Goal: Transaction & Acquisition: Subscribe to service/newsletter

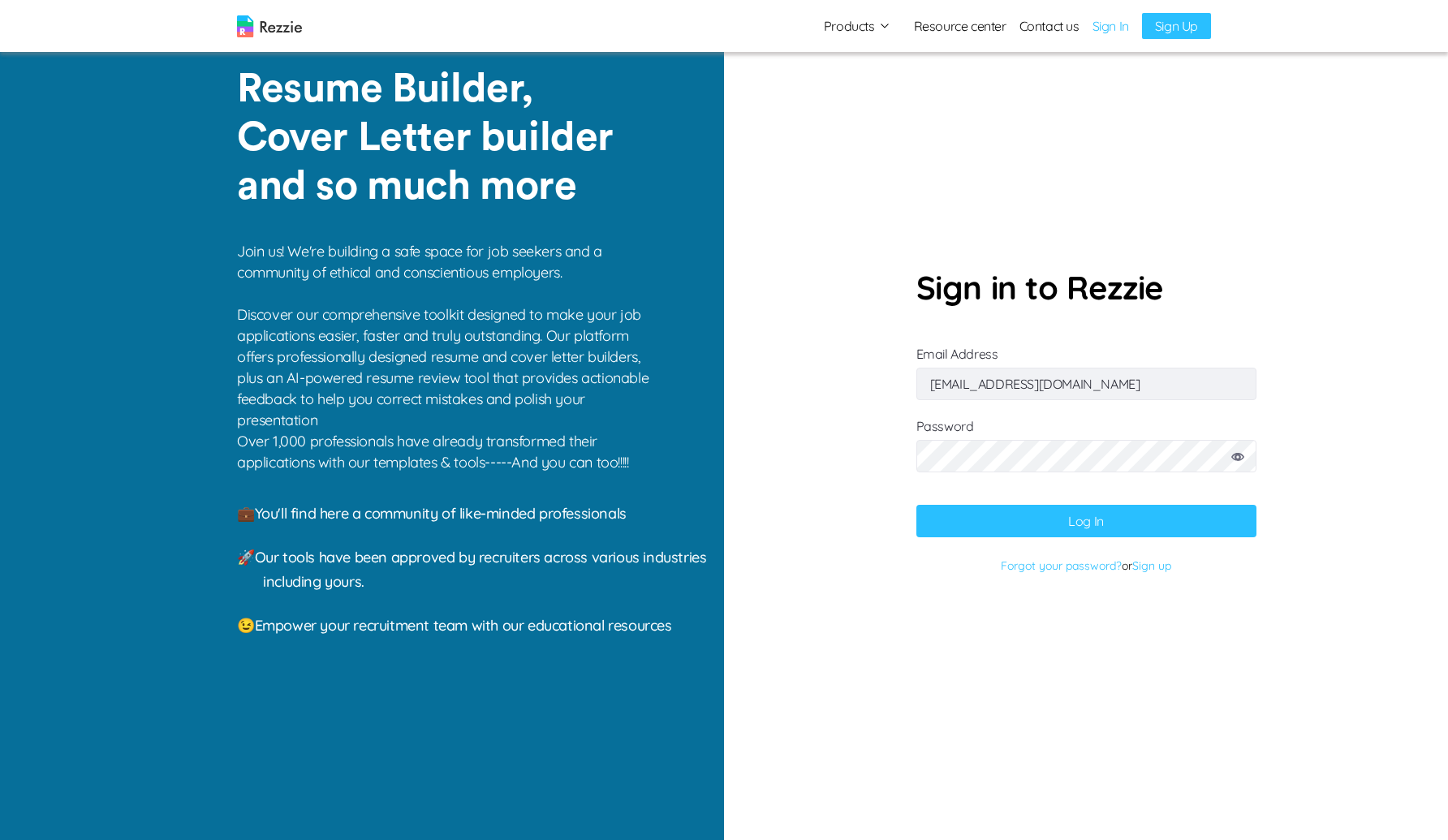
click at [1103, 384] on input "[EMAIL_ADDRESS][DOMAIN_NAME]" at bounding box center [1086, 384] width 340 height 32
type input "[EMAIL_ADDRESS][DOMAIN_NAME]"
click at [916, 505] on button "Log In" at bounding box center [1086, 521] width 340 height 32
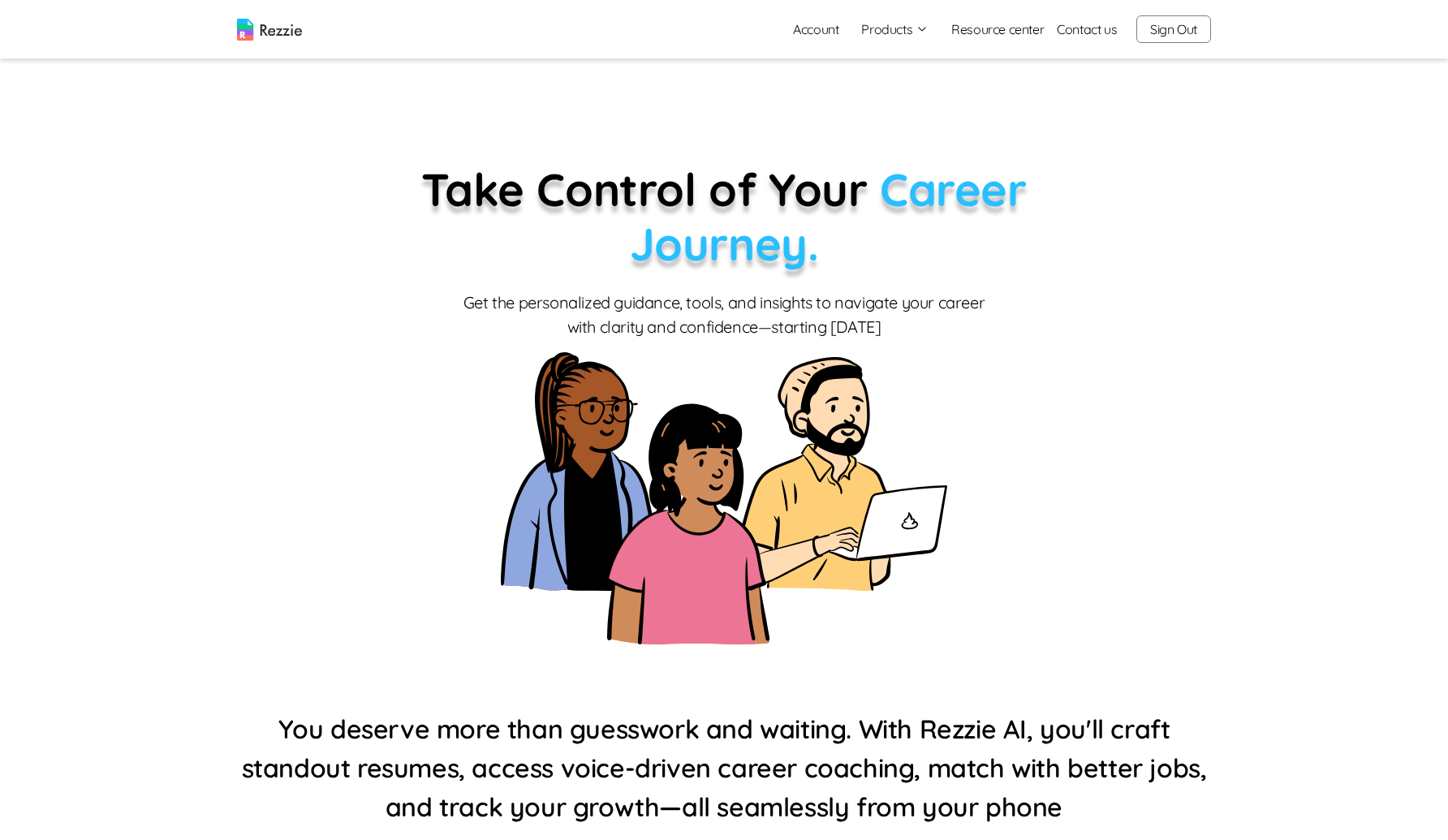
click at [886, 35] on button "Products" at bounding box center [894, 30] width 67 height 20
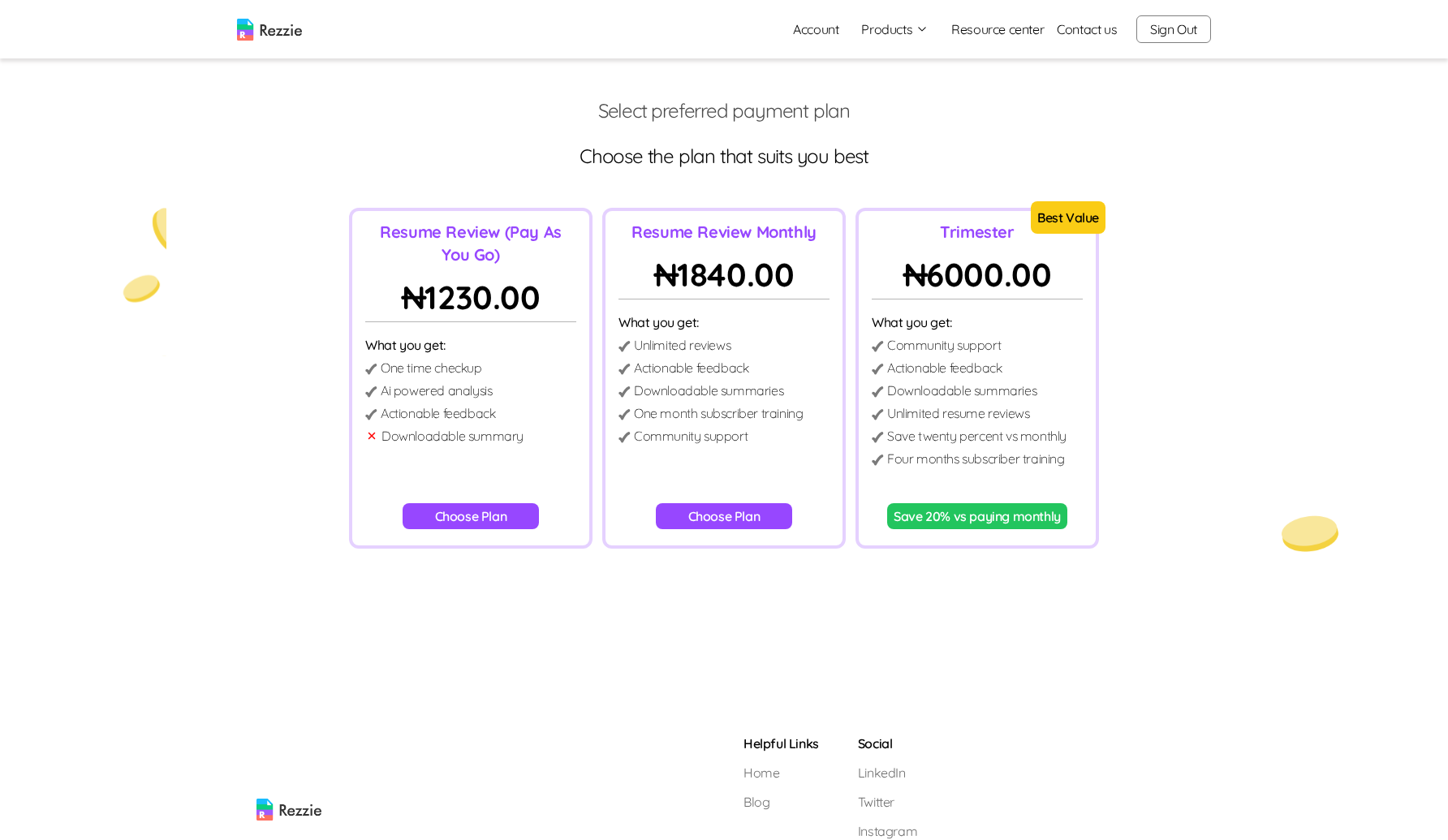
click at [970, 518] on button "Save 20% vs paying monthly" at bounding box center [976, 515] width 180 height 26
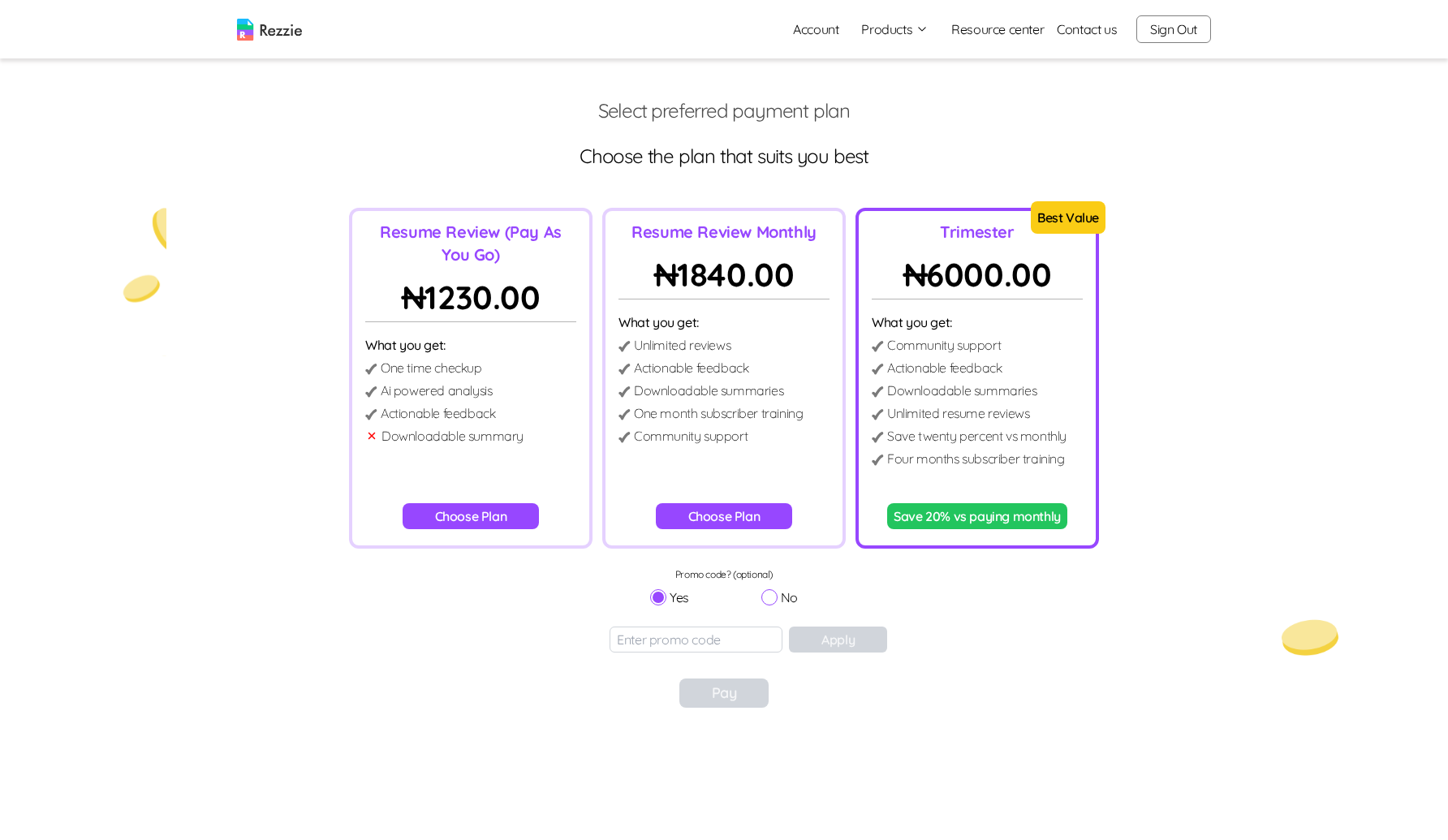
scroll to position [75, 0]
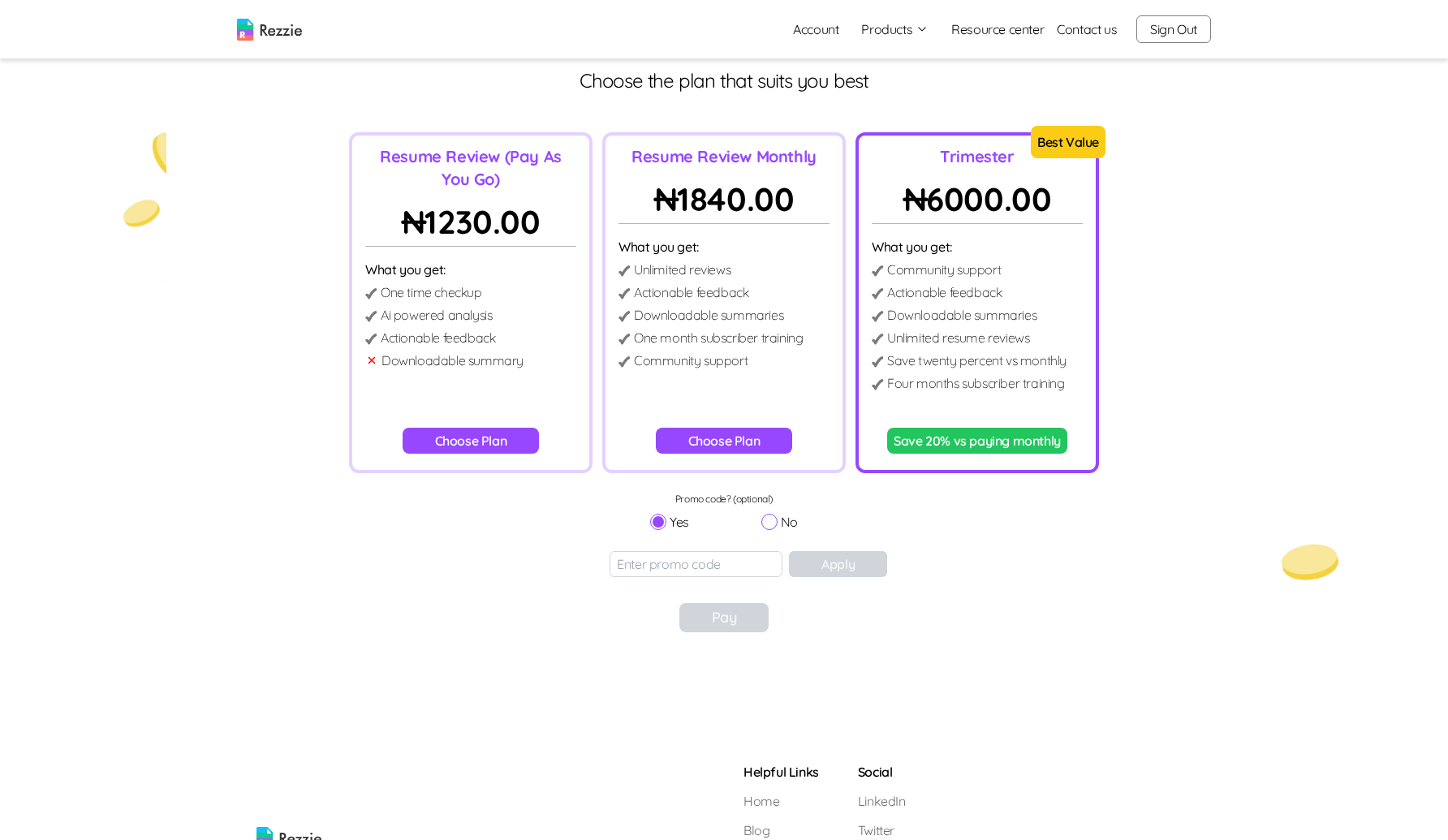
click at [771, 523] on input "No" at bounding box center [770, 522] width 16 height 16
radio input "true"
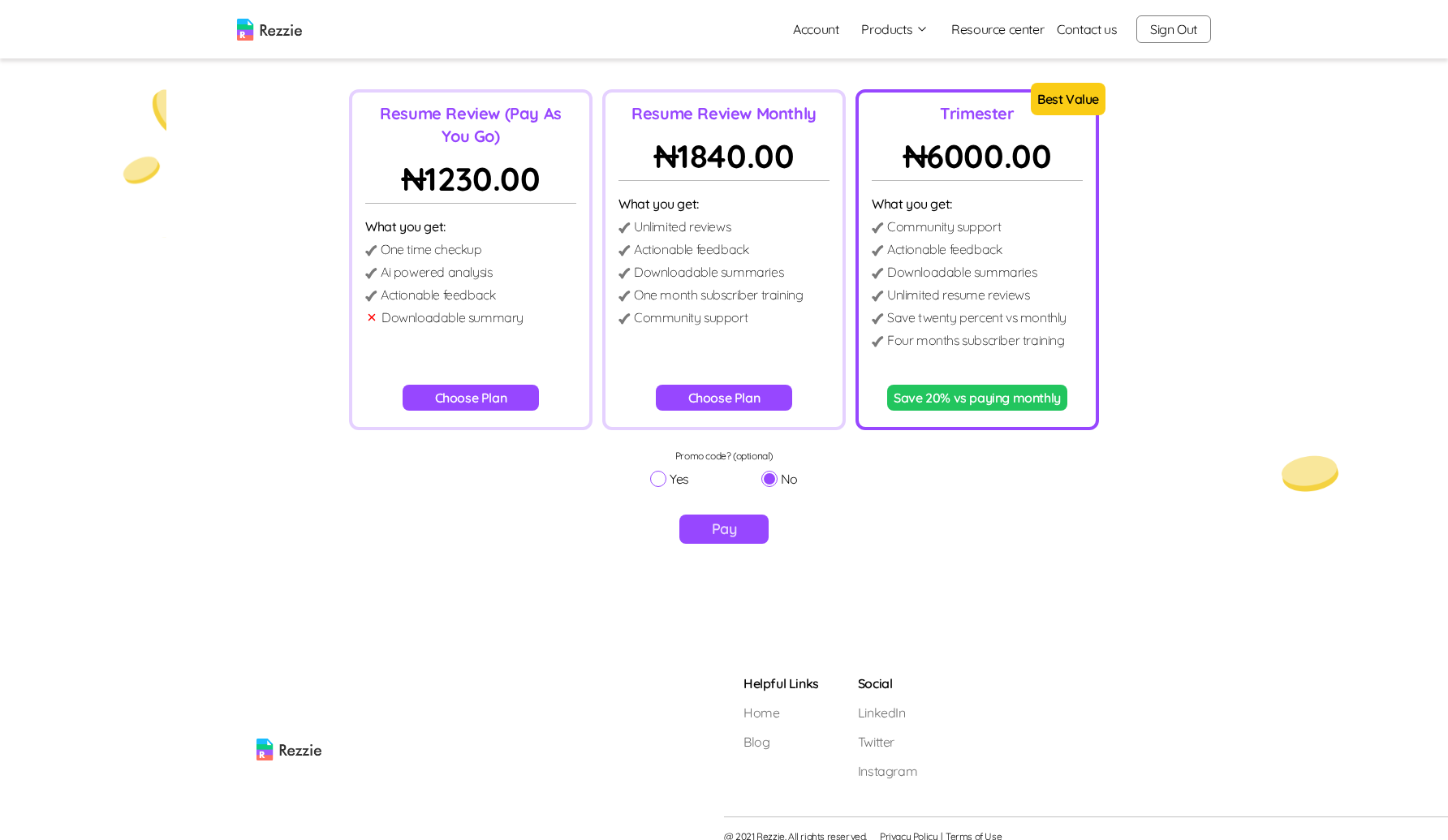
scroll to position [134, 0]
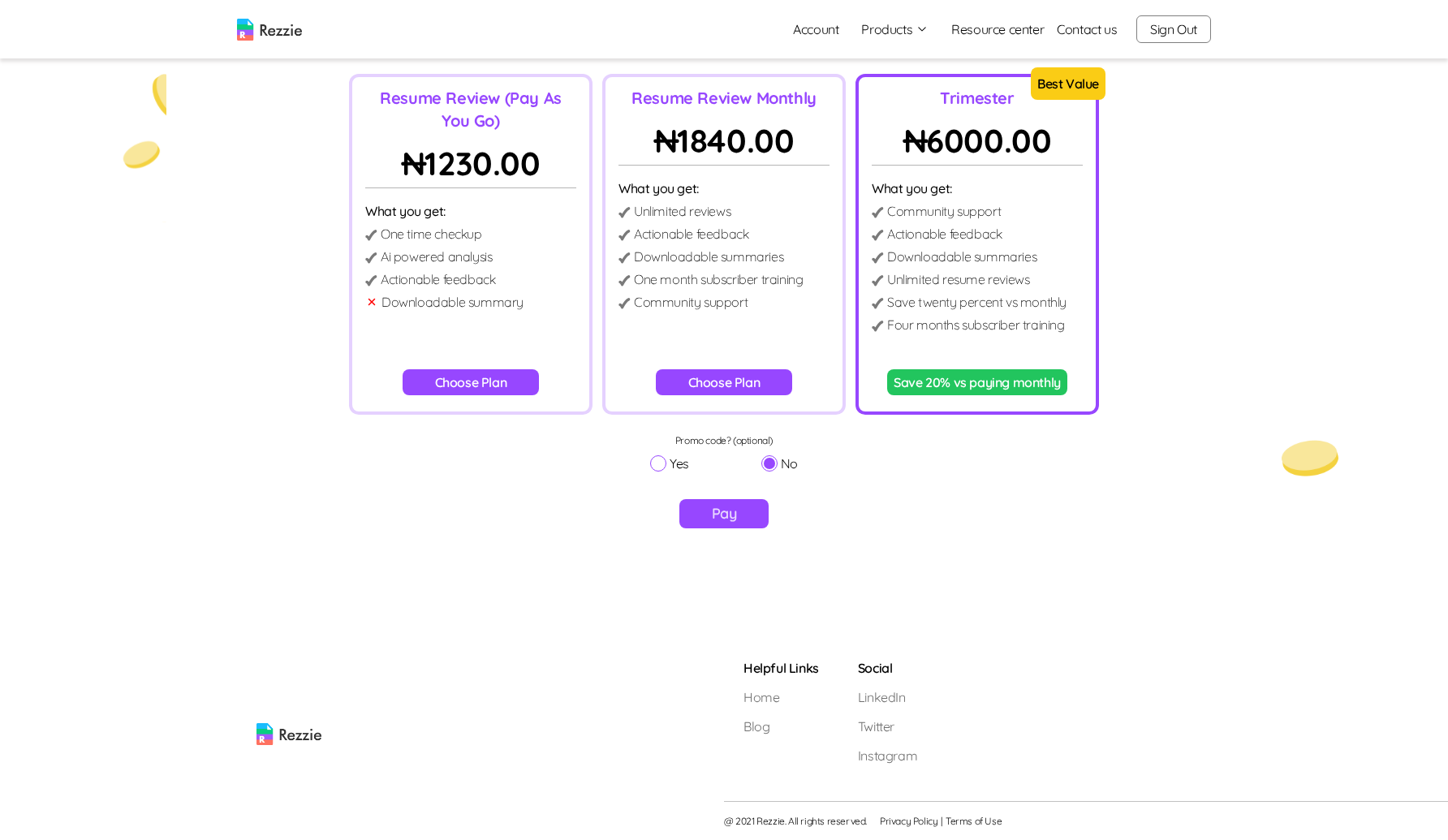
click at [723, 512] on button "Pay" at bounding box center [724, 513] width 90 height 30
click at [484, 368] on div "Resume Review (Pay As You Go) ₦ 1230.00 What you get: One time checkup Ai power…" at bounding box center [471, 244] width 243 height 341
click at [484, 380] on button "Choose Plan" at bounding box center [471, 382] width 137 height 26
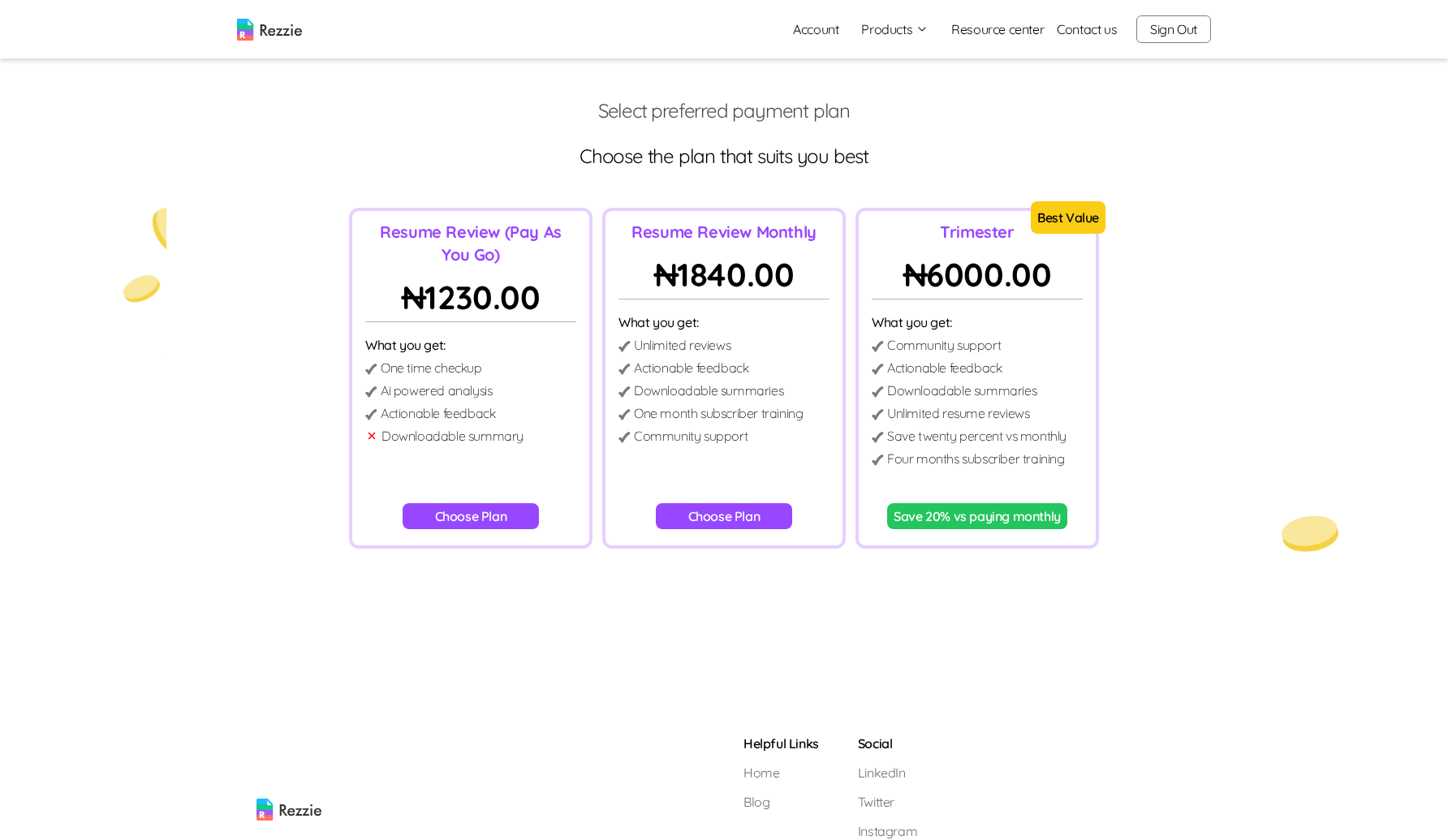
click at [464, 517] on button "Choose Plan" at bounding box center [471, 515] width 137 height 26
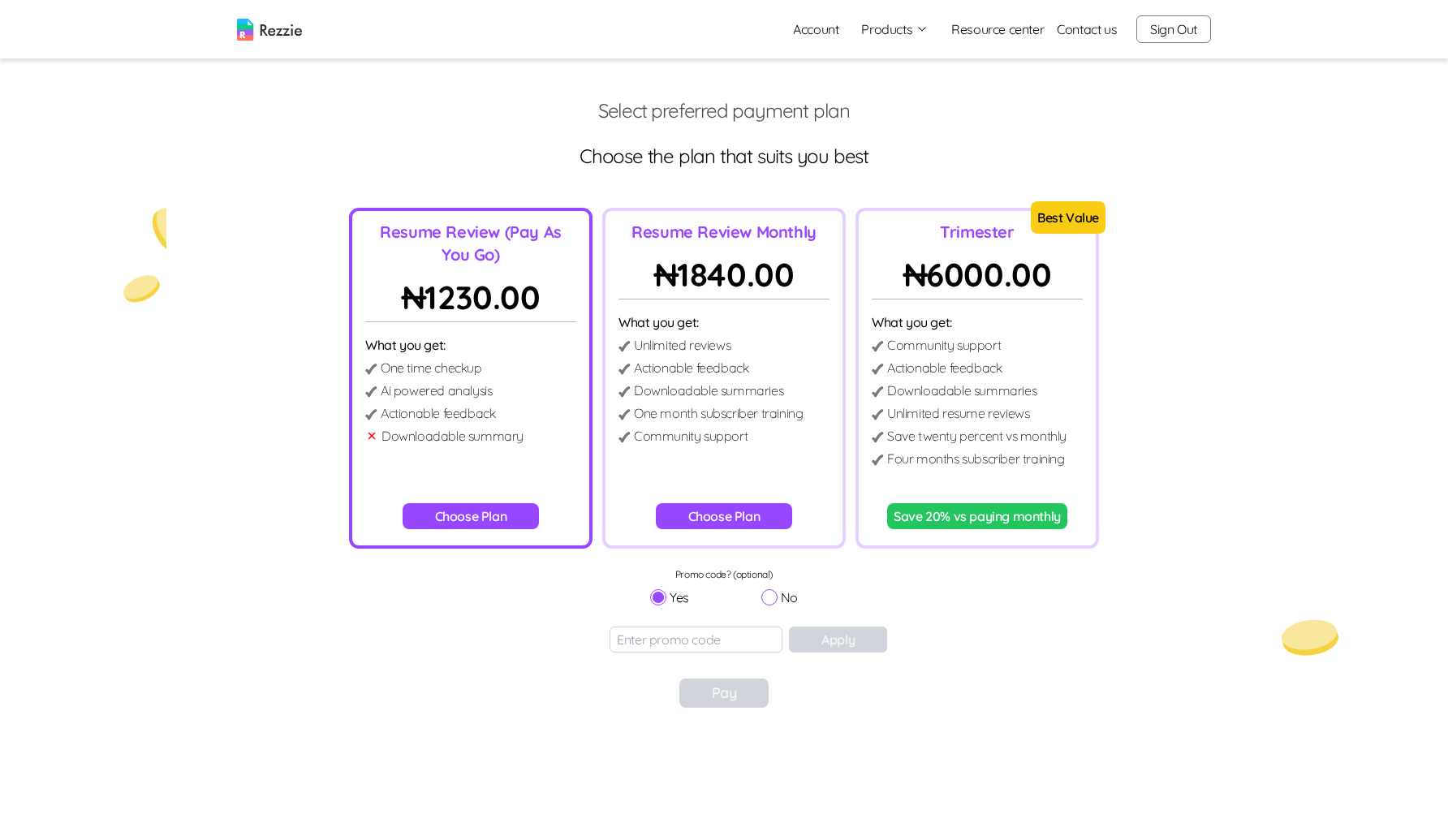
scroll to position [75, 0]
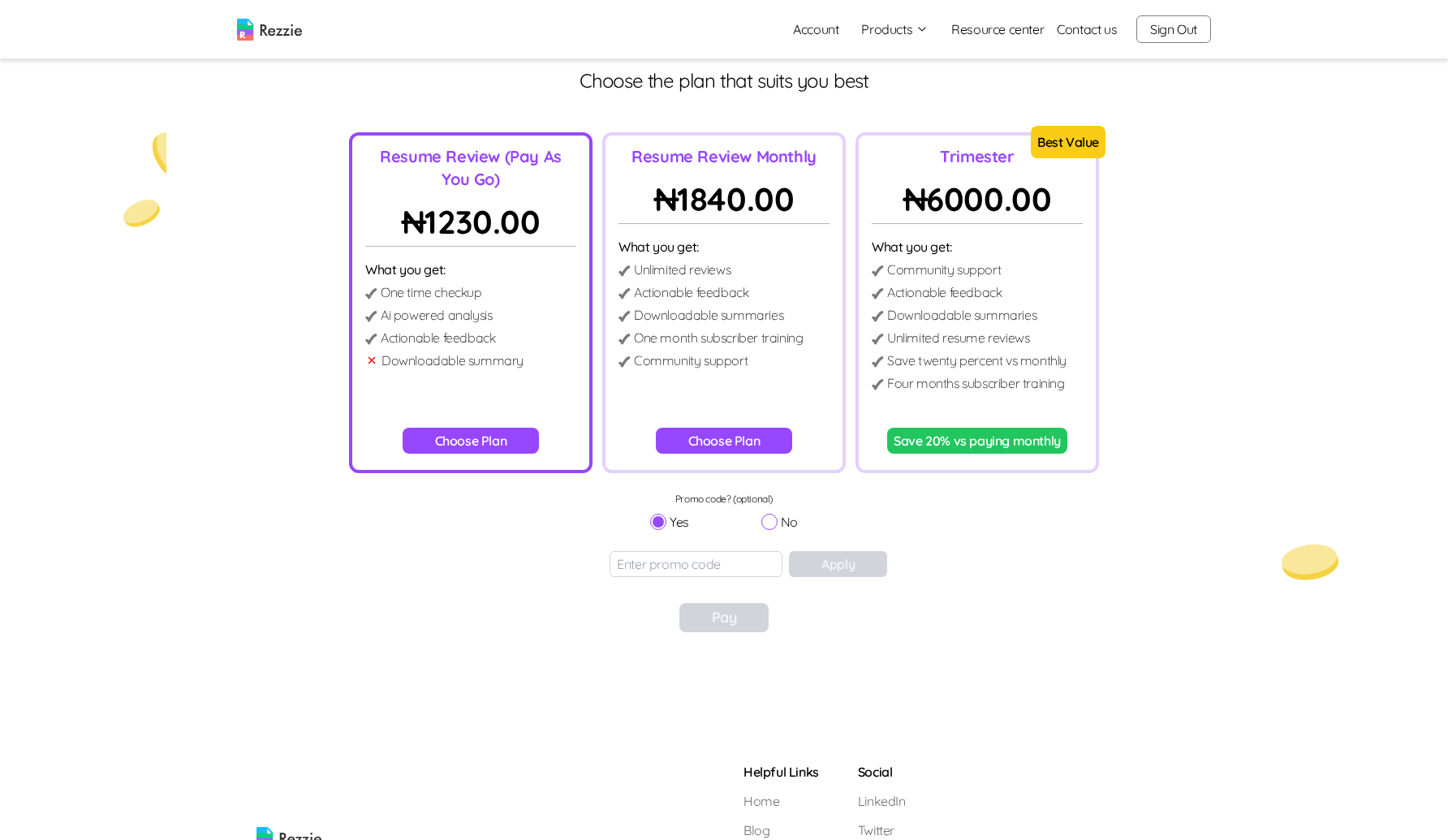
click at [773, 529] on input "No" at bounding box center [770, 522] width 16 height 16
radio input "true"
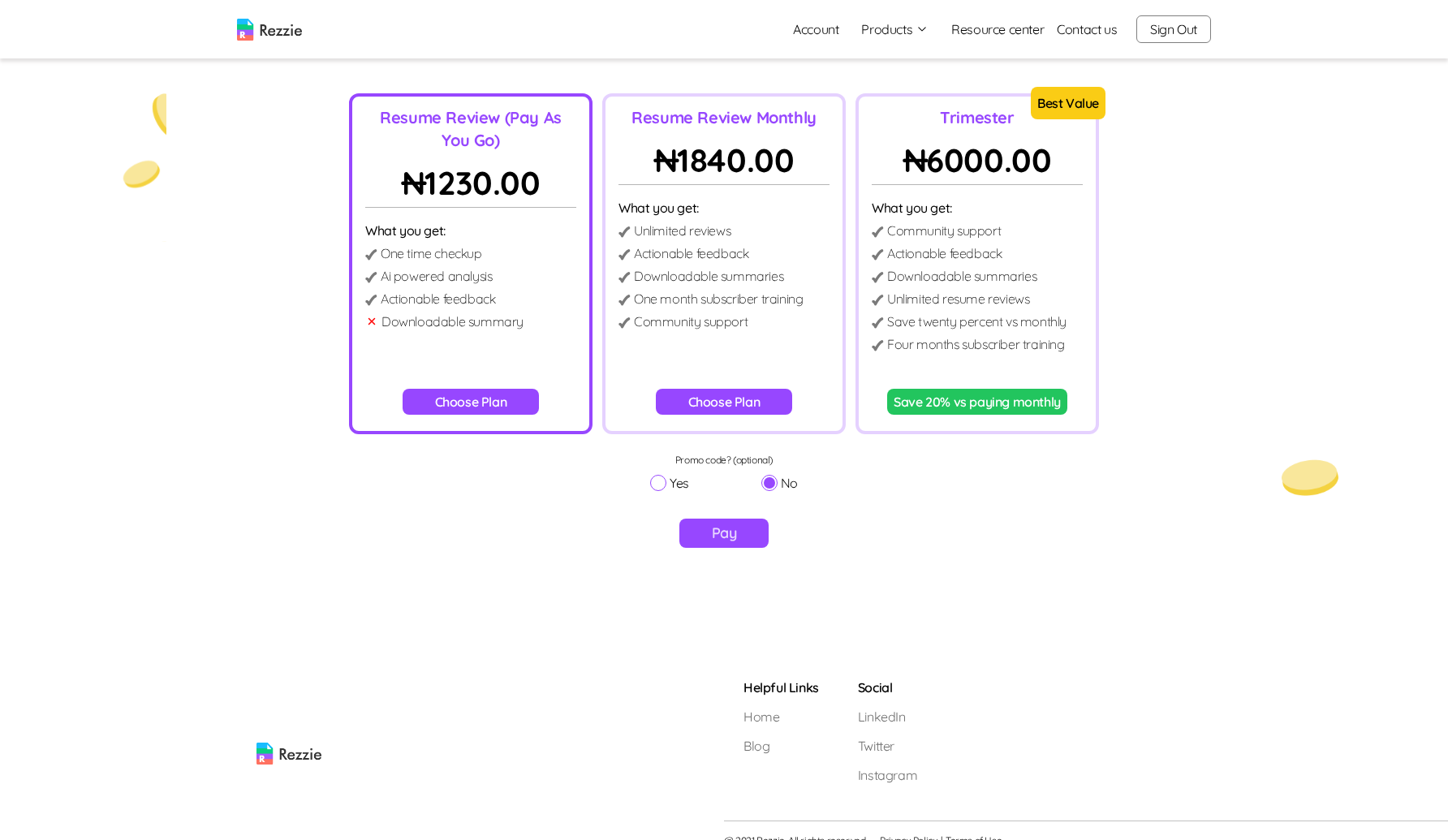
scroll to position [134, 0]
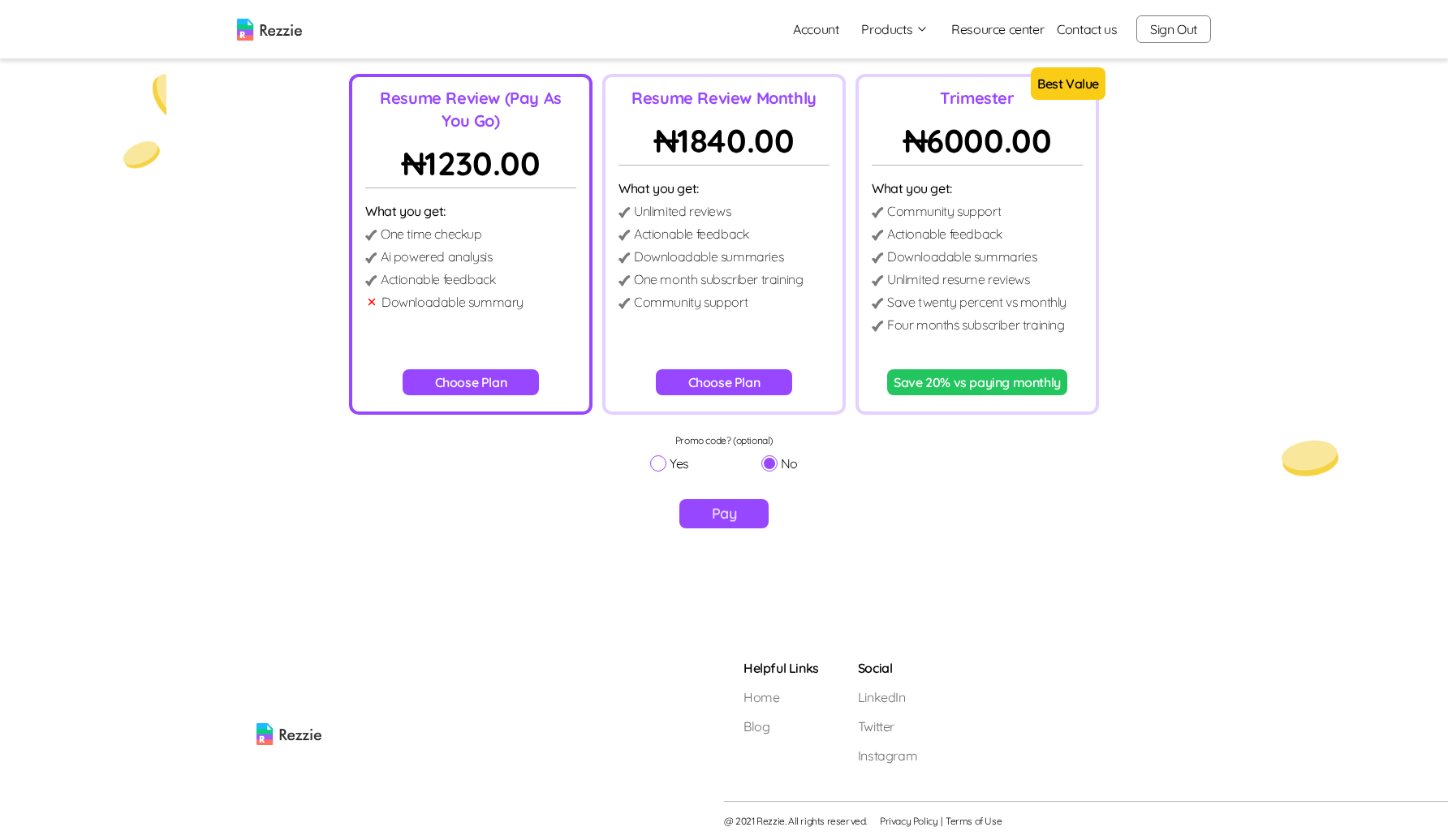
click at [744, 515] on button "Pay" at bounding box center [724, 513] width 90 height 30
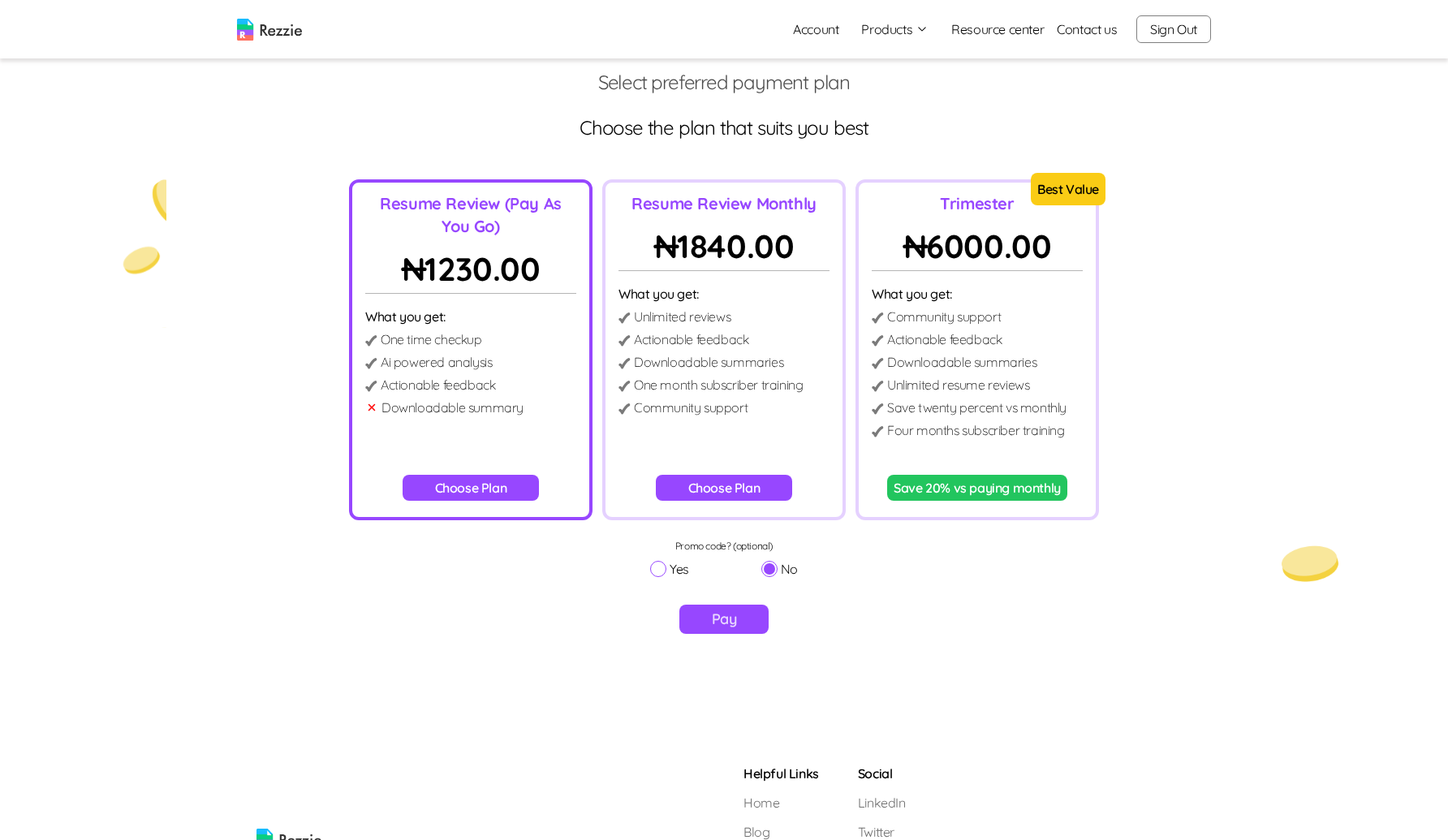
scroll to position [0, 0]
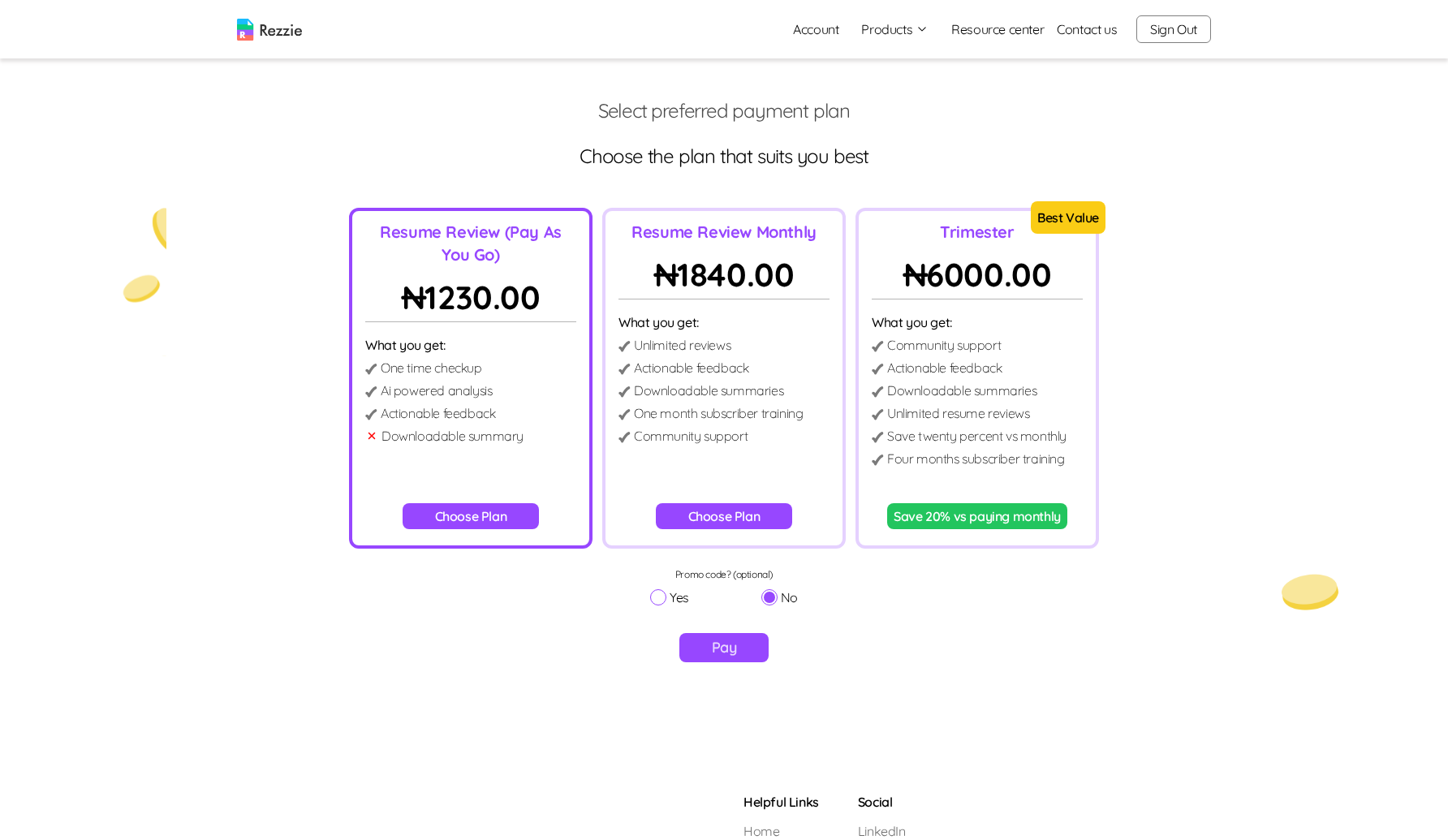
click at [715, 645] on button "Pay" at bounding box center [724, 648] width 90 height 30
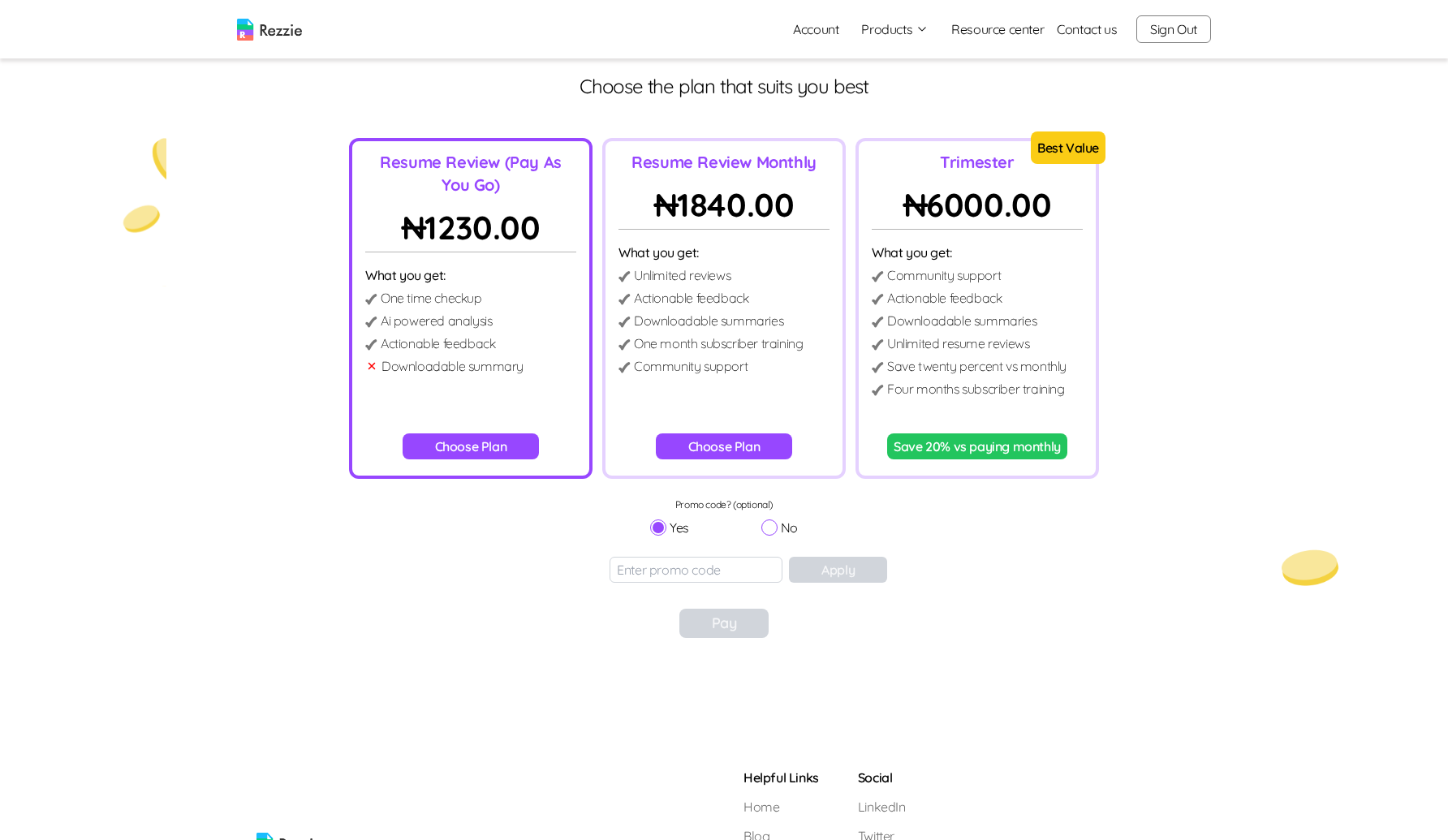
scroll to position [75, 0]
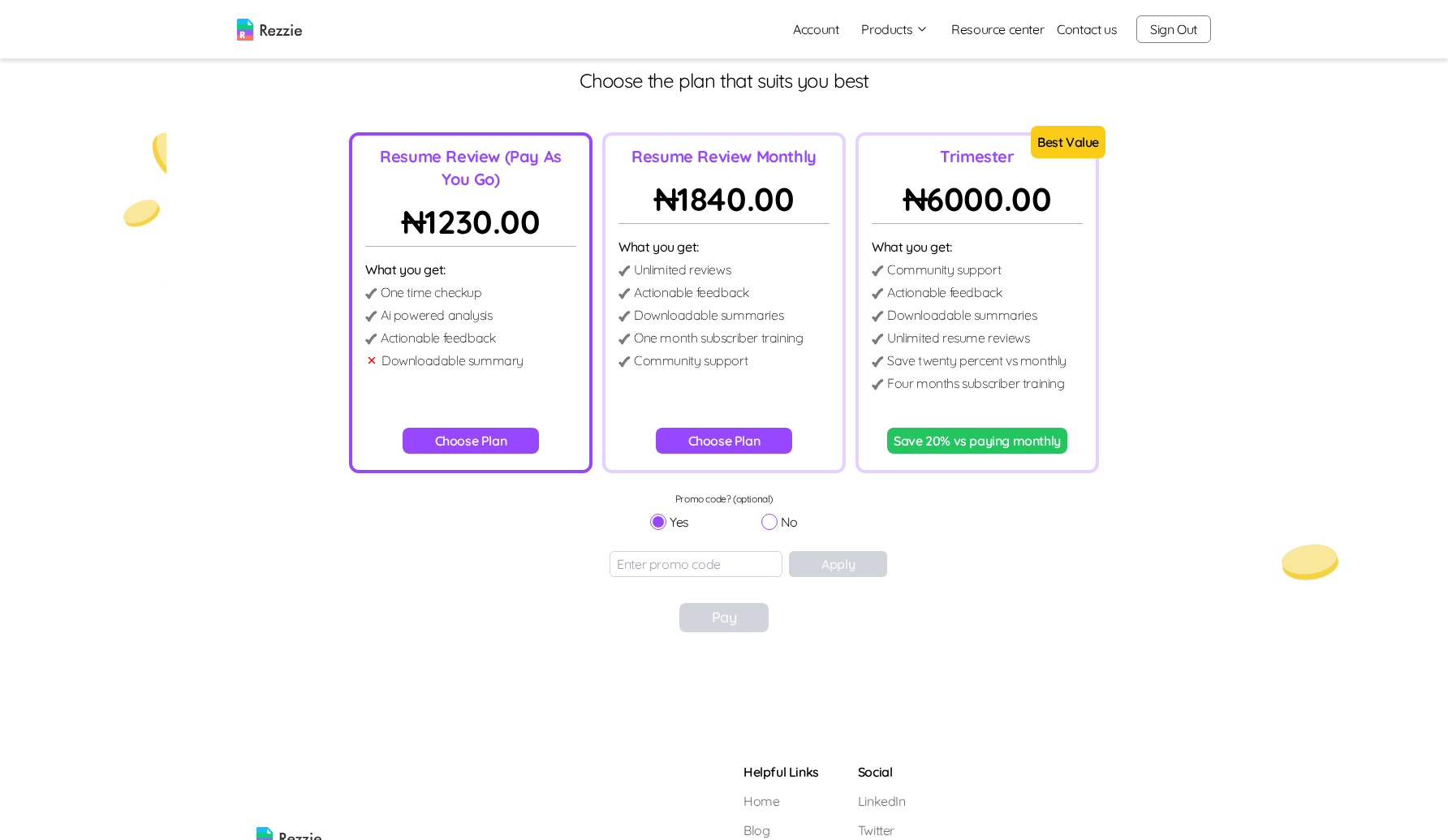
click at [773, 524] on input "No" at bounding box center [770, 522] width 16 height 16
radio input "true"
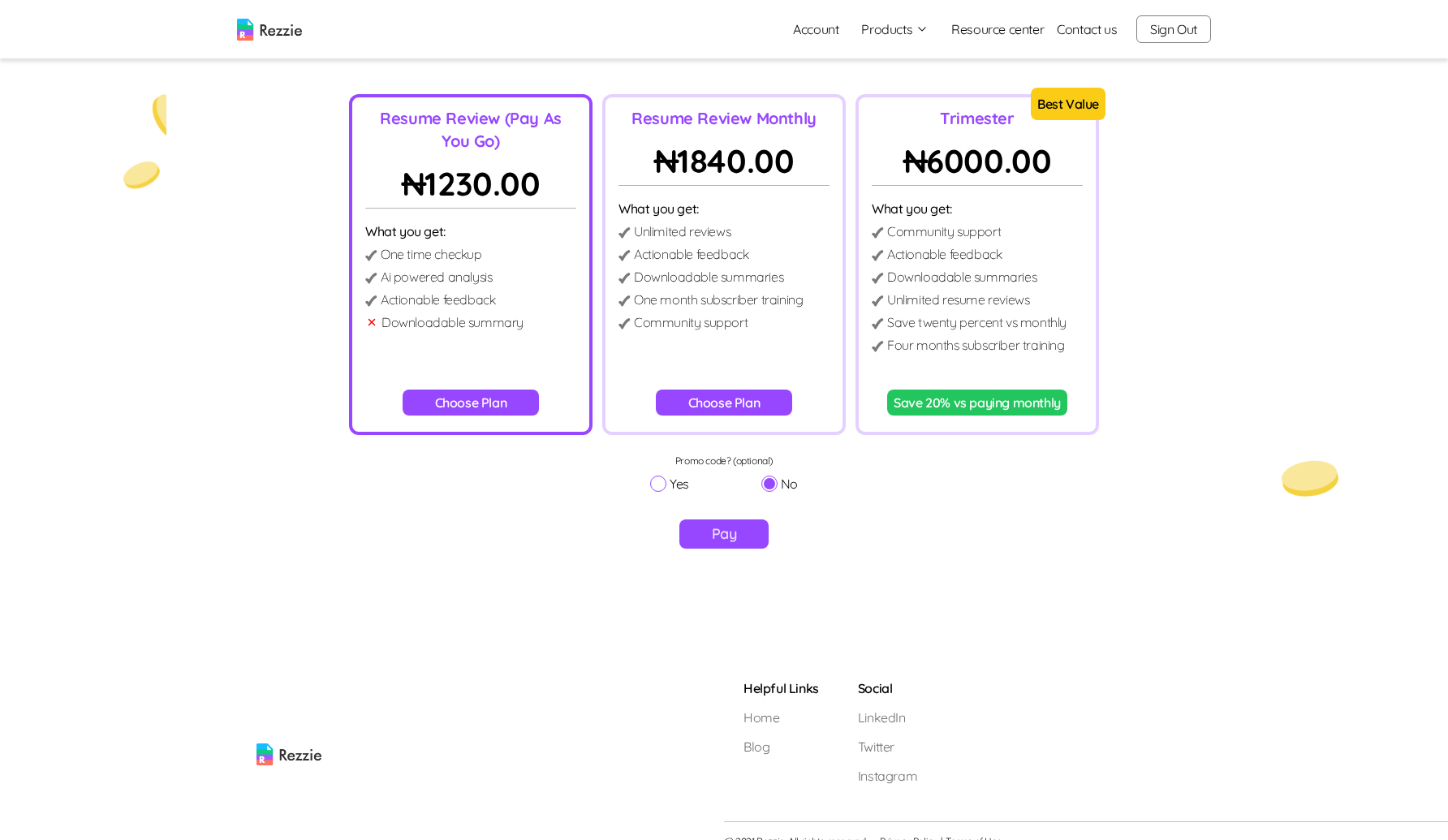
scroll to position [134, 0]
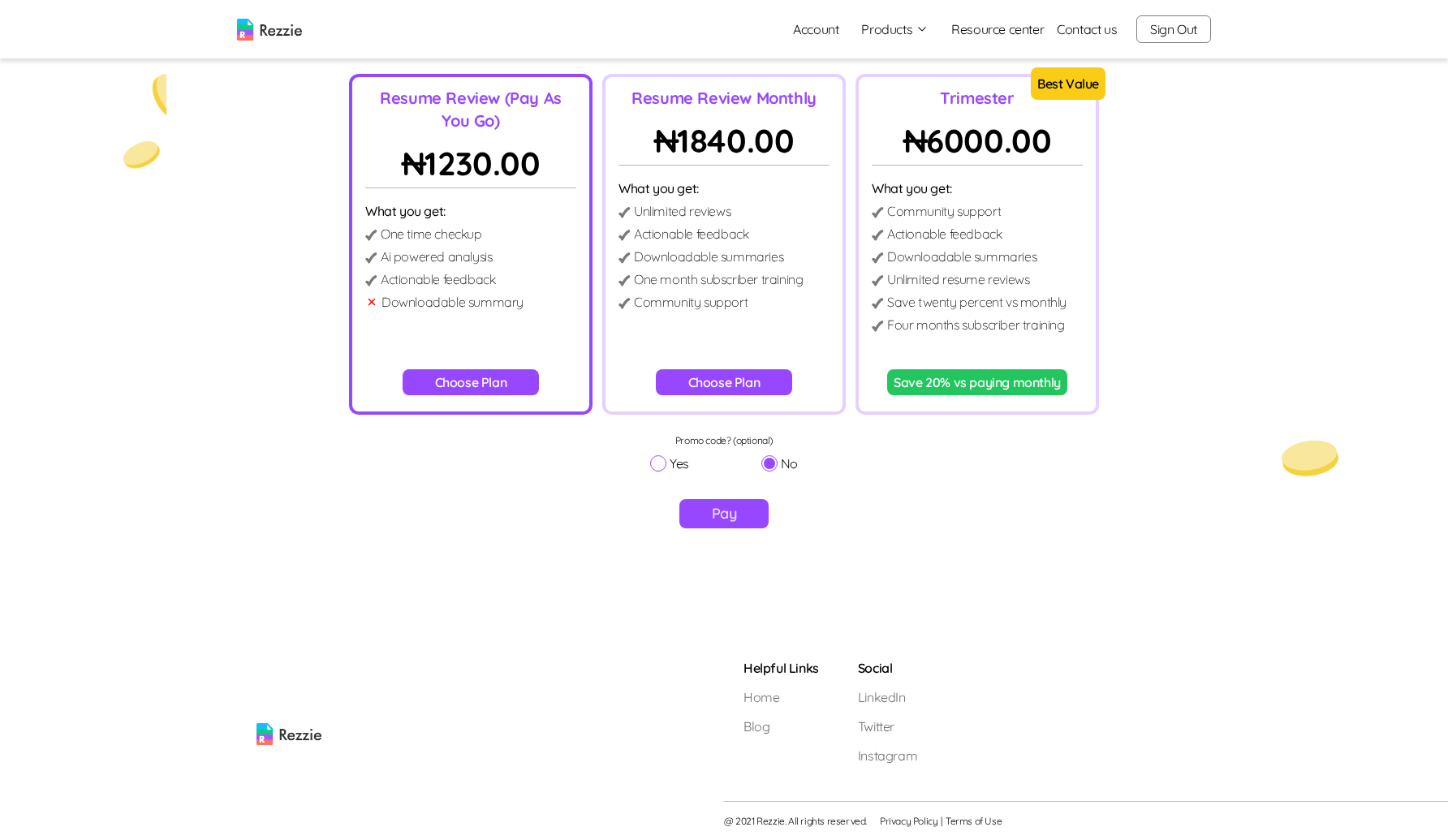
click at [749, 508] on button "Pay" at bounding box center [724, 513] width 90 height 30
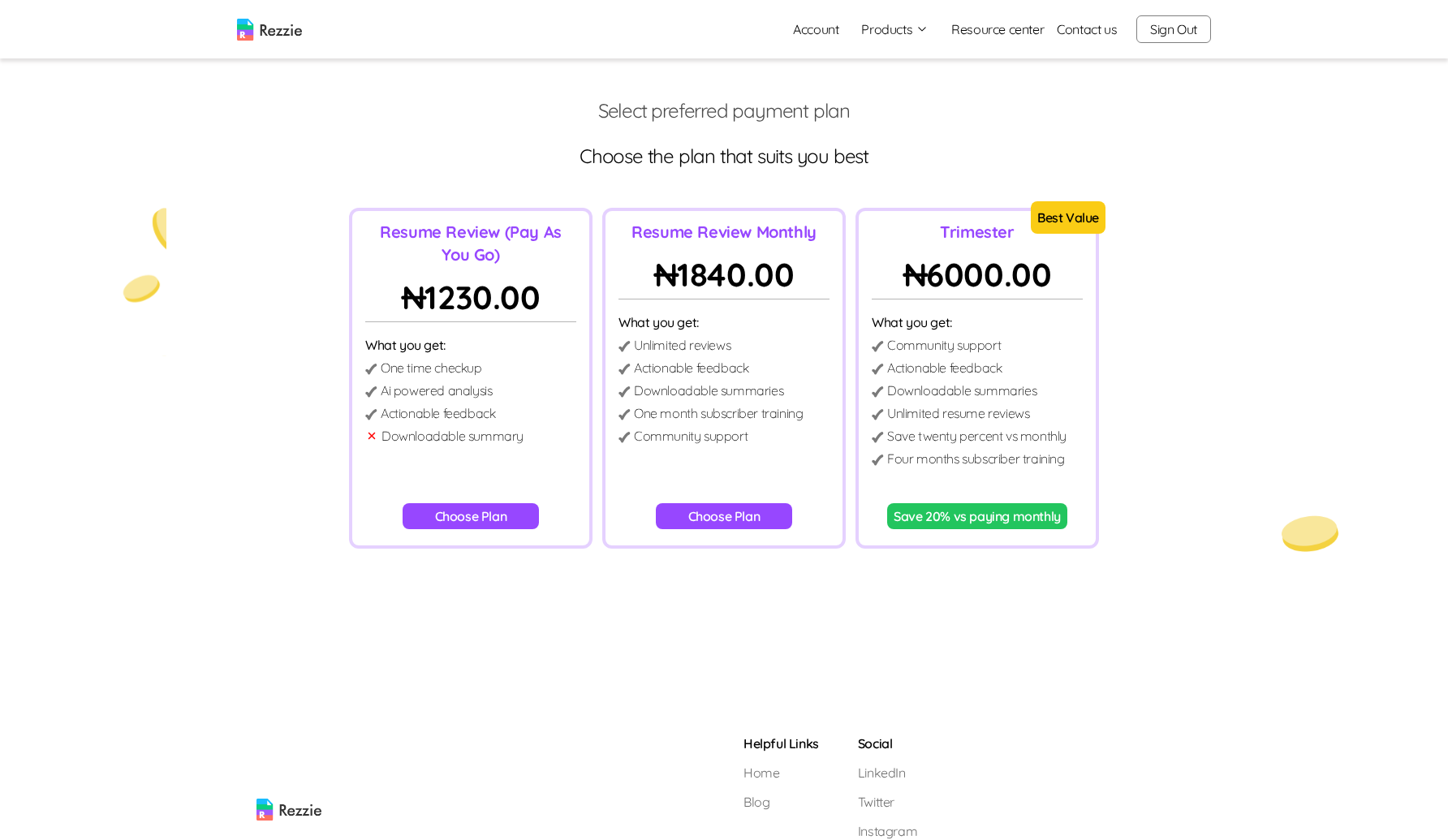
click at [744, 513] on button "Choose Plan" at bounding box center [724, 515] width 137 height 26
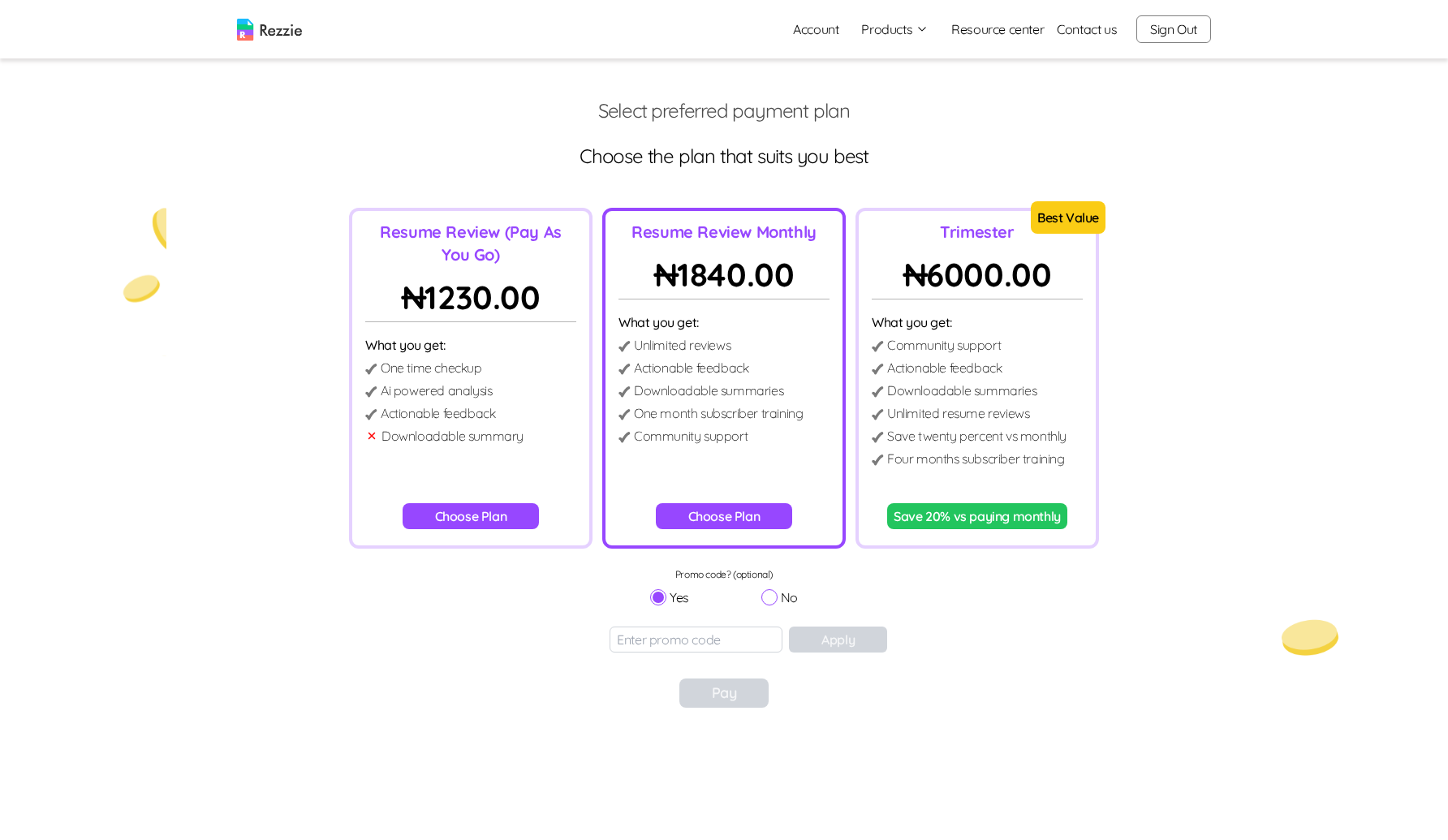
scroll to position [75, 0]
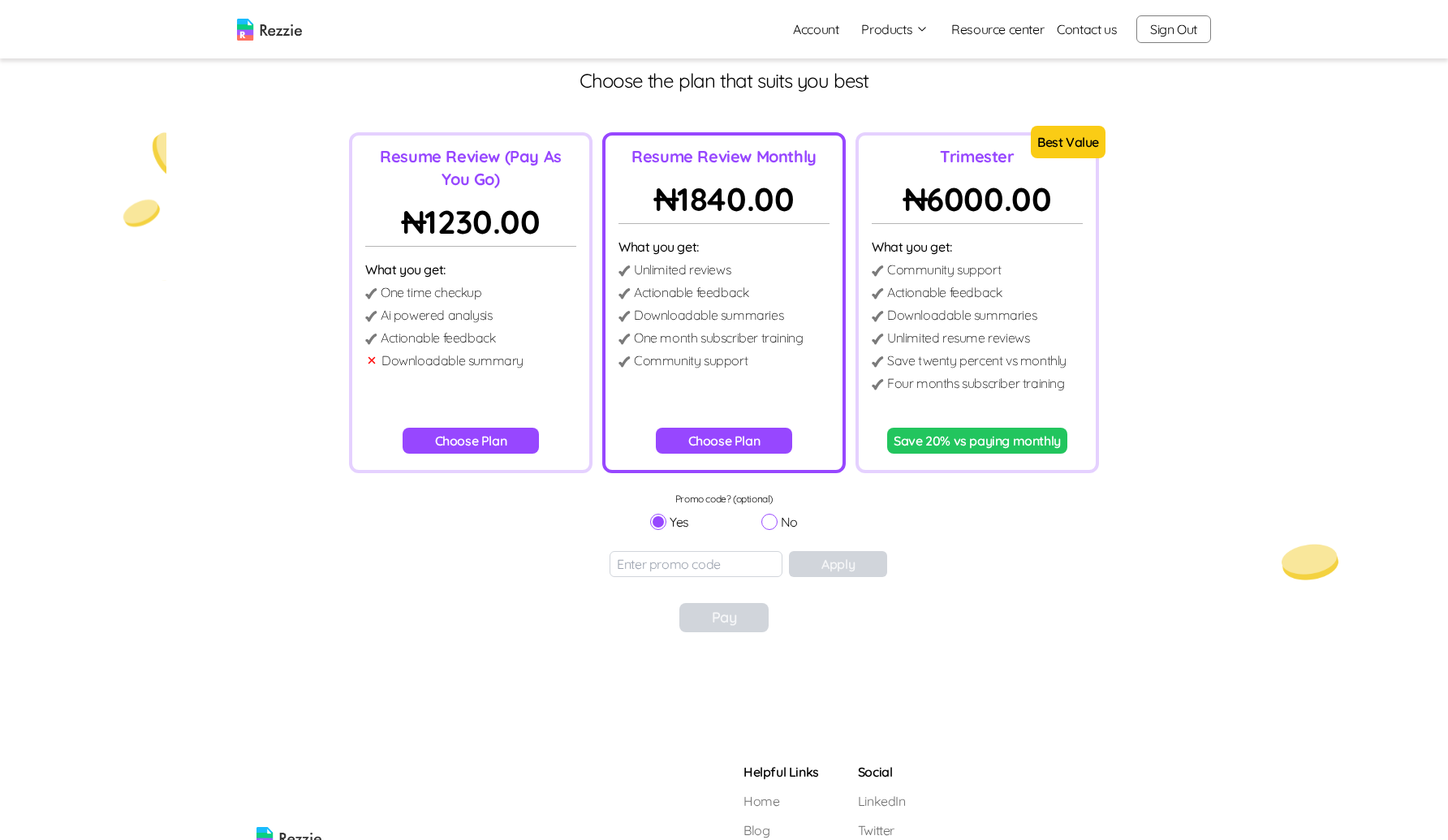
click at [776, 525] on input "No" at bounding box center [770, 522] width 16 height 16
radio input "true"
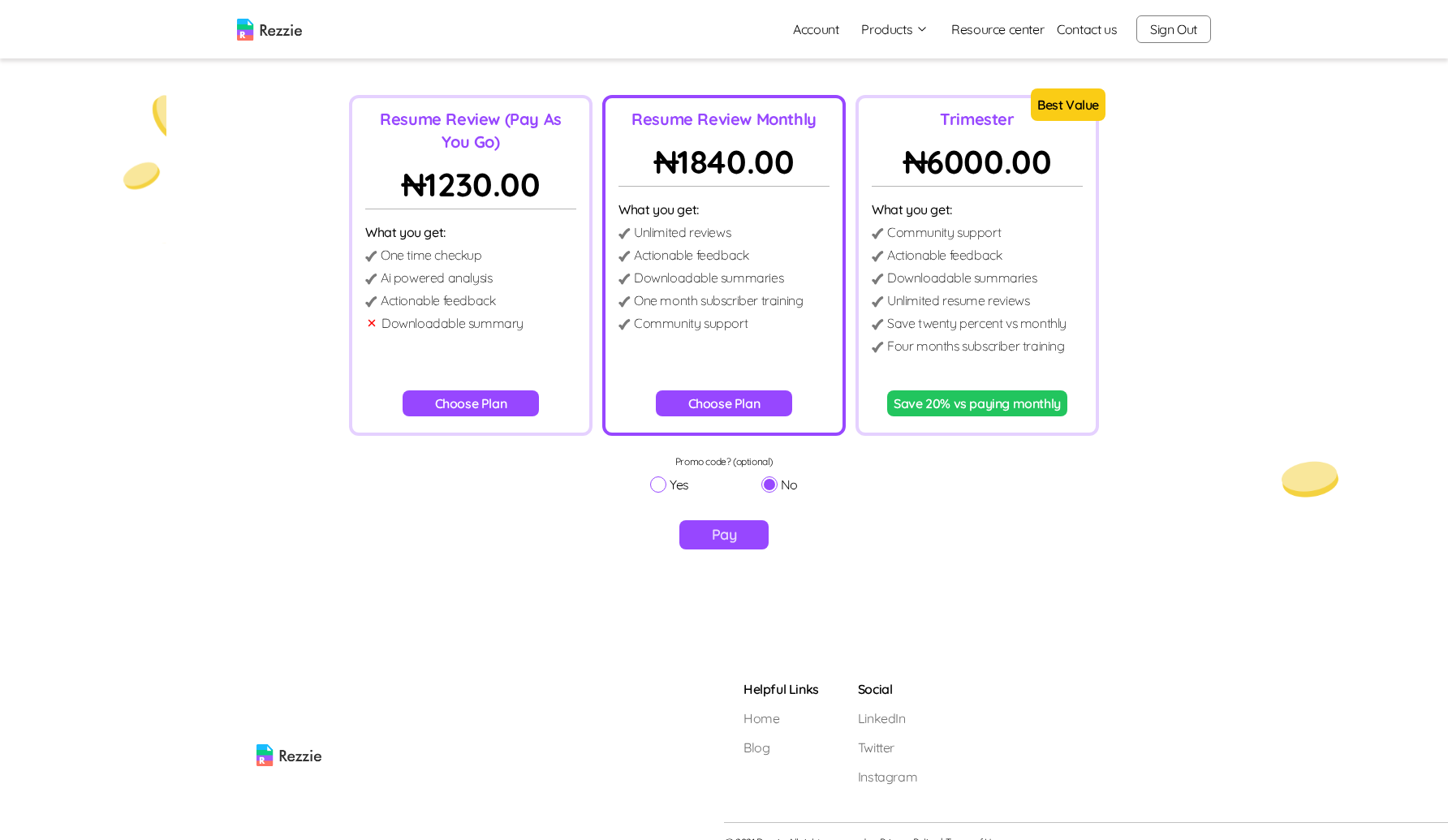
scroll to position [134, 0]
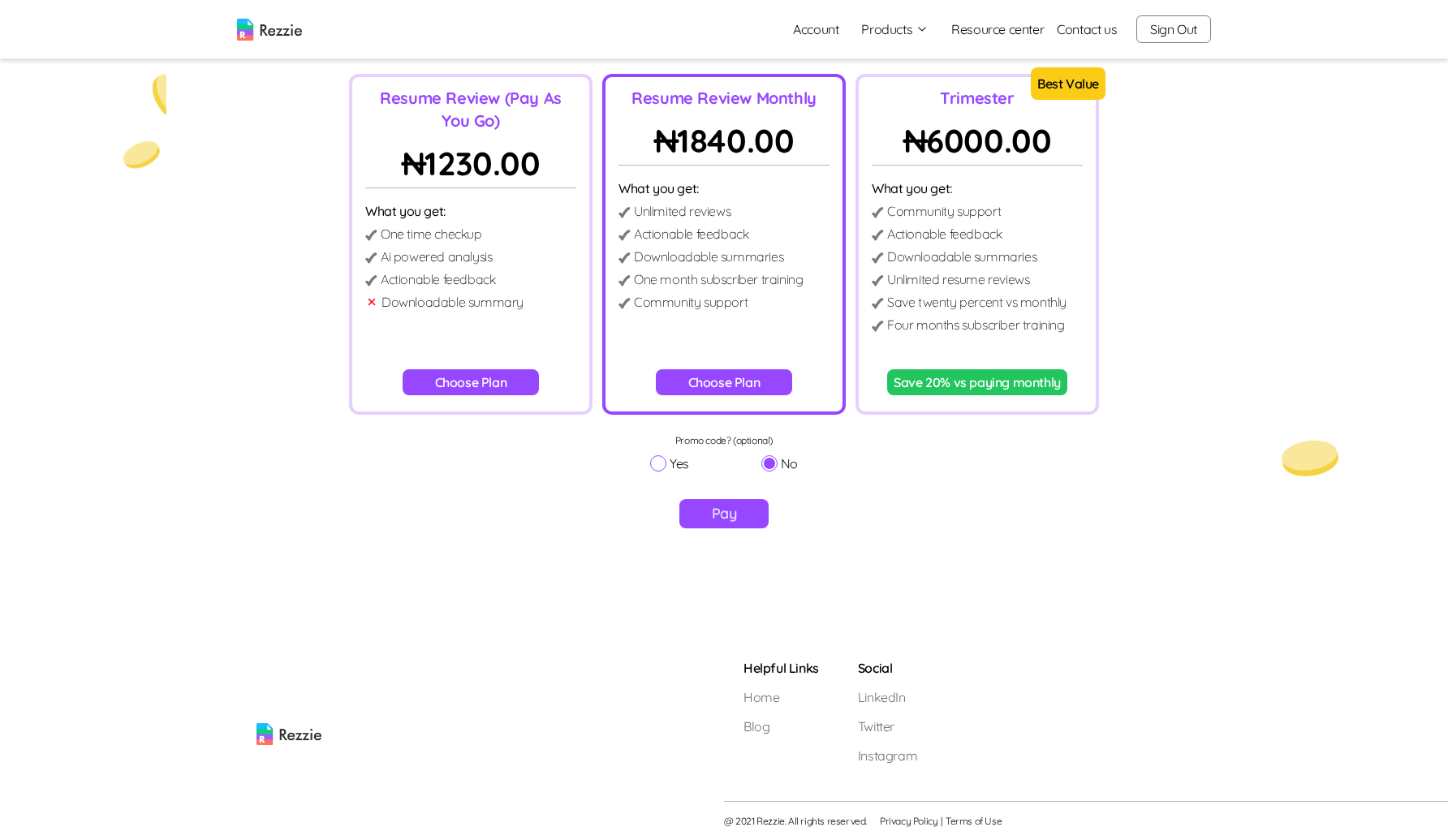
click at [747, 521] on button "Pay" at bounding box center [724, 513] width 90 height 30
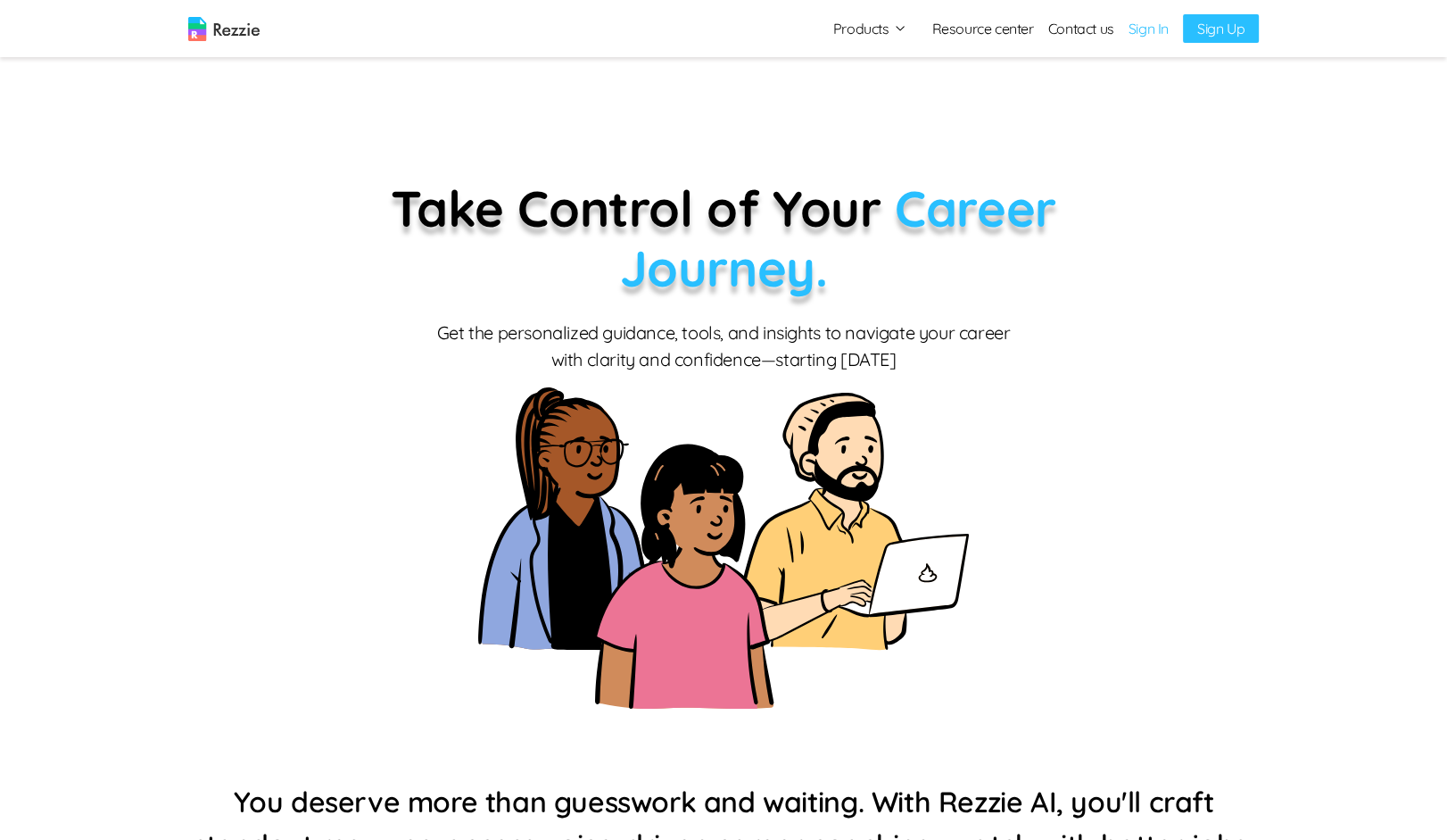
click at [1152, 28] on link "Sign In" at bounding box center [1149, 29] width 40 height 22
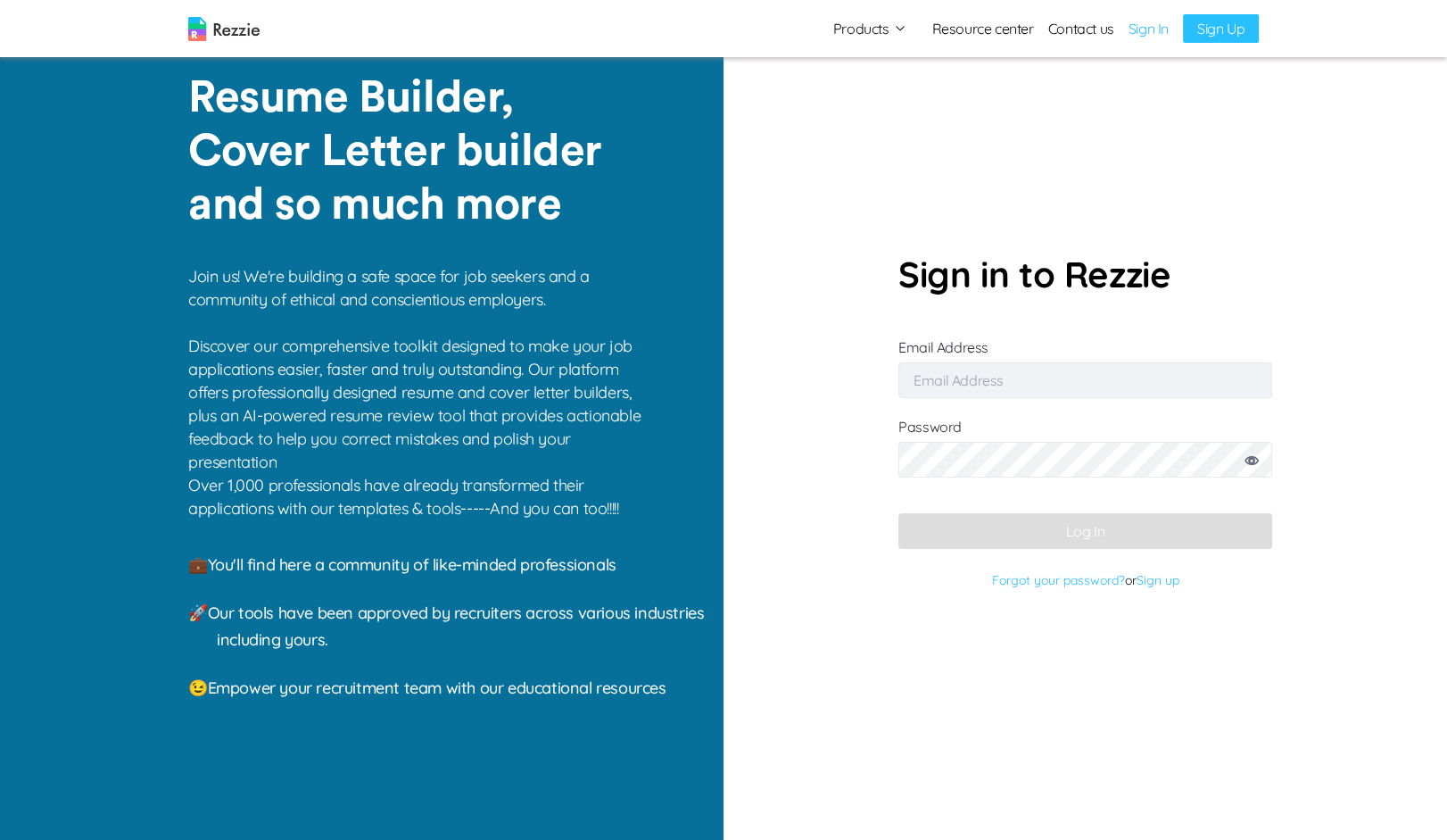
click at [1108, 390] on input "Email Address" at bounding box center [1085, 380] width 374 height 35
type input "abdulbasitdamilola6@gmail.com"
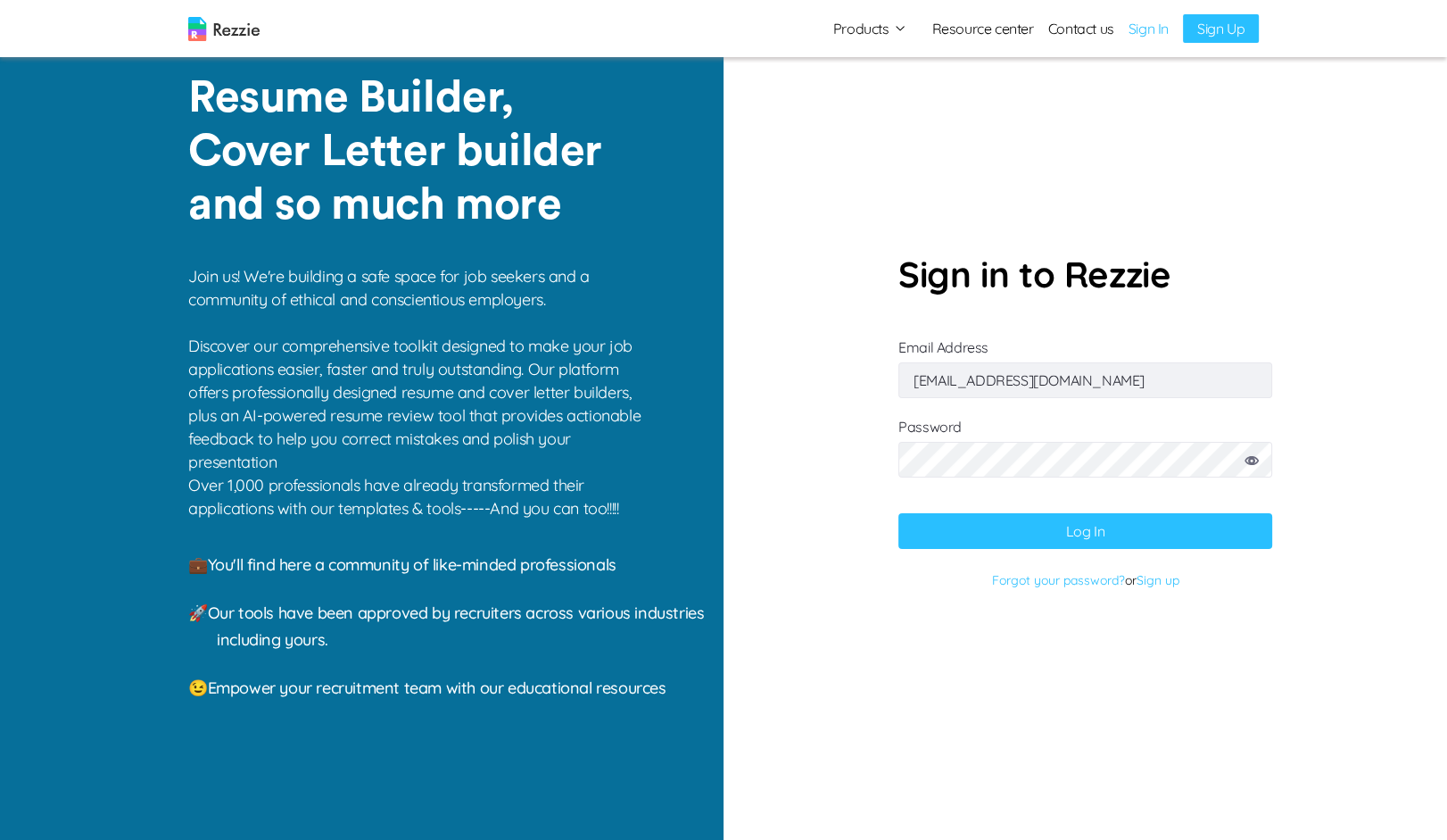
click at [1063, 527] on button "Log In" at bounding box center [1085, 531] width 374 height 35
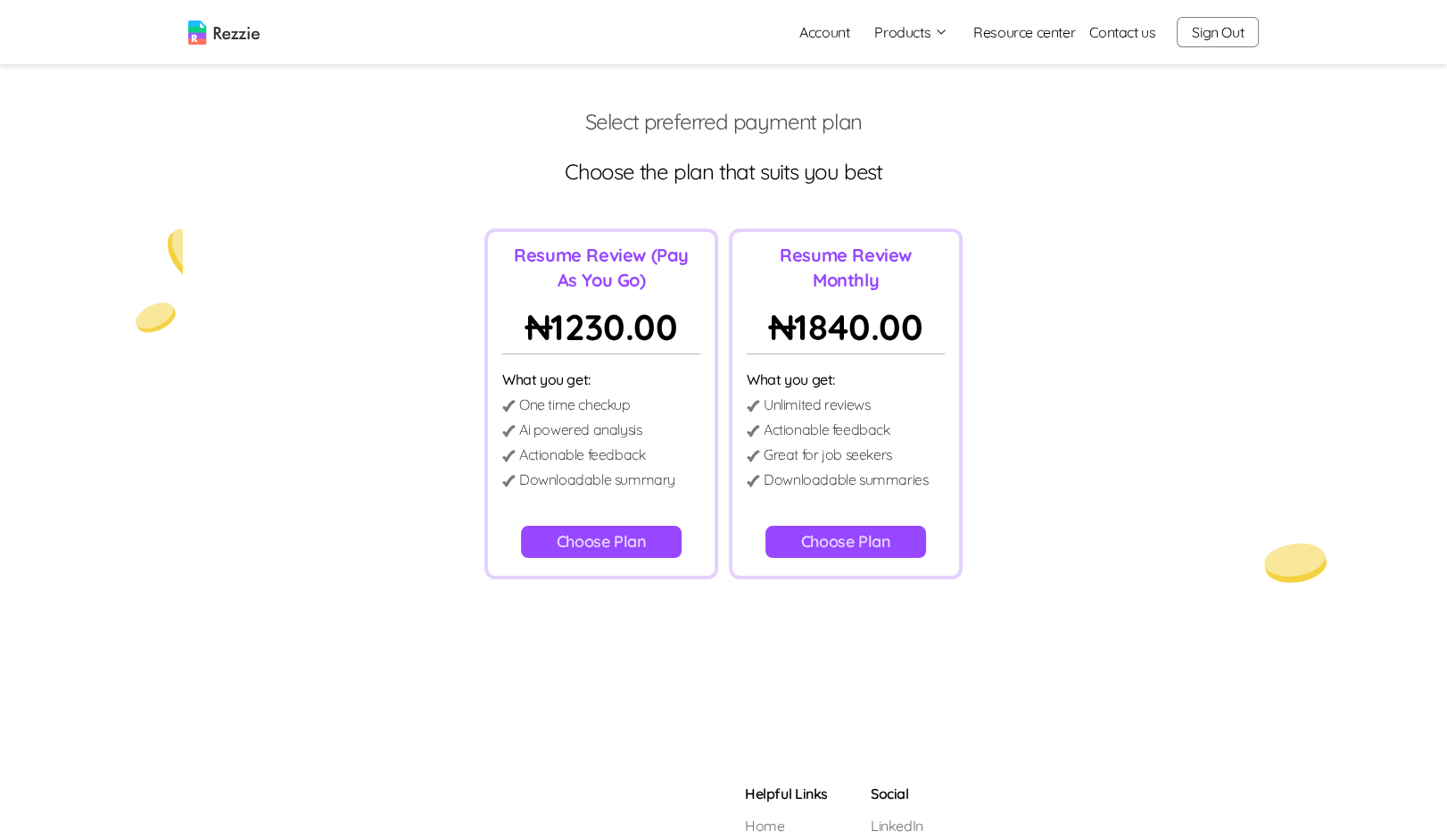
click at [628, 542] on button "Choose Plan" at bounding box center [602, 541] width 161 height 32
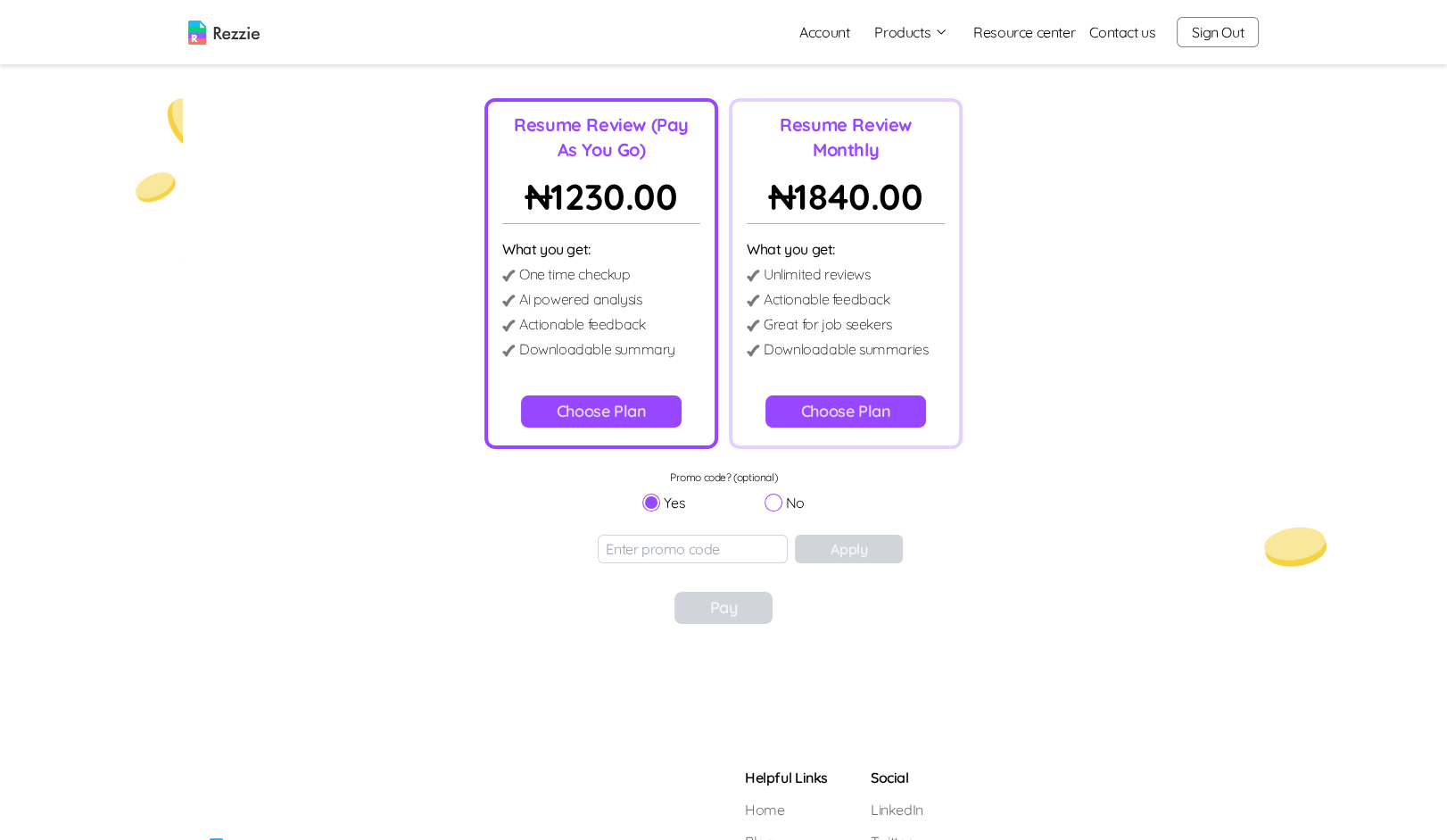
scroll to position [142, 0]
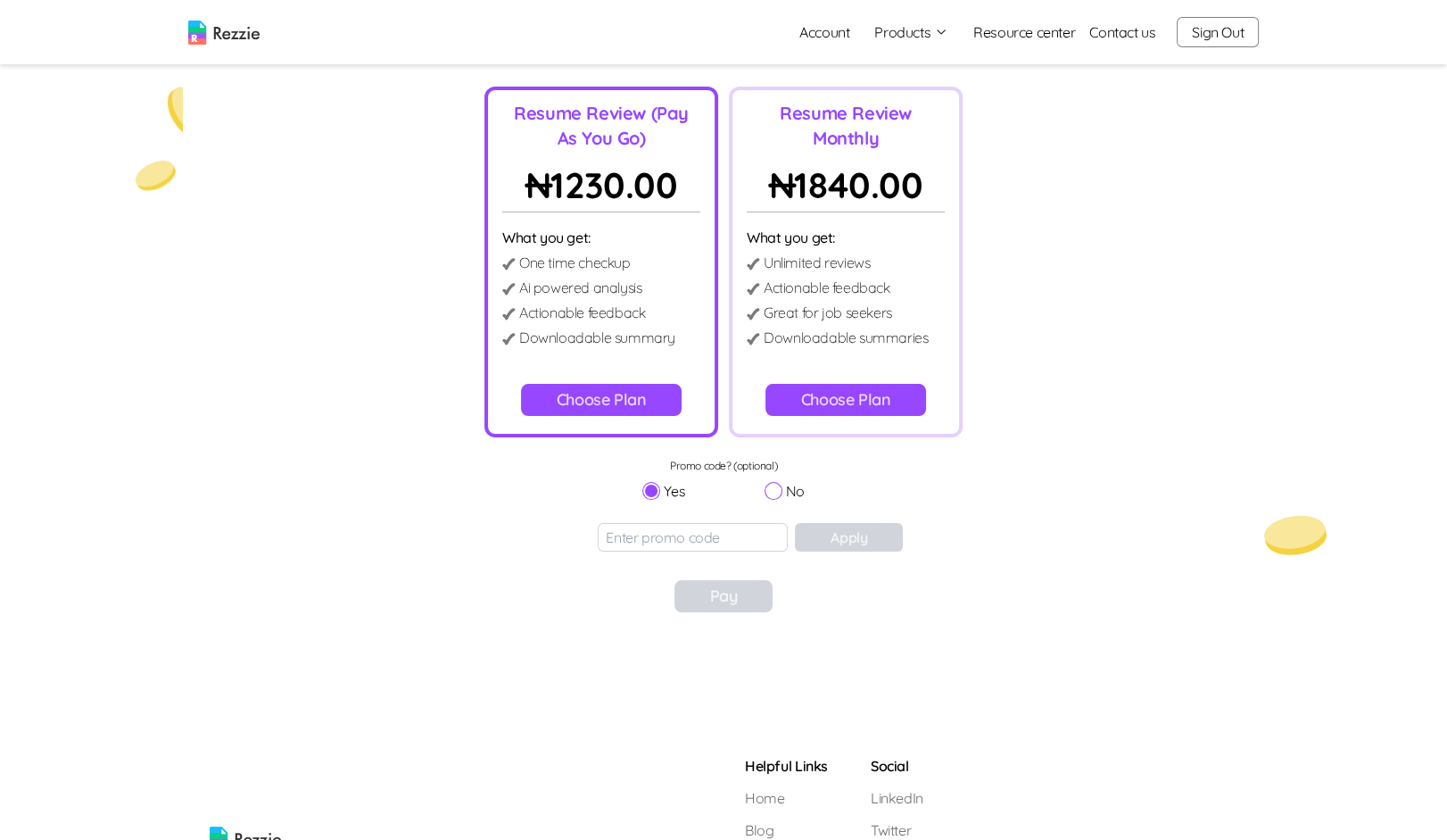
click at [780, 485] on input "No" at bounding box center [773, 491] width 18 height 18
radio input "true"
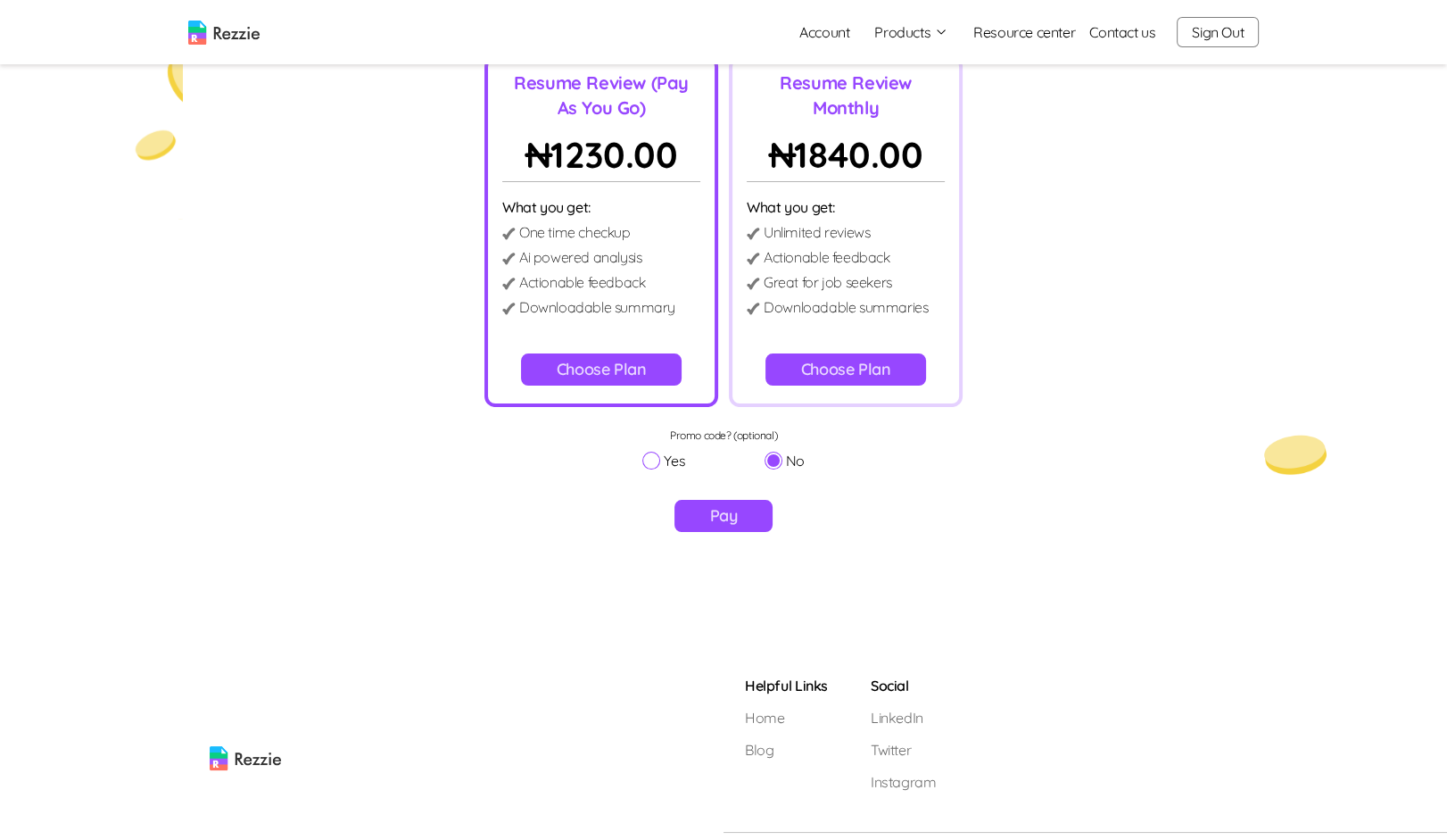
scroll to position [207, 0]
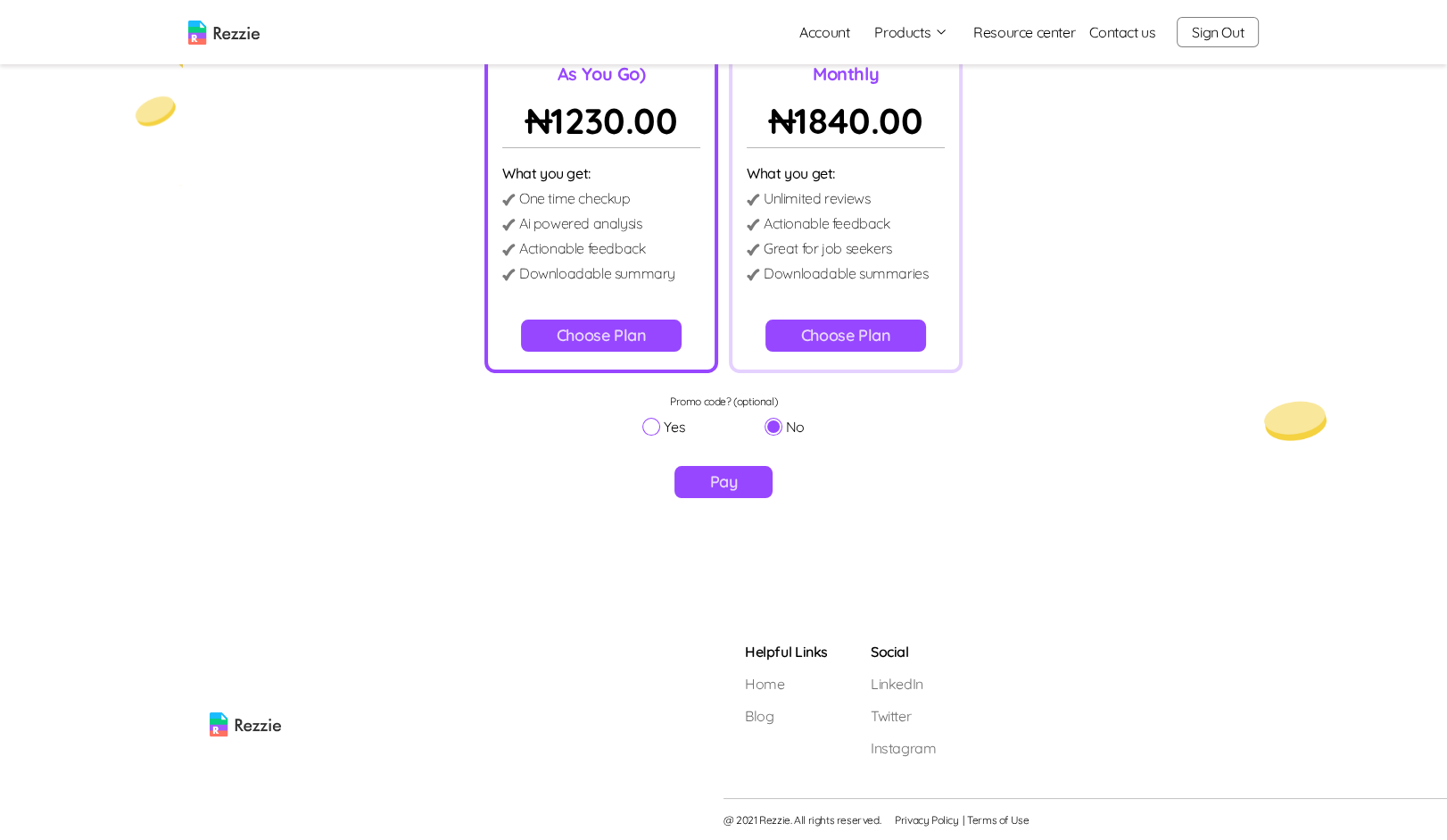
click at [722, 480] on button "Pay" at bounding box center [724, 482] width 99 height 32
click at [841, 346] on button "Choose Plan" at bounding box center [846, 335] width 161 height 32
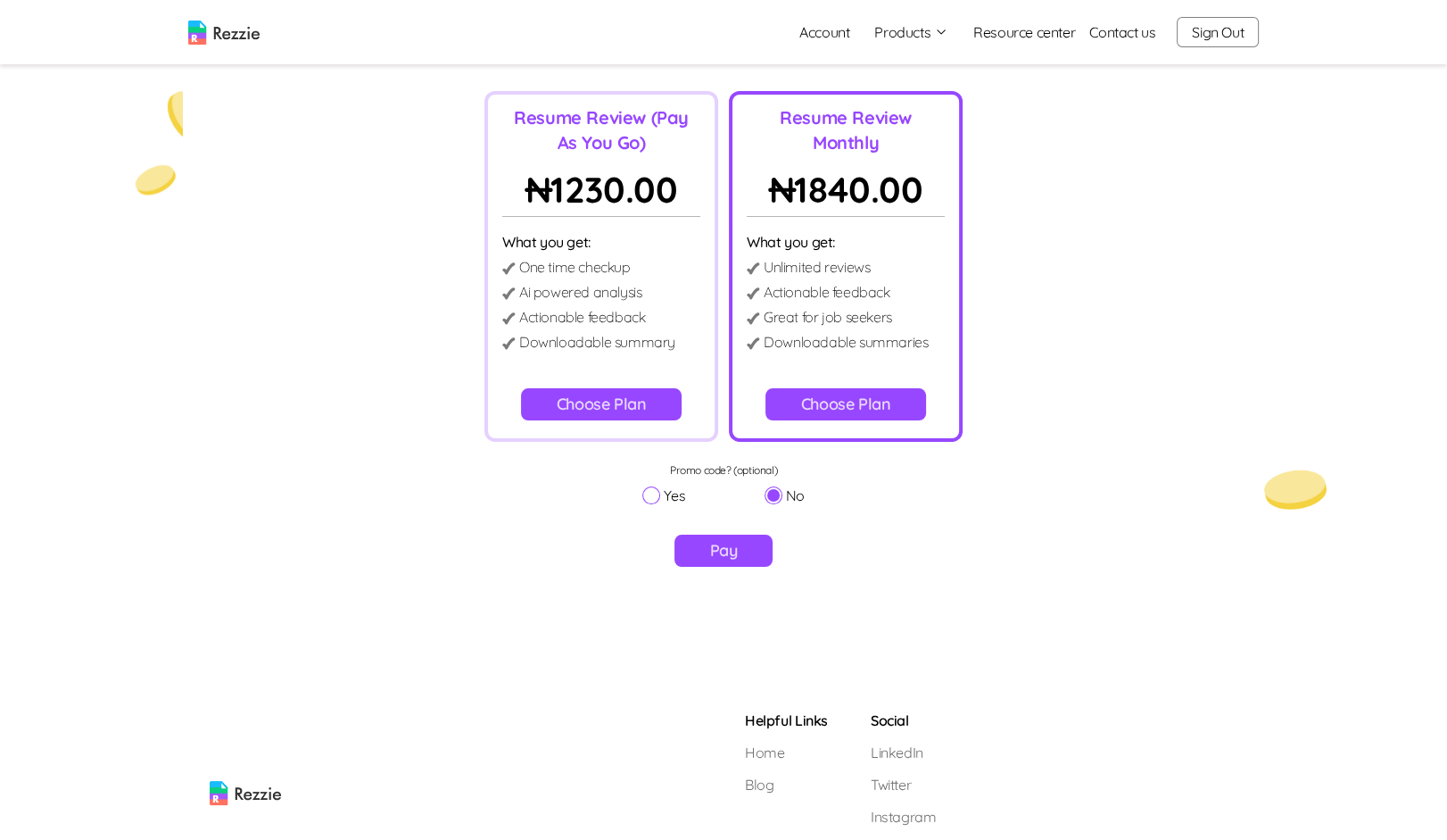
scroll to position [126, 0]
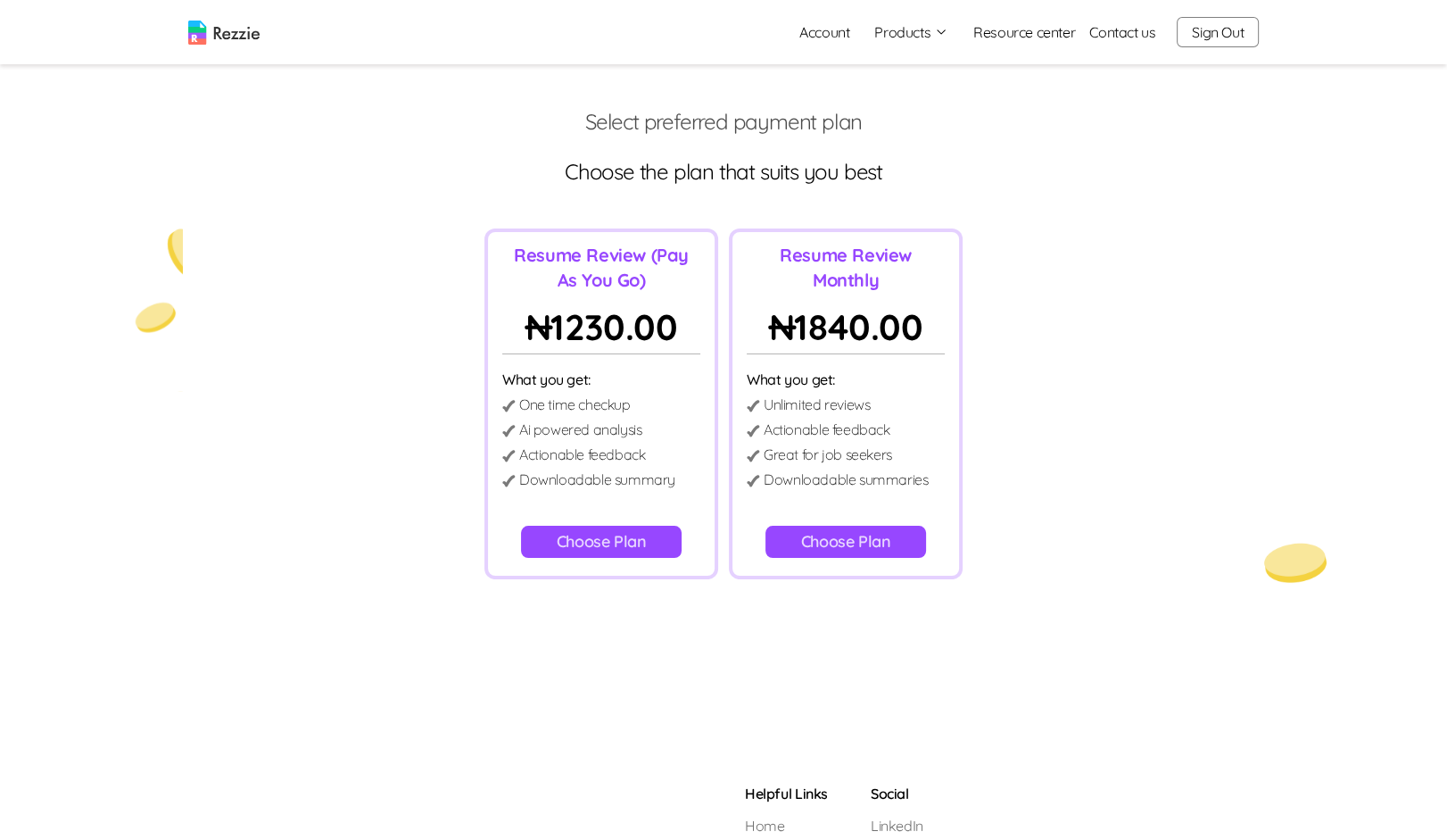
click at [831, 563] on div "Resume Review Monthly ₦ 1840.00 What you get: Unlimited reviews Actionable feed…" at bounding box center [846, 403] width 234 height 350
click at [835, 542] on button "Choose Plan" at bounding box center [846, 541] width 161 height 32
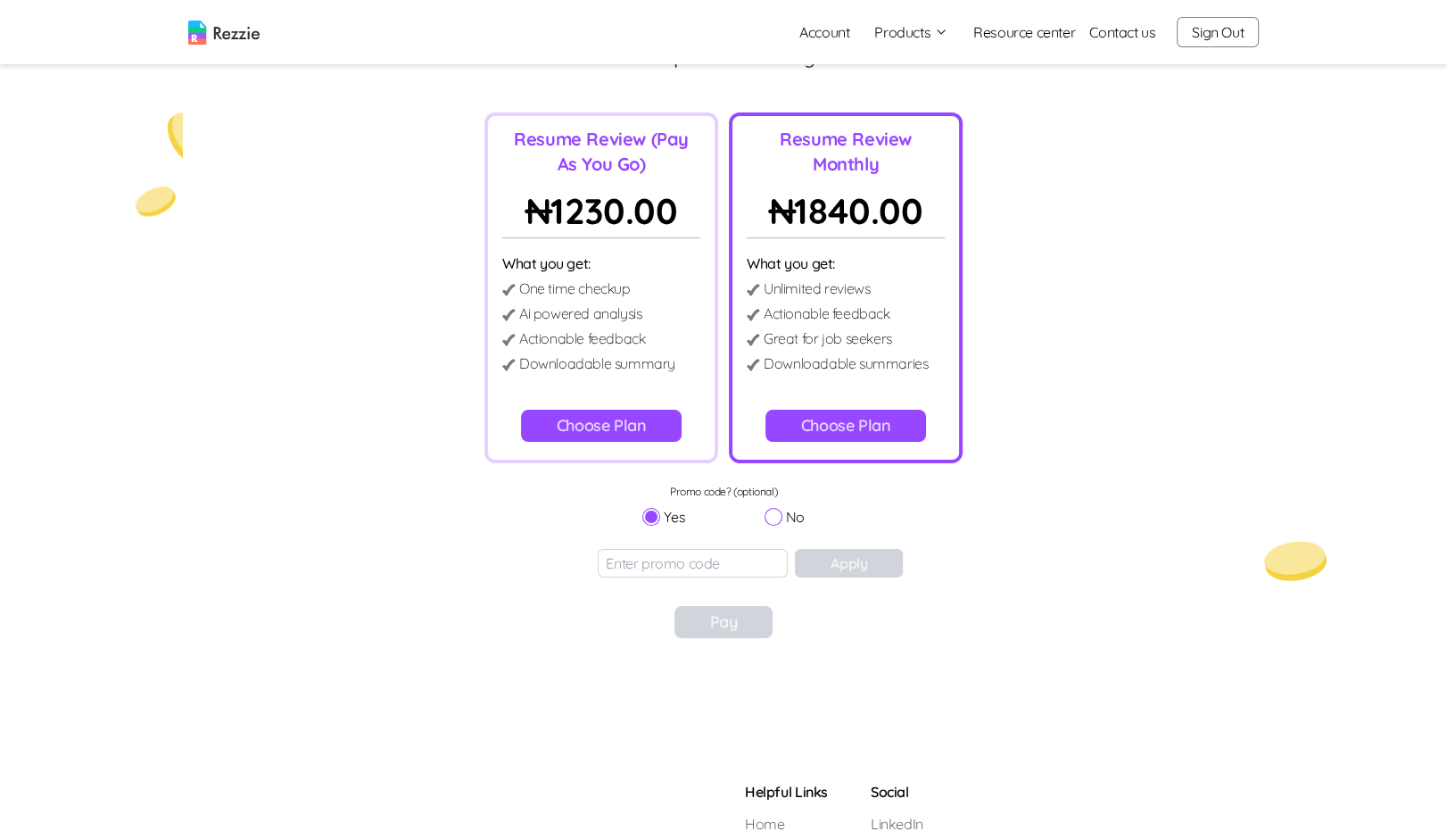
scroll to position [142, 0]
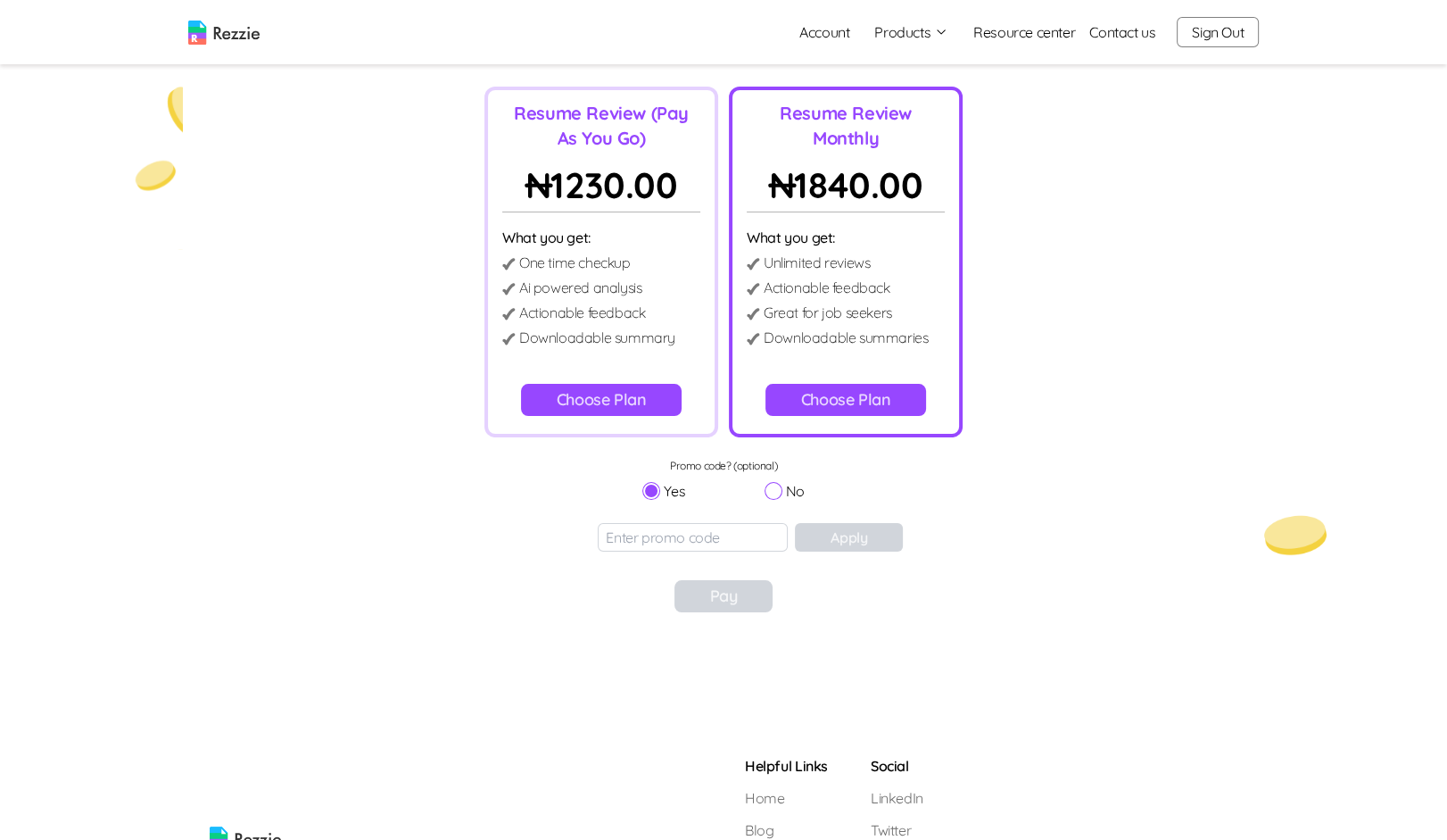
click at [770, 489] on input "No" at bounding box center [773, 491] width 18 height 18
radio input "true"
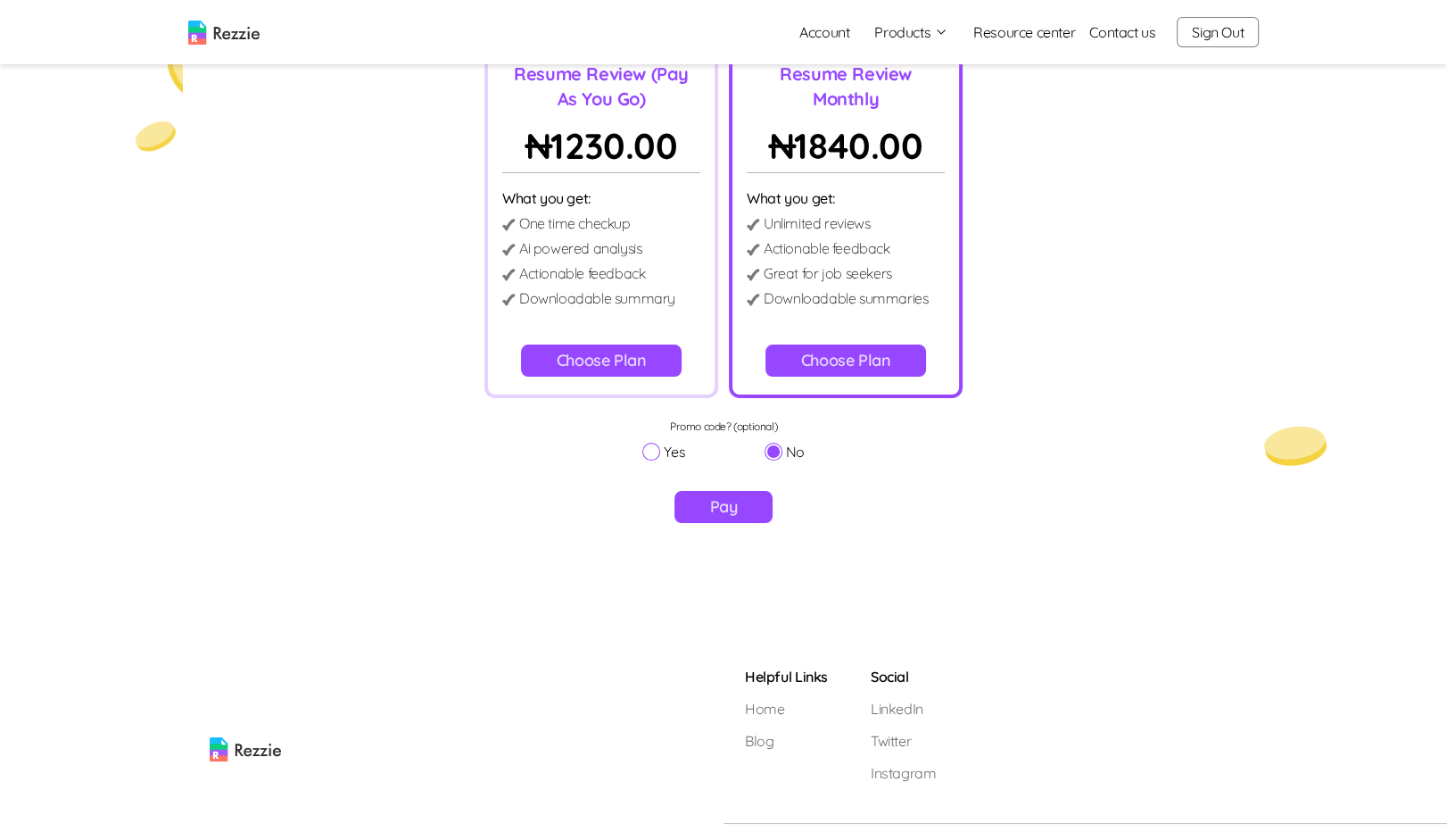
scroll to position [207, 0]
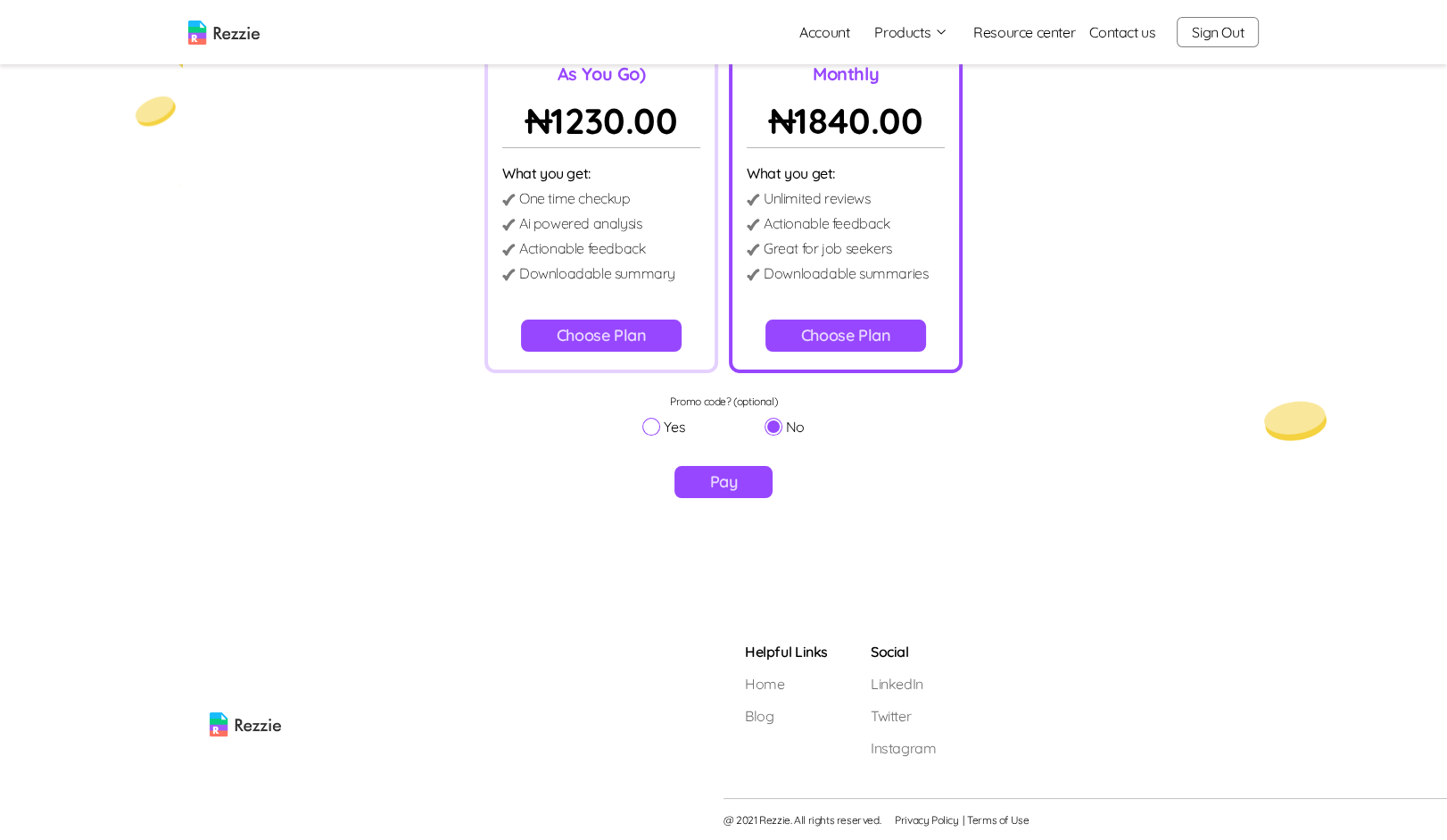
click at [744, 491] on button "Pay" at bounding box center [724, 482] width 99 height 32
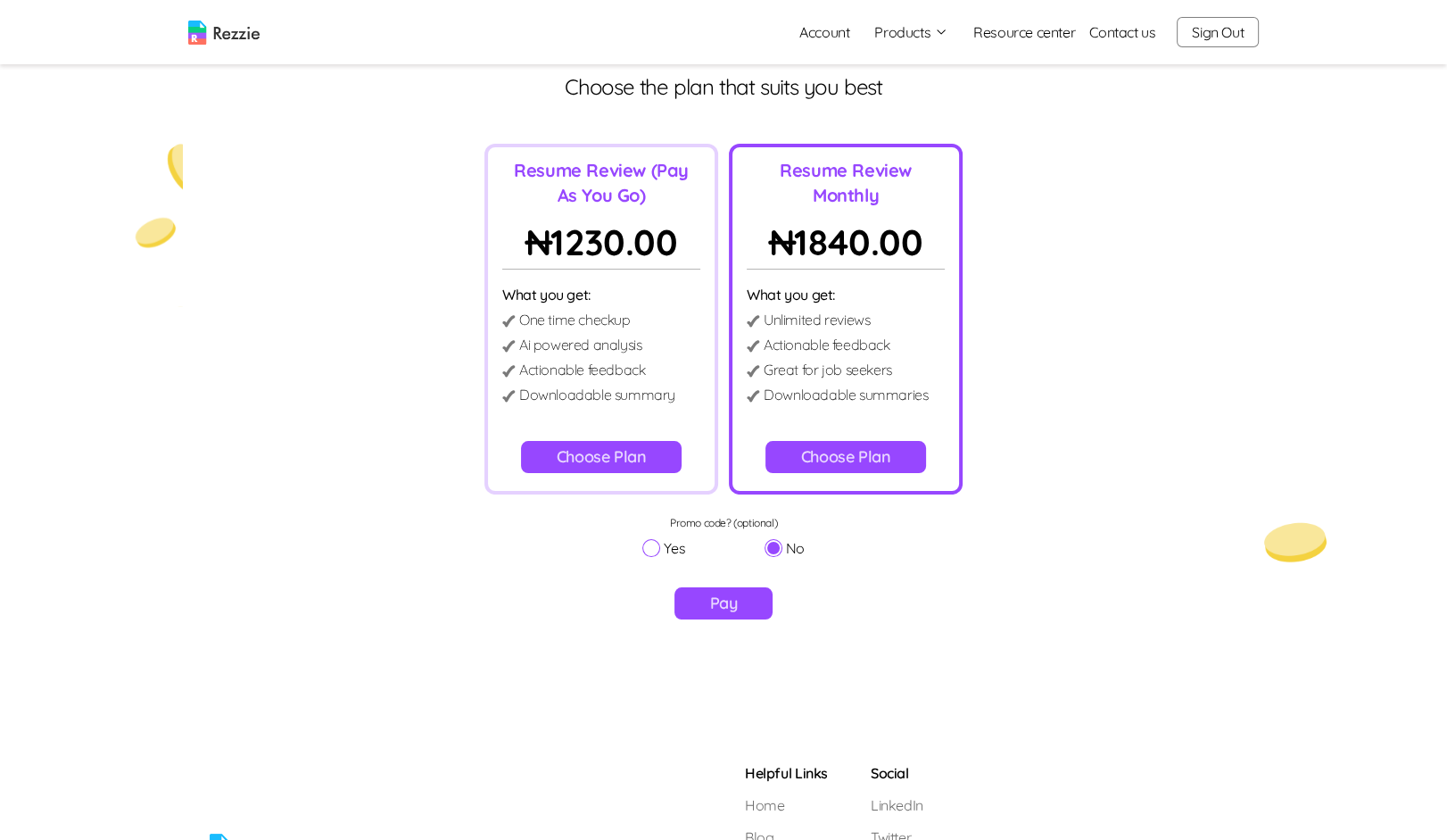
scroll to position [0, 0]
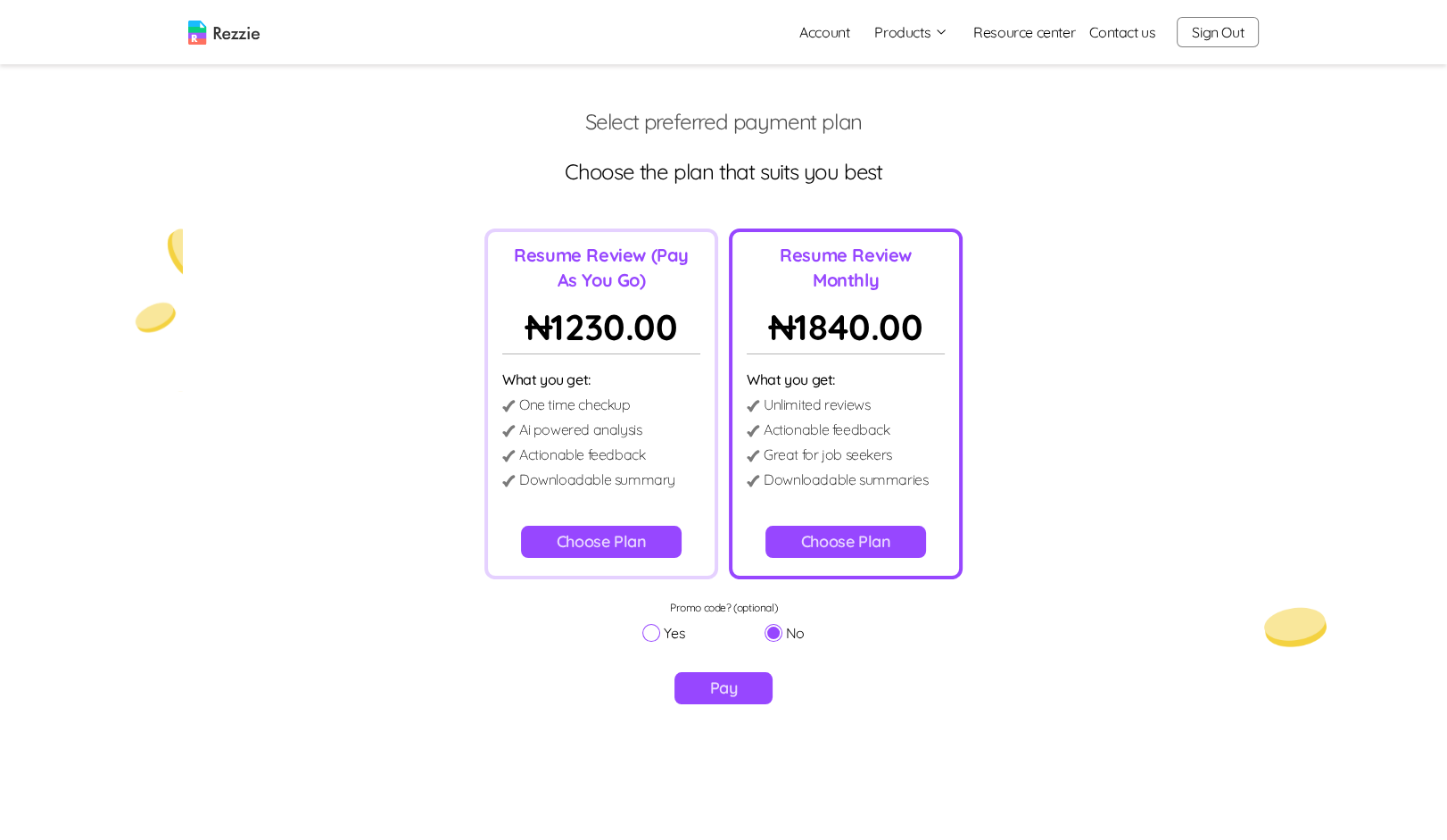
click at [634, 501] on div "Resume Review (Pay As You Go) ₦ 1230.00 What you get: One time checkup Ai power…" at bounding box center [602, 403] width 234 height 350
click at [630, 533] on button "Choose Plan" at bounding box center [602, 541] width 161 height 32
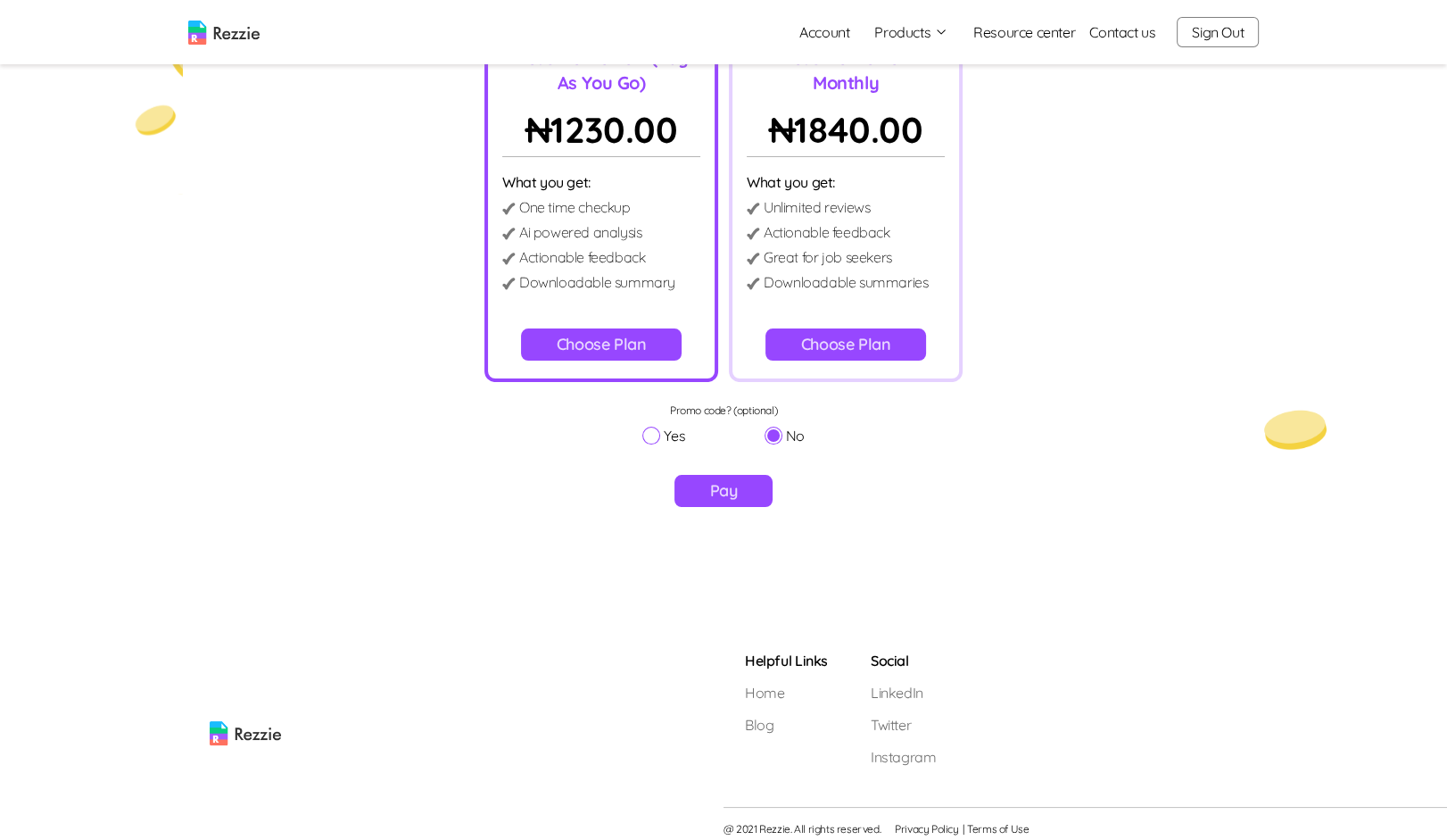
scroll to position [207, 0]
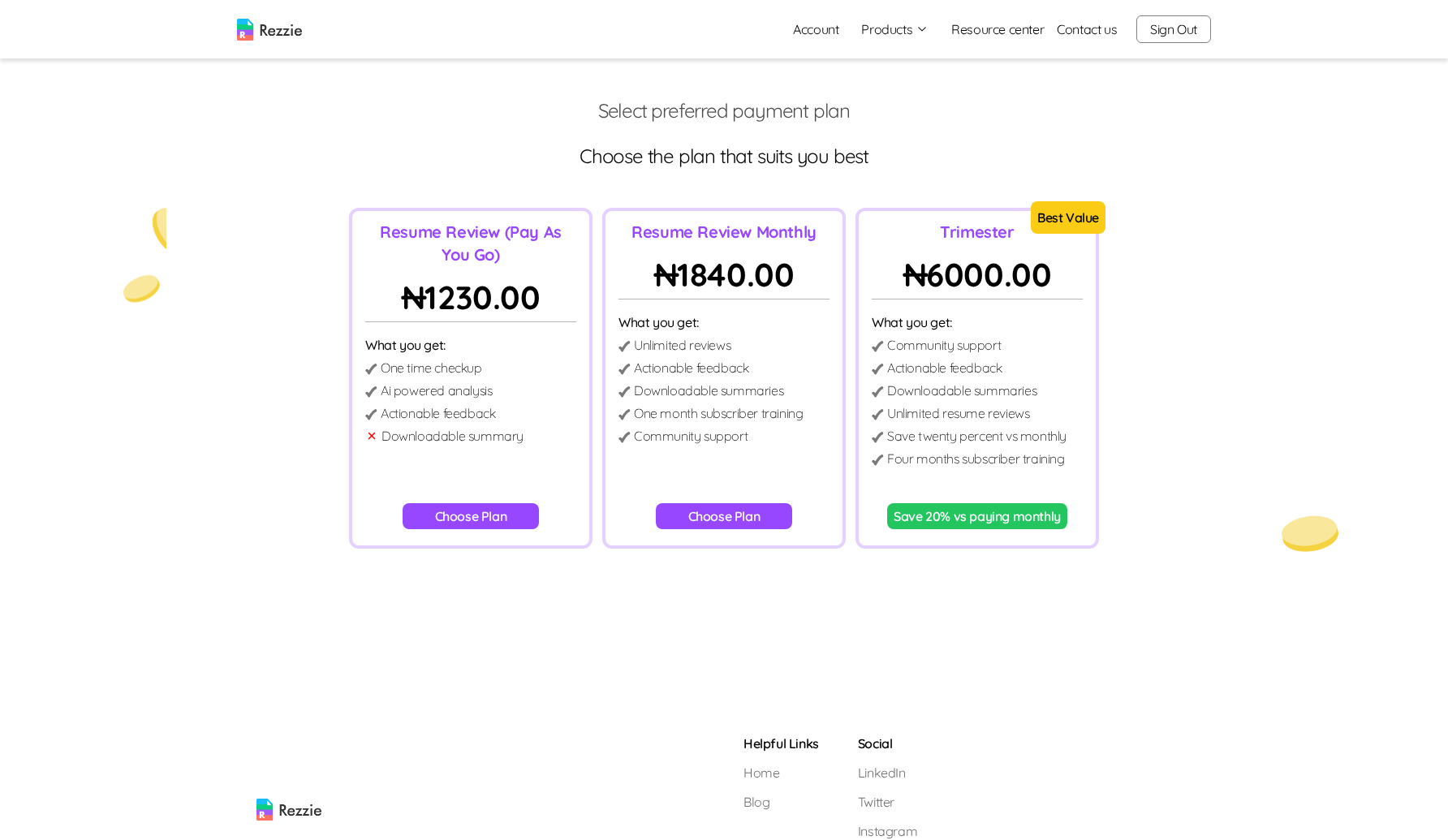
click at [496, 516] on button "Choose Plan" at bounding box center [471, 515] width 137 height 26
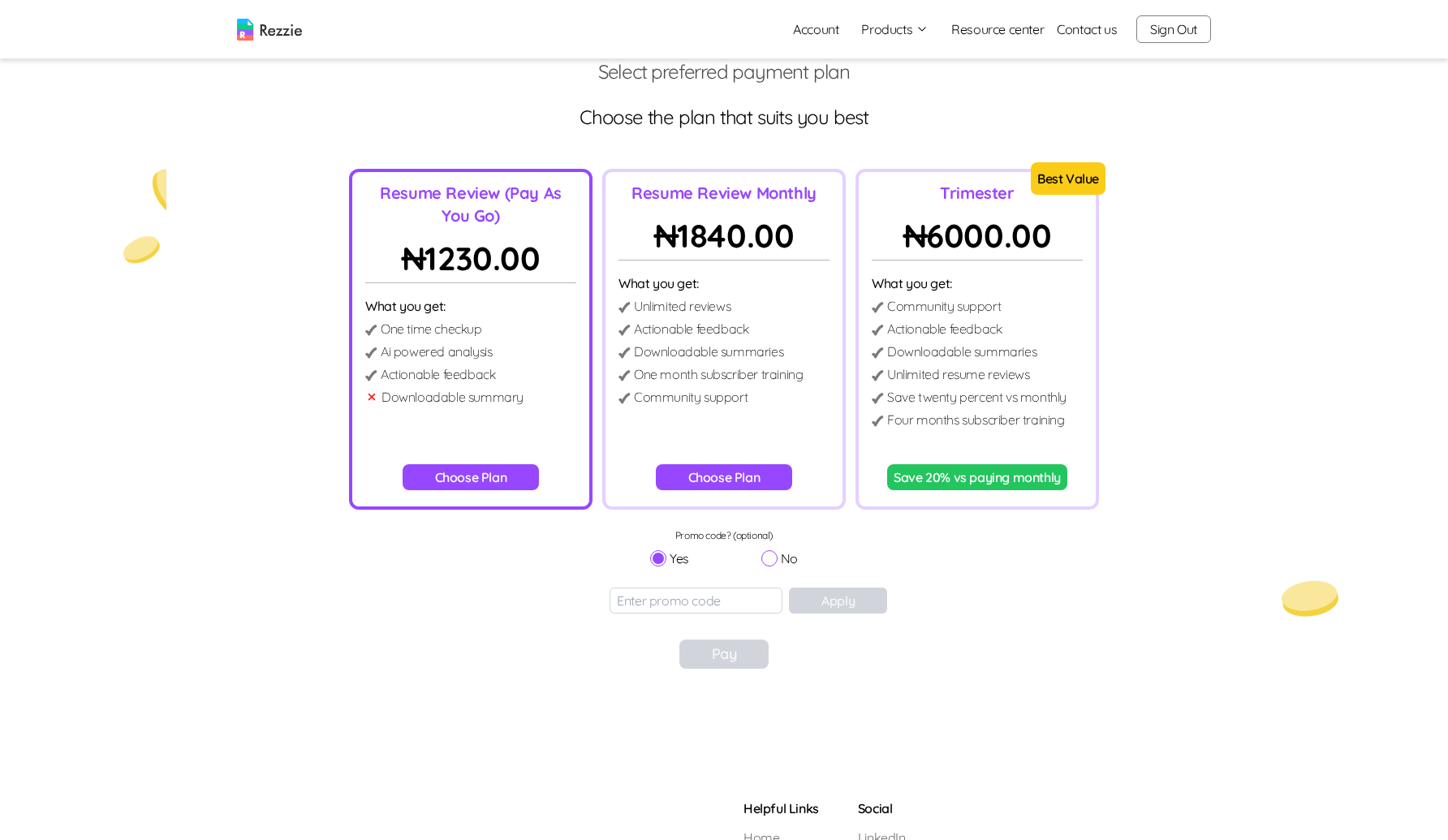
scroll to position [75, 0]
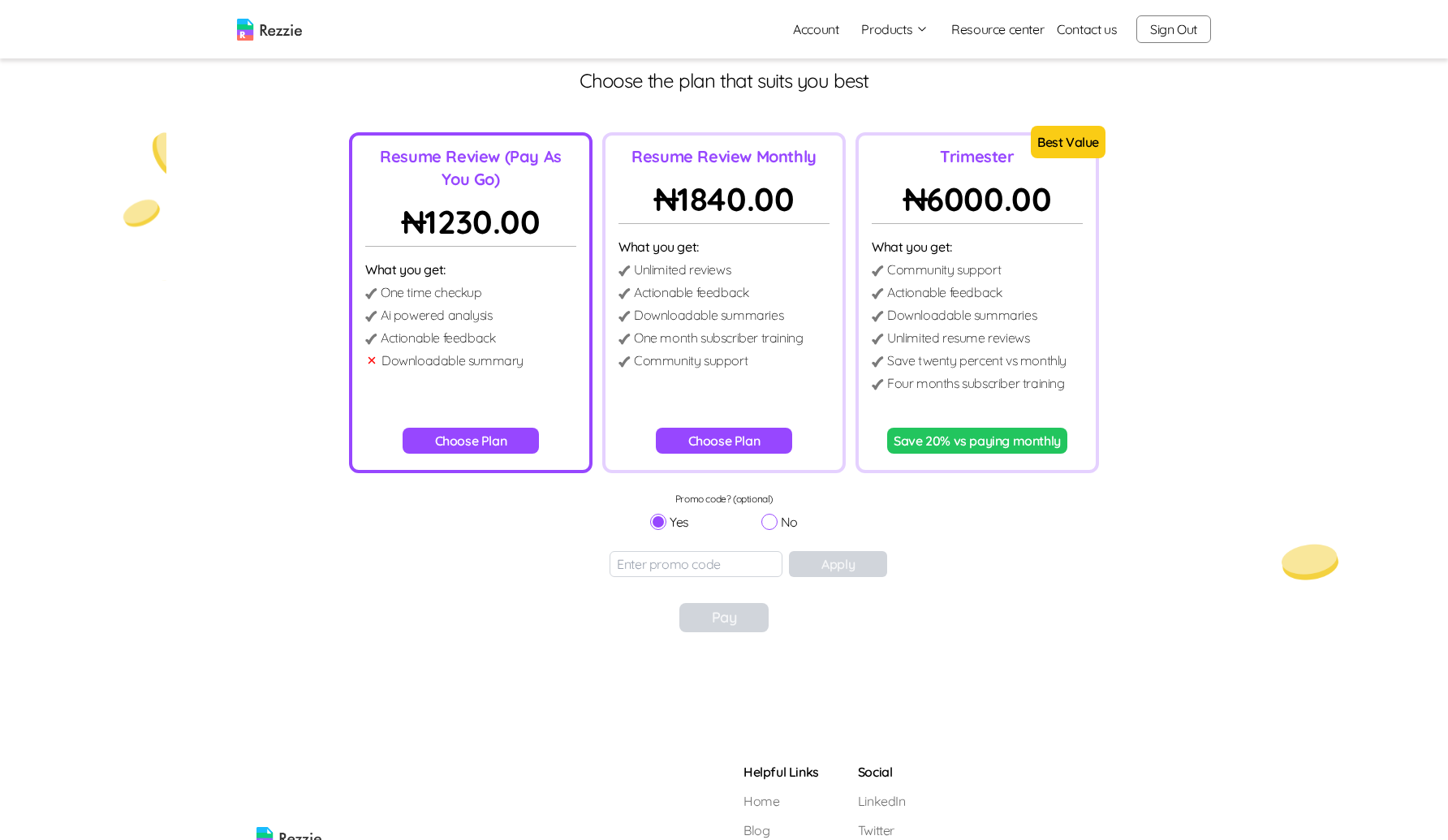
click at [770, 521] on input "No" at bounding box center [770, 522] width 16 height 16
radio input "true"
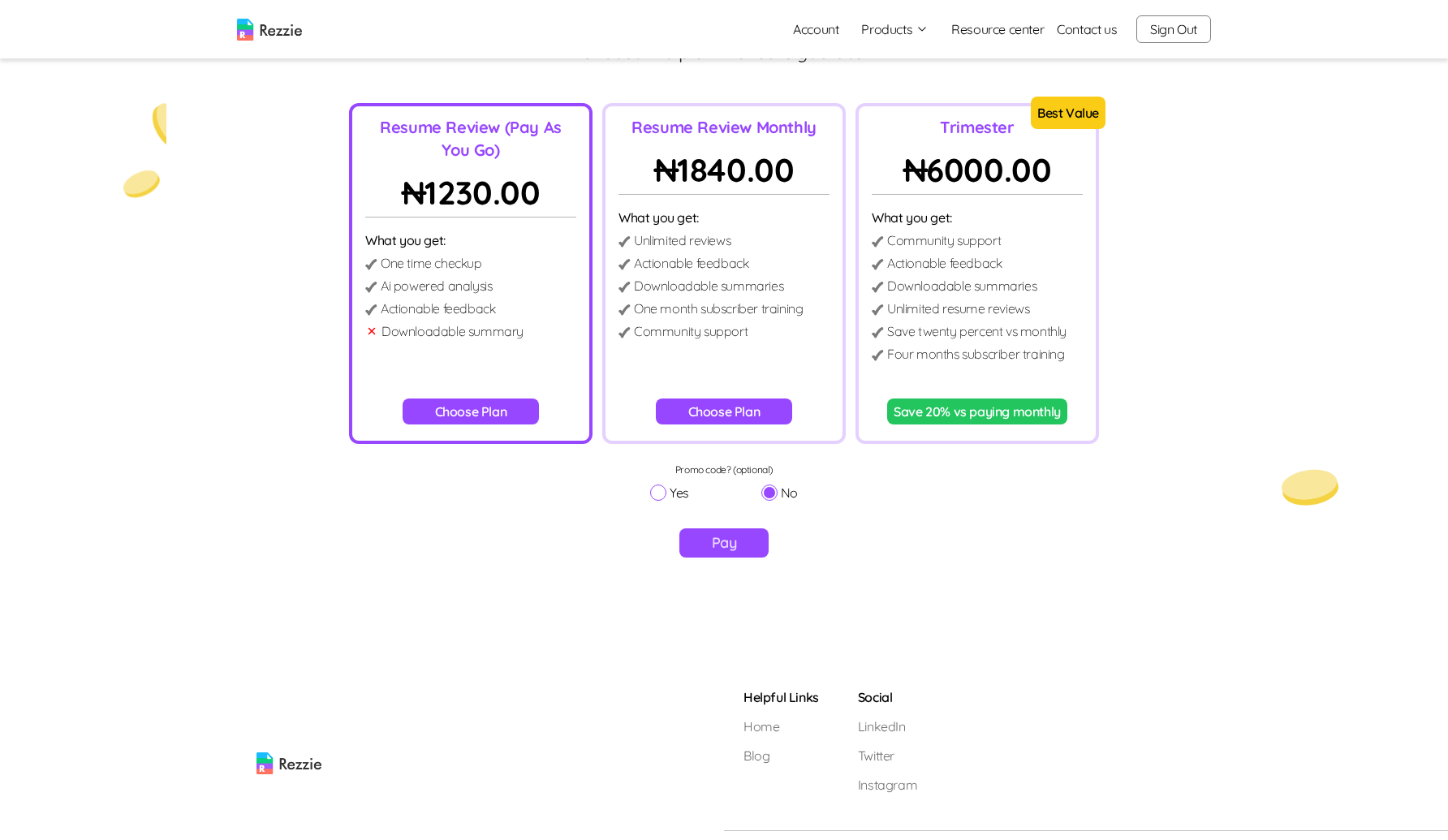
scroll to position [134, 0]
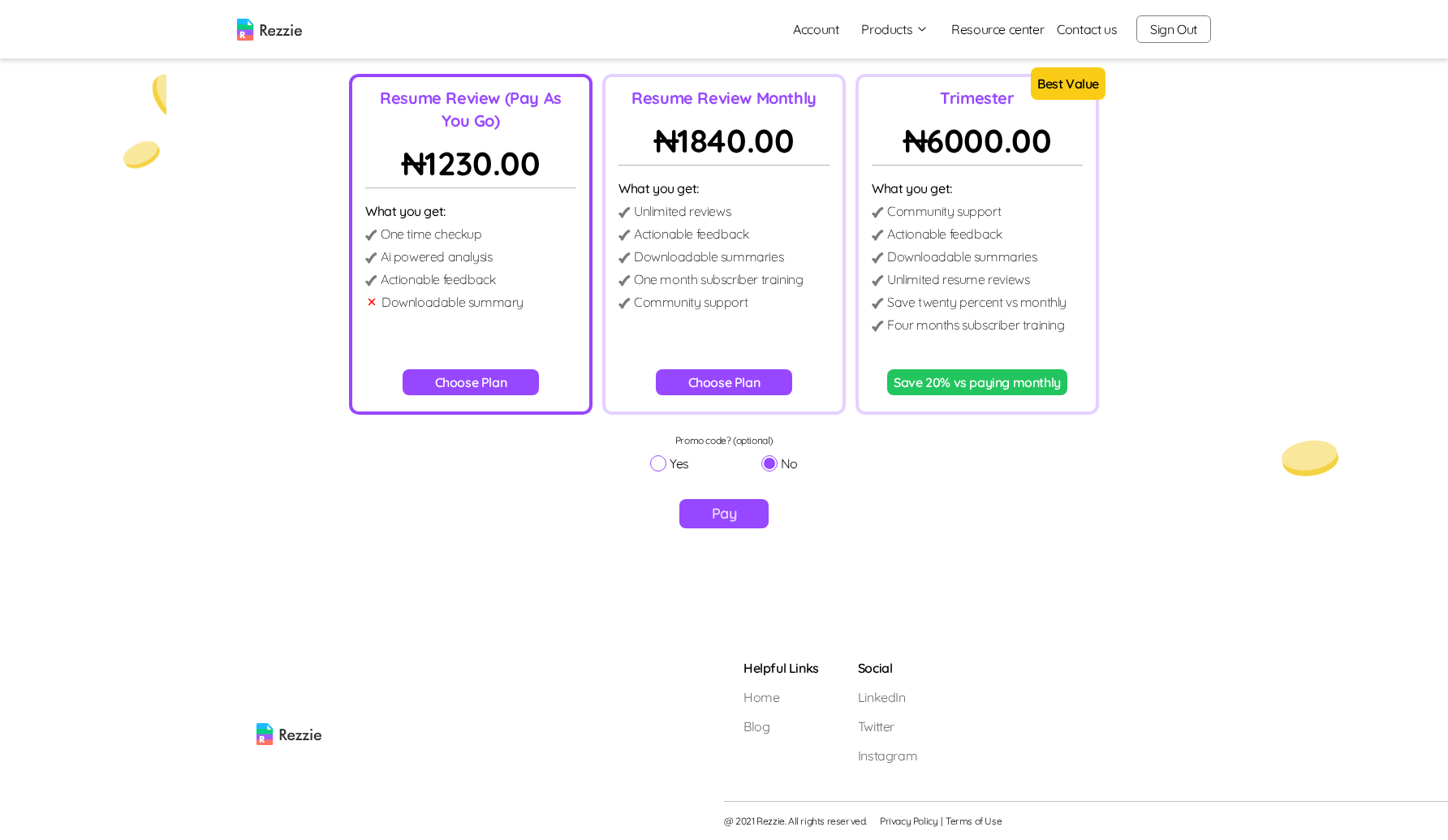
click at [713, 508] on button "Pay" at bounding box center [724, 513] width 90 height 30
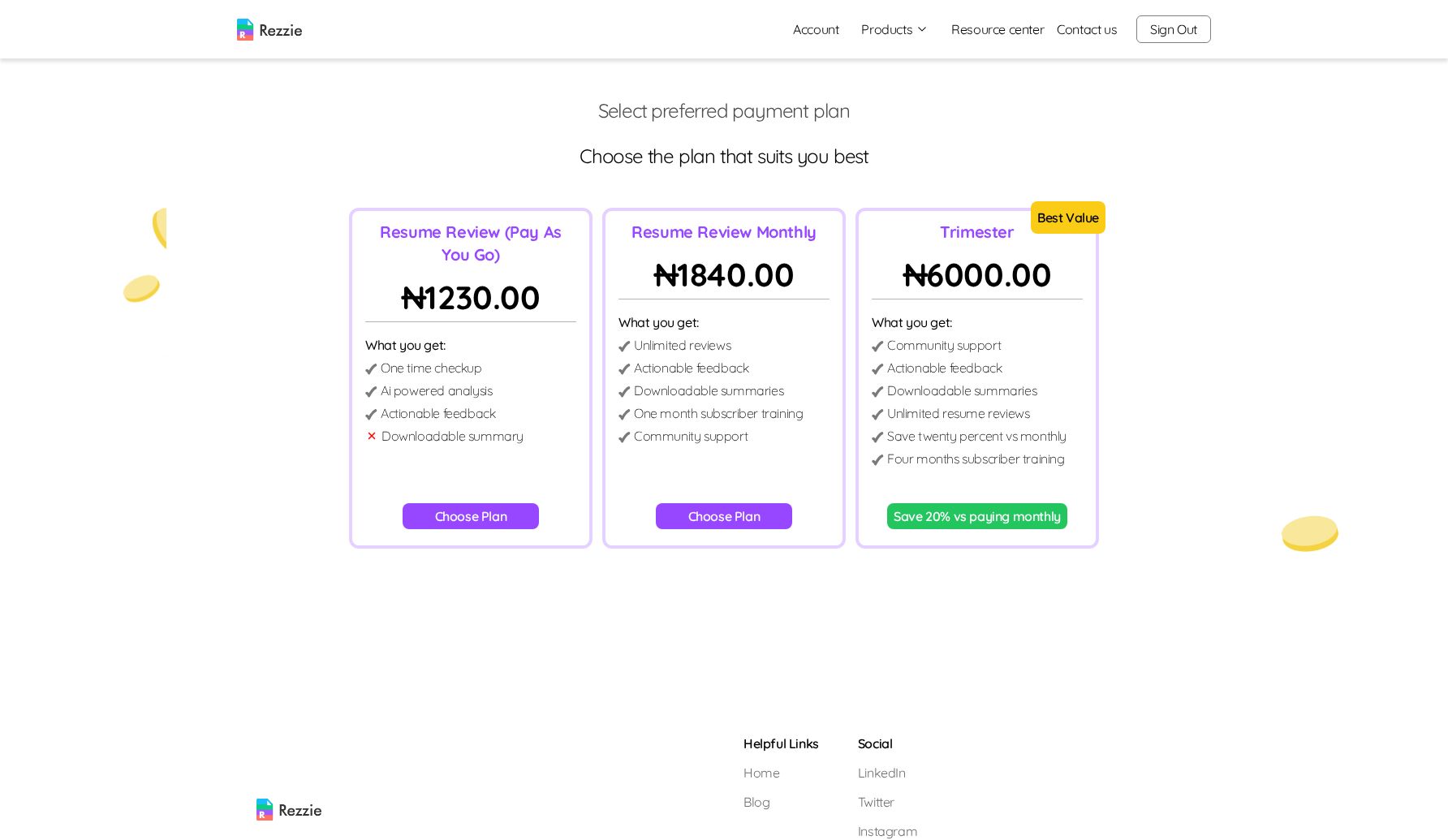
click at [455, 508] on button "Choose Plan" at bounding box center [471, 515] width 137 height 26
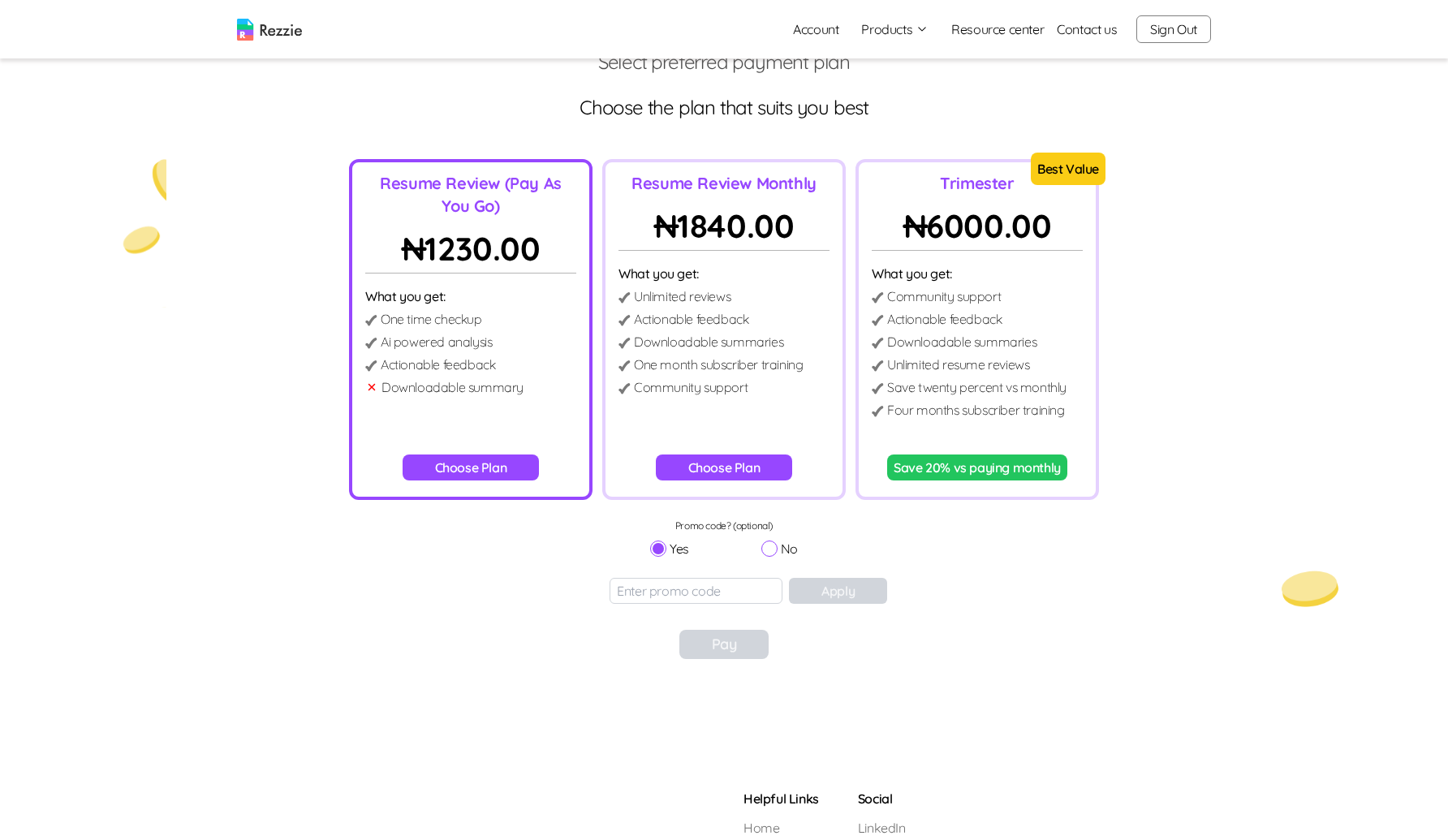
scroll to position [75, 0]
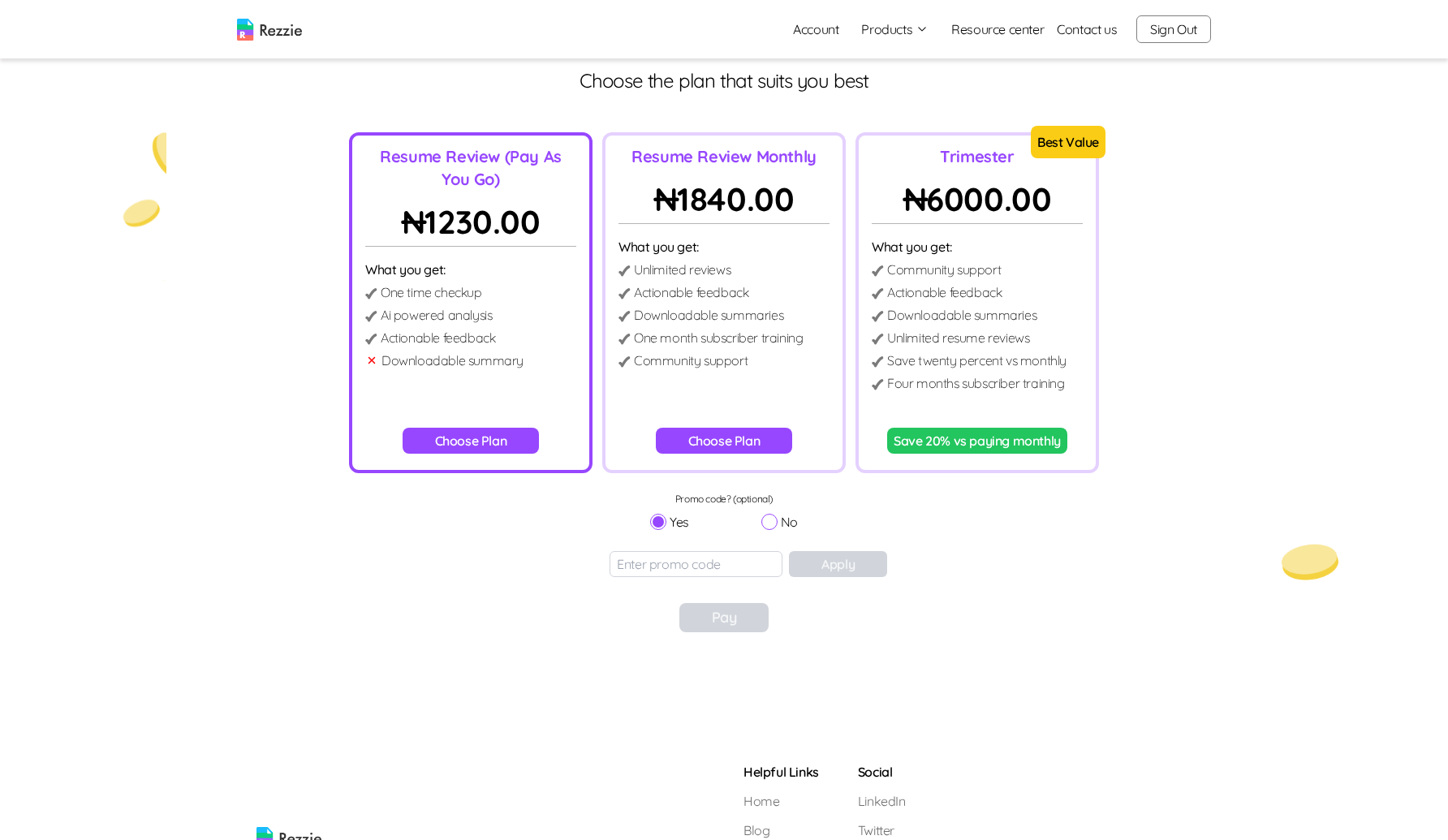
click at [772, 526] on input "No" at bounding box center [770, 522] width 16 height 16
radio input "true"
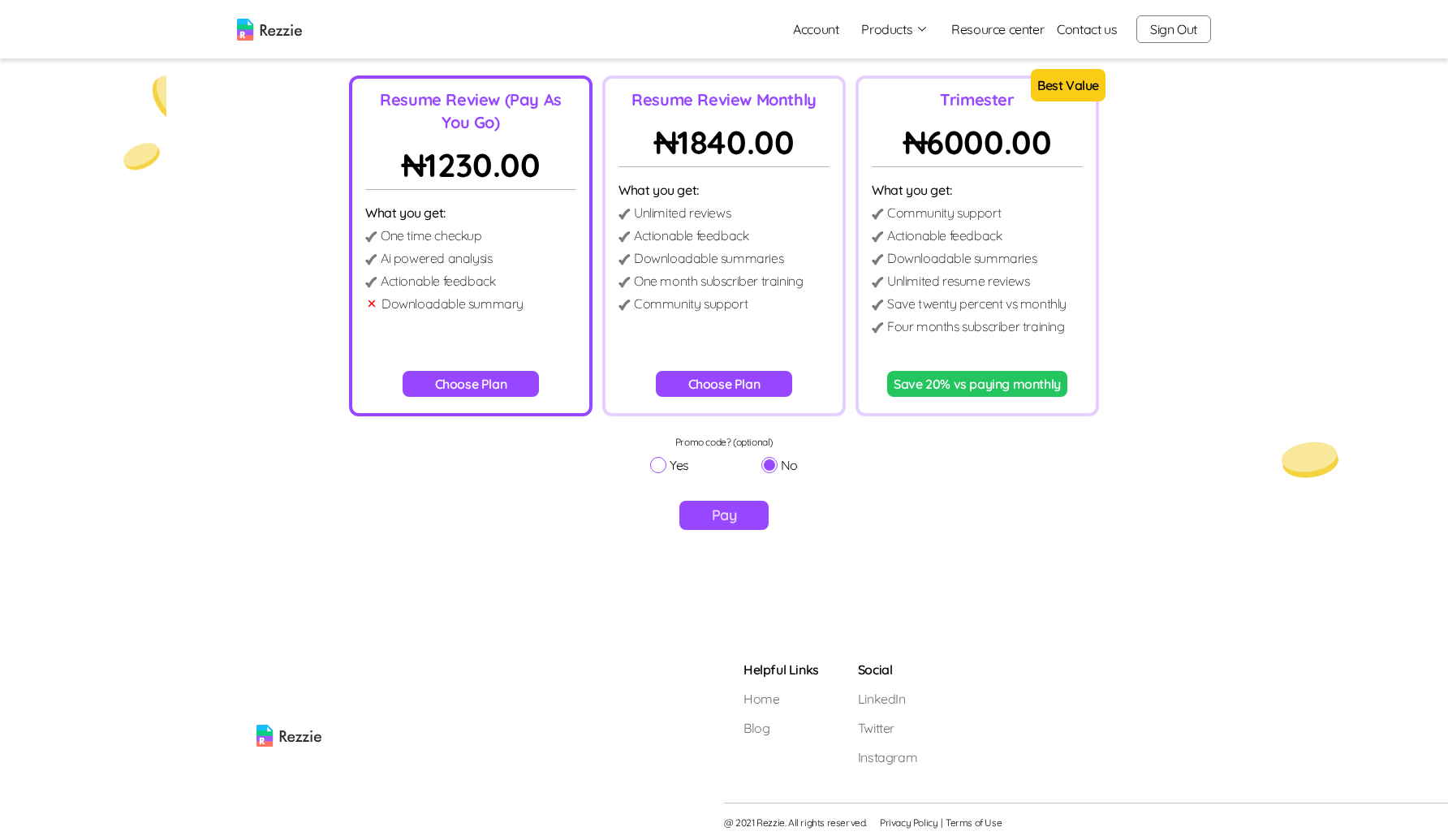
scroll to position [134, 0]
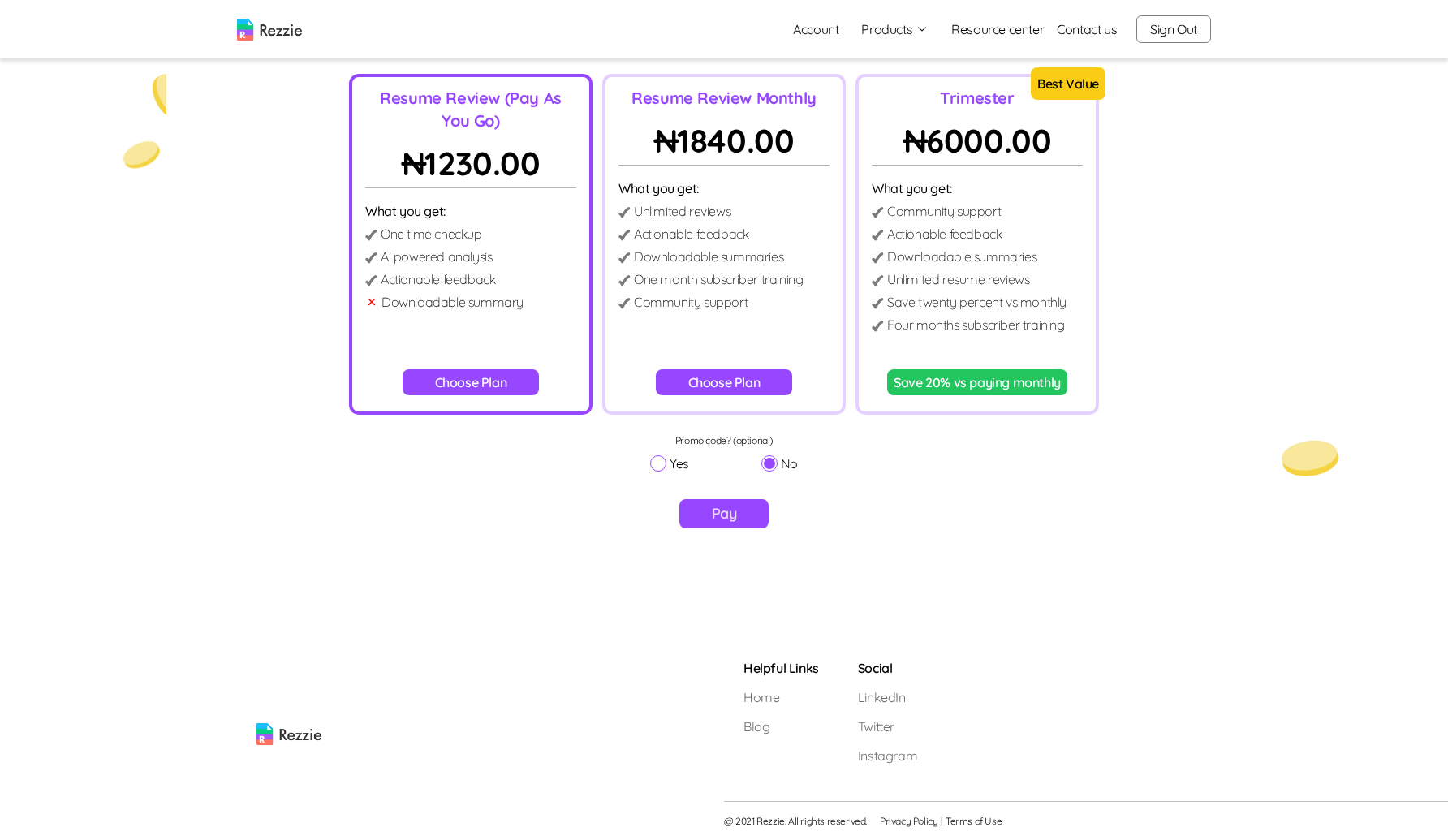
click at [709, 509] on button "Pay" at bounding box center [724, 513] width 90 height 30
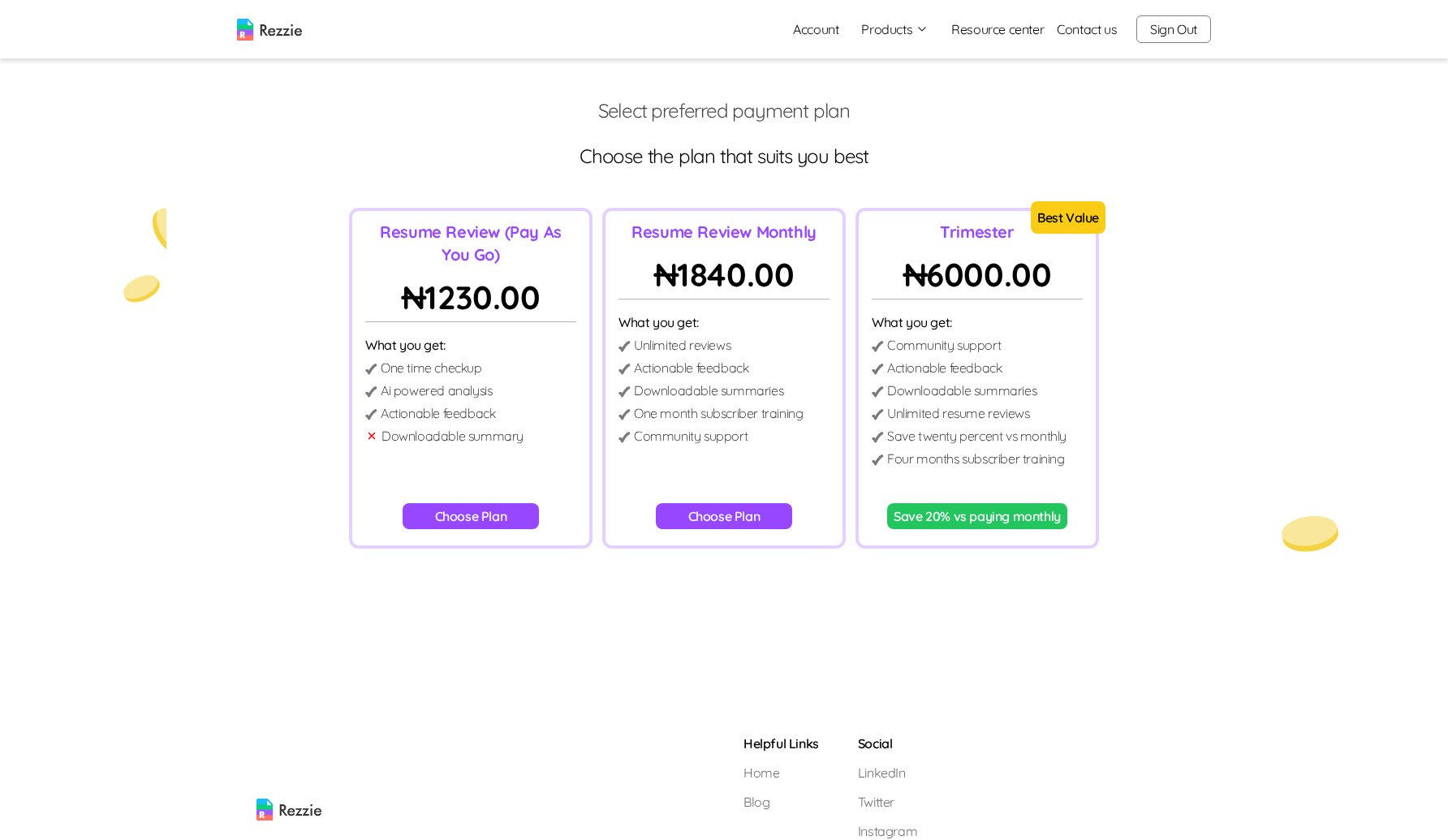
click at [510, 516] on button "Choose Plan" at bounding box center [471, 515] width 137 height 26
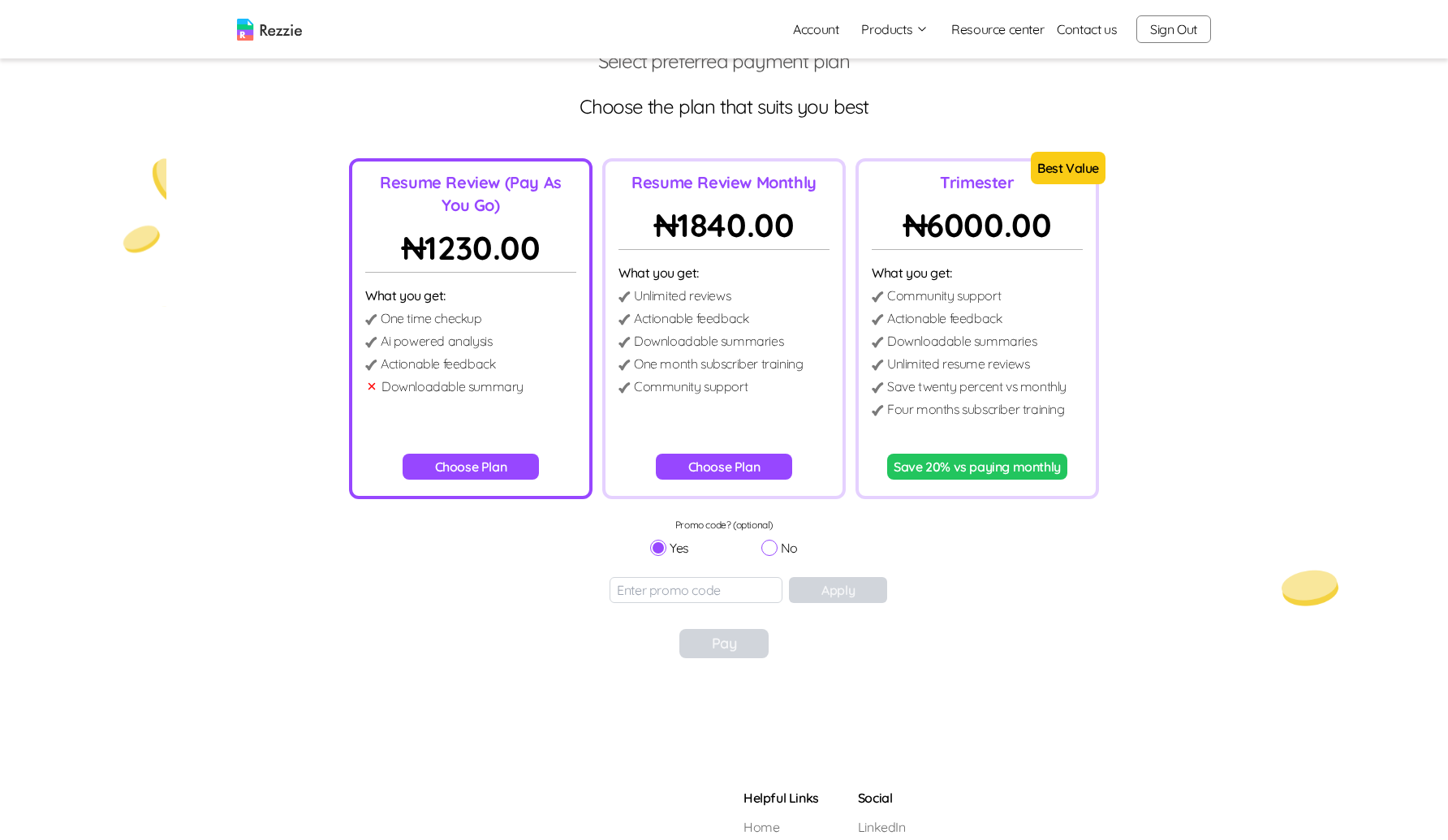
scroll to position [75, 0]
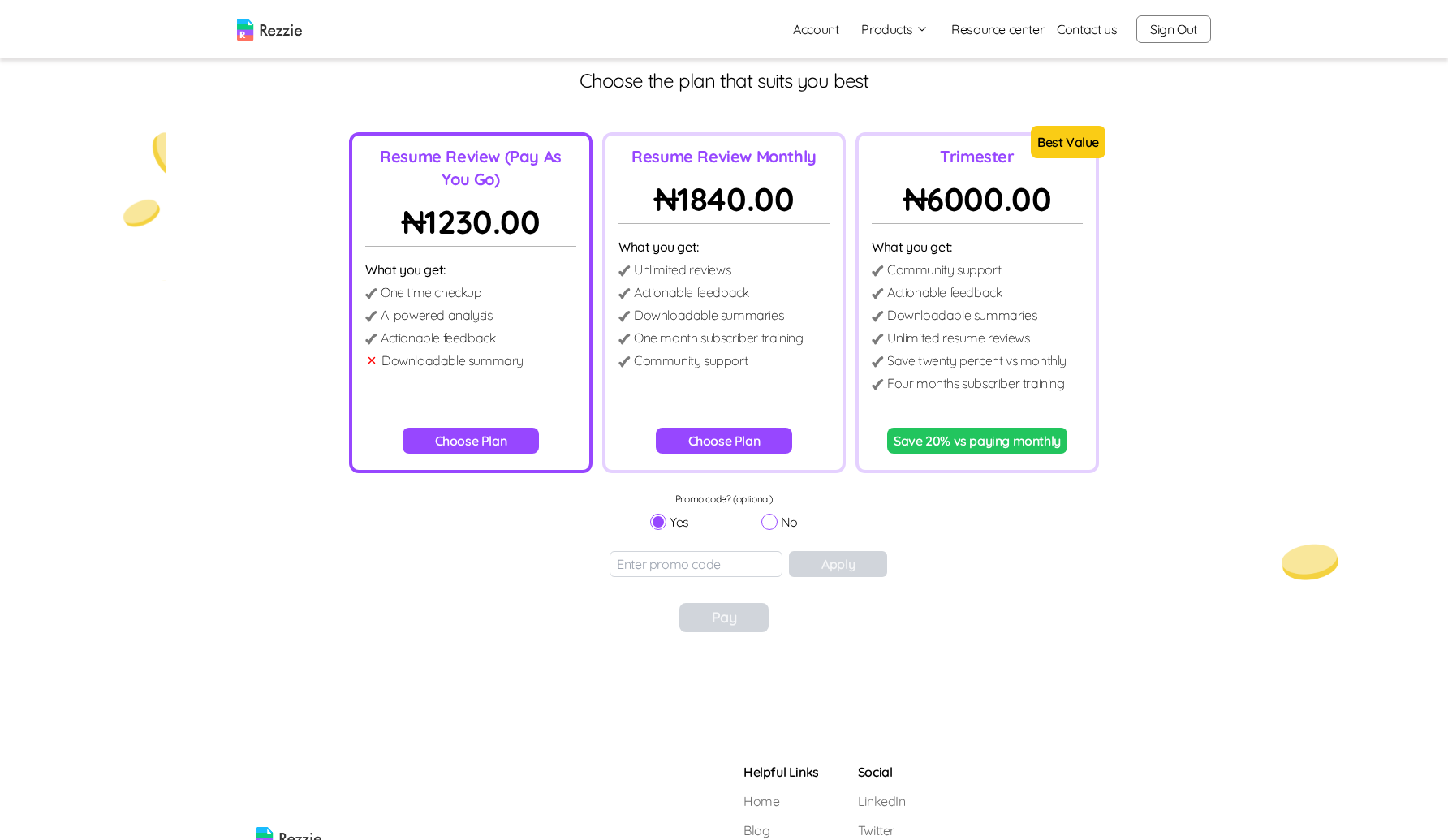
click at [756, 518] on div "Yes No" at bounding box center [724, 522] width 148 height 20
click at [766, 518] on input "No" at bounding box center [770, 522] width 16 height 16
radio input "true"
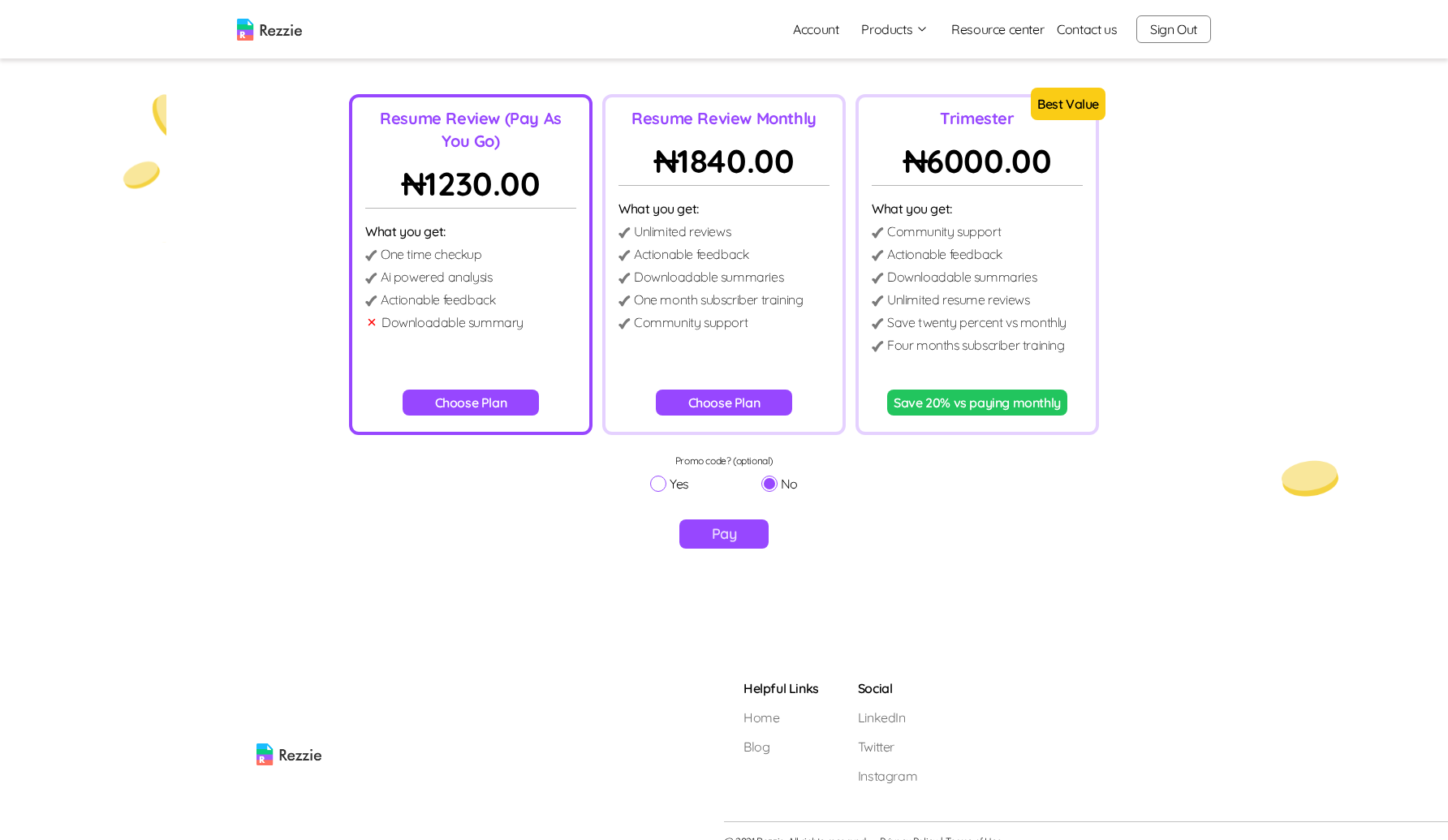
scroll to position [134, 0]
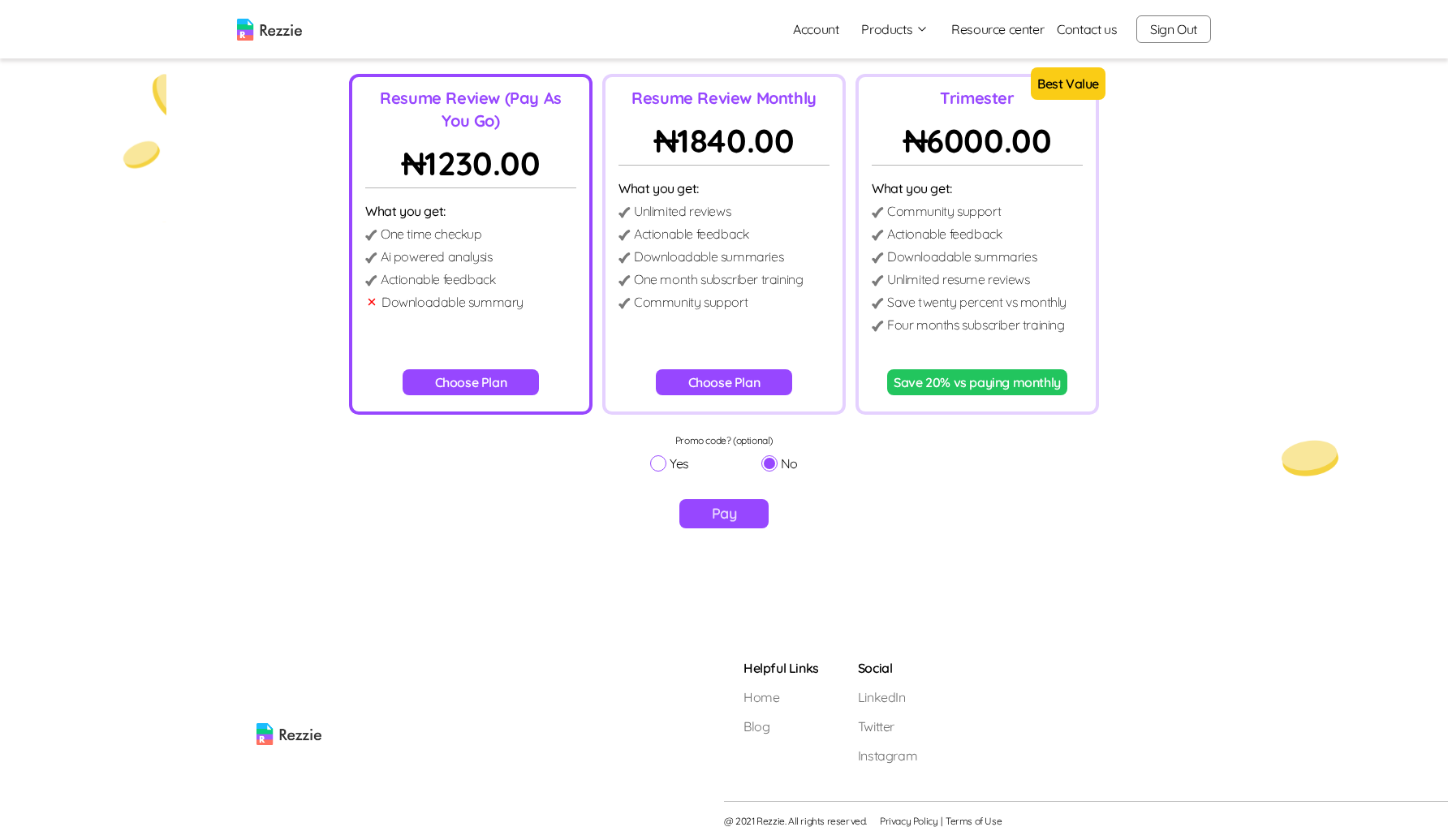
click at [720, 516] on button "Pay" at bounding box center [724, 513] width 90 height 30
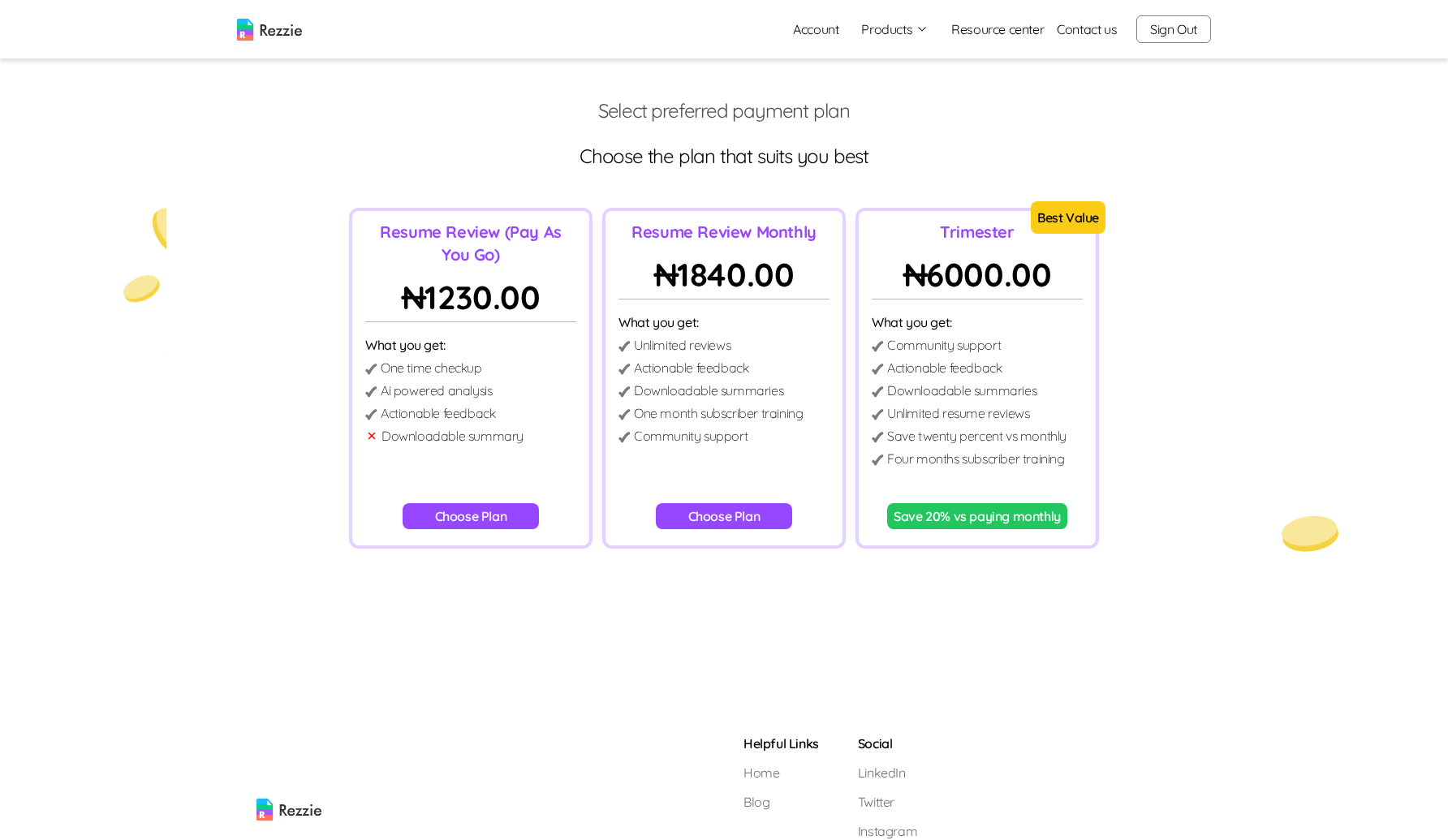
click at [510, 506] on button "Choose Plan" at bounding box center [471, 515] width 137 height 26
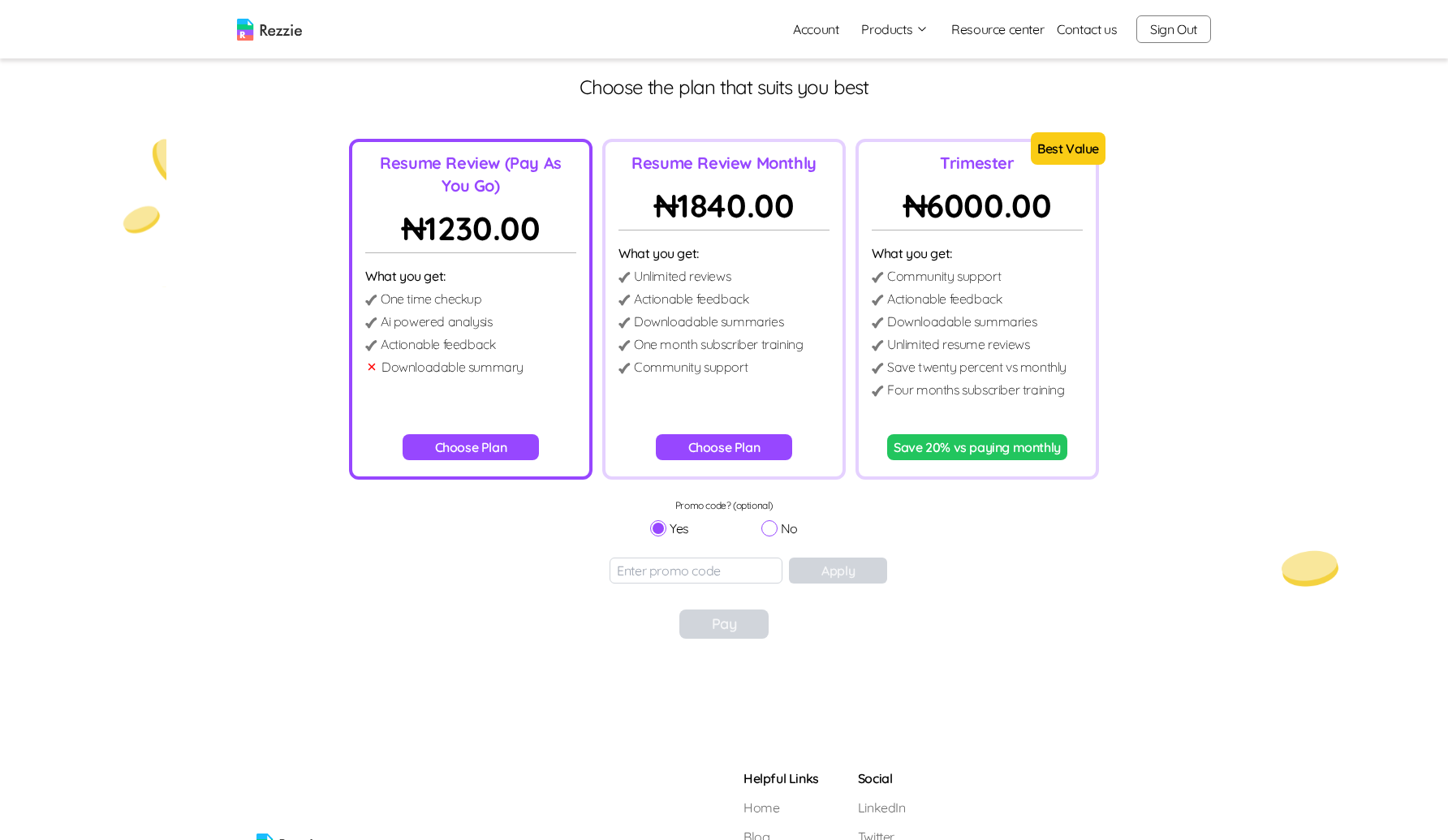
scroll to position [75, 0]
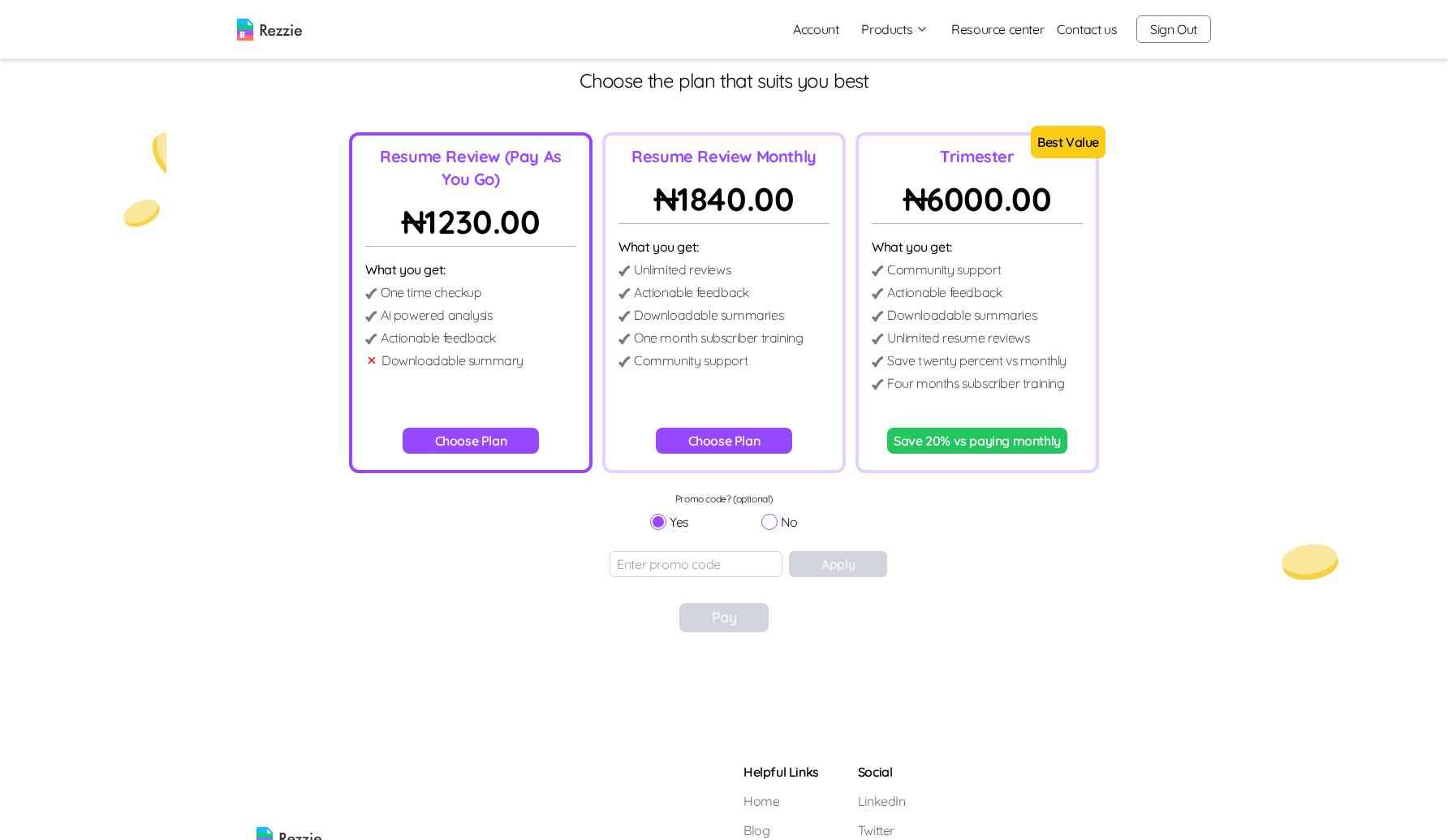
click at [766, 516] on input "No" at bounding box center [770, 522] width 16 height 16
radio input "true"
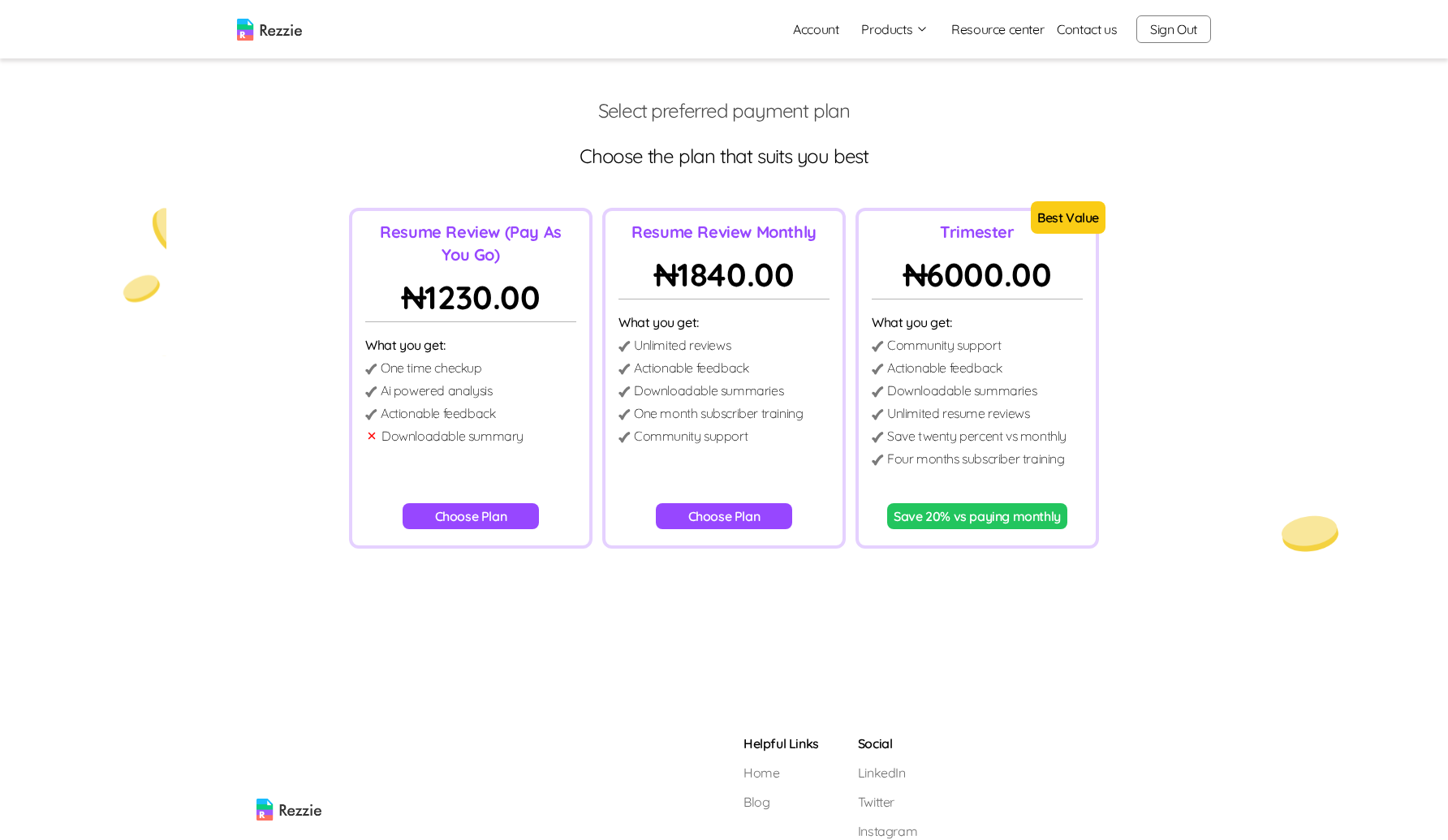
click at [474, 505] on button "Choose Plan" at bounding box center [471, 515] width 137 height 26
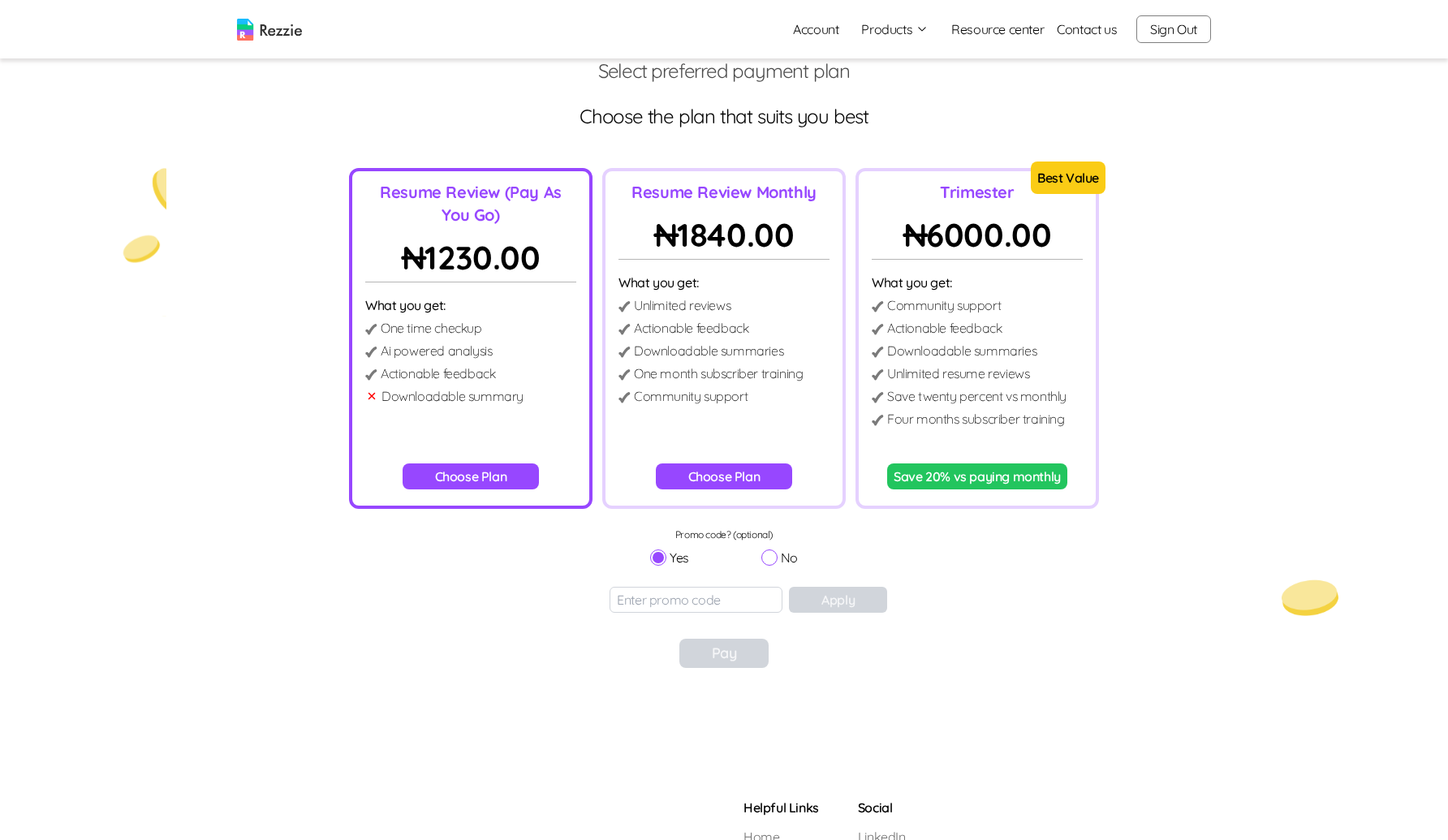
scroll to position [75, 0]
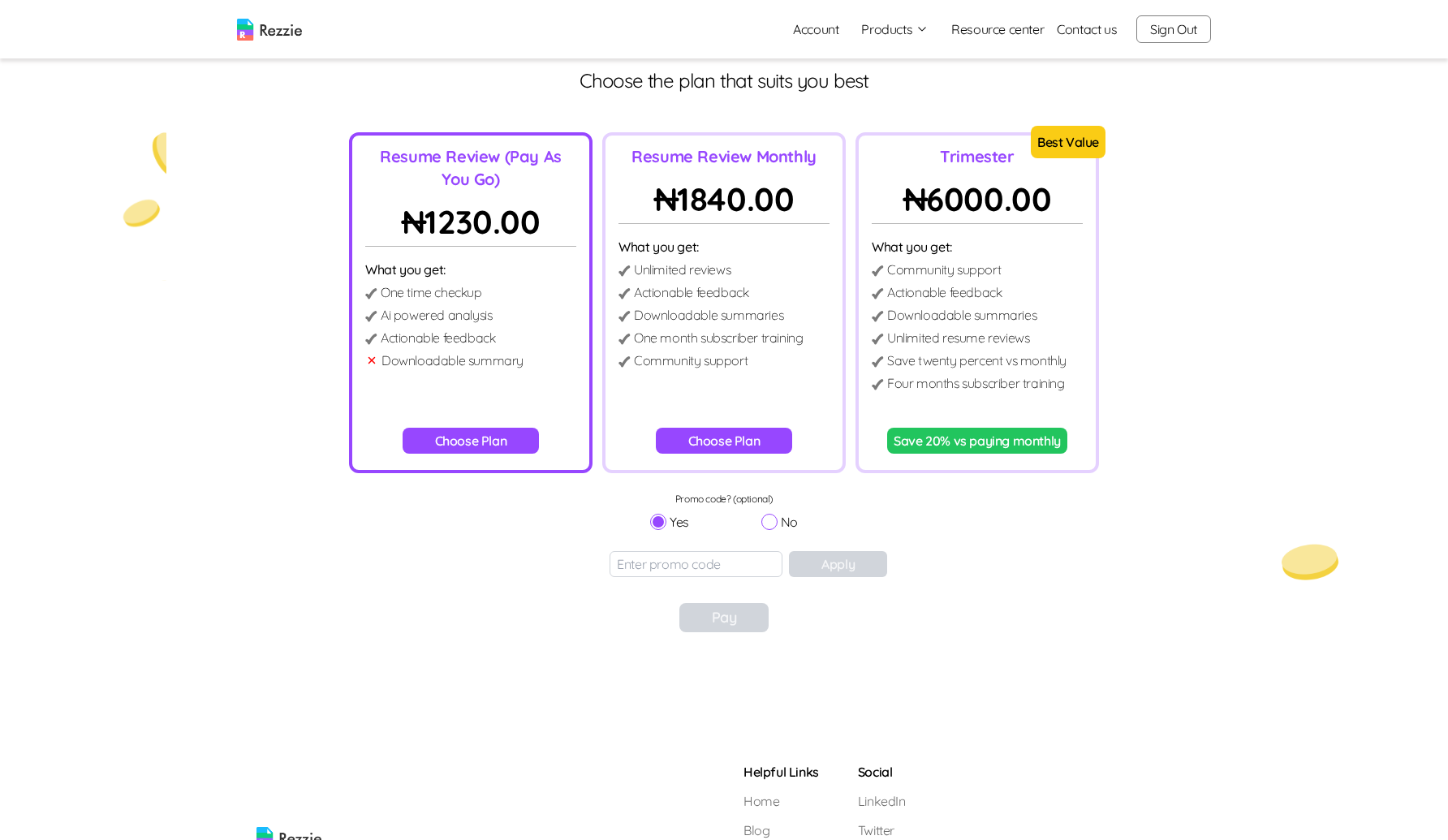
click at [770, 522] on input "No" at bounding box center [770, 522] width 16 height 16
radio input "true"
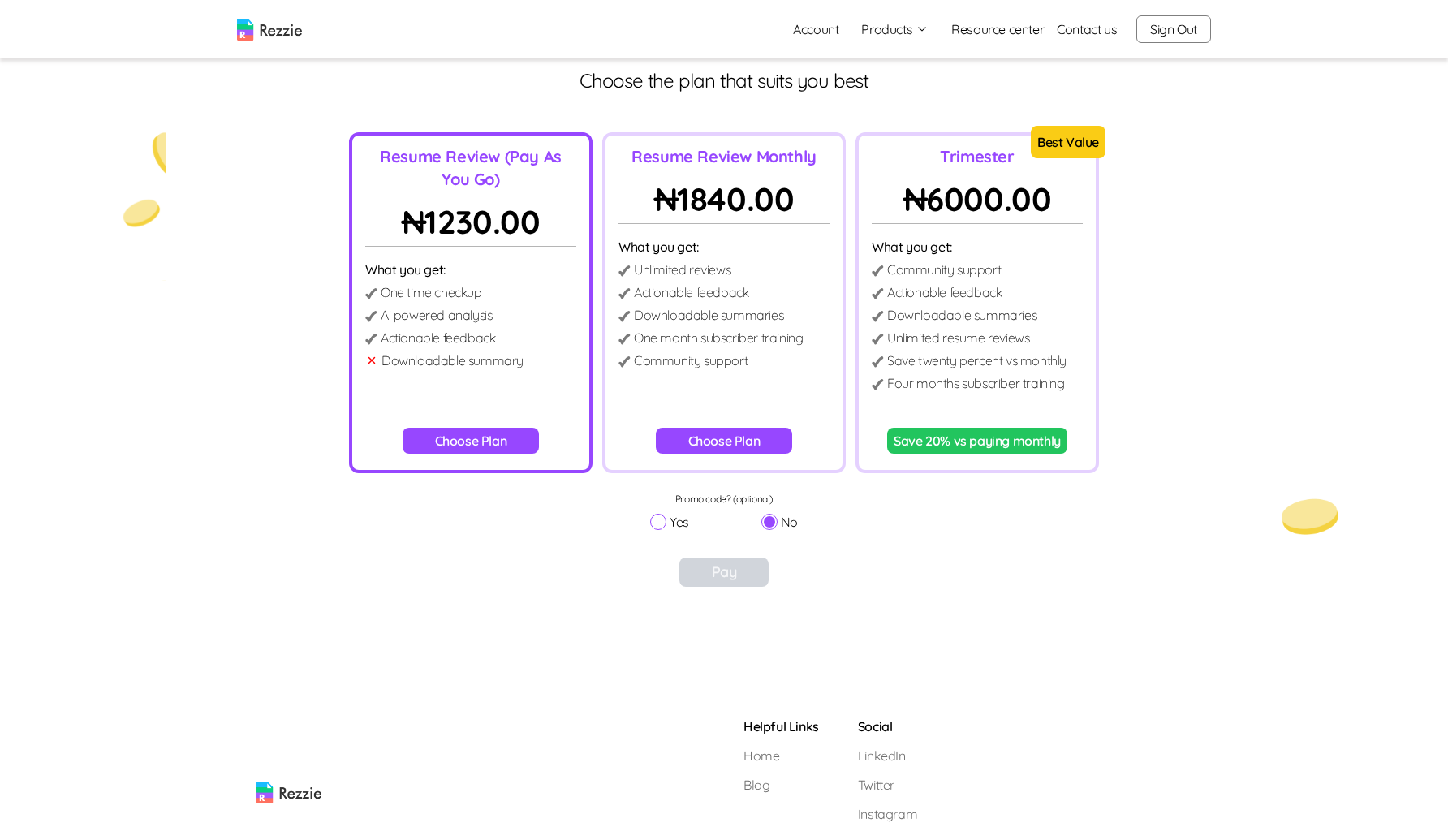
click at [709, 428] on button "Choose Plan" at bounding box center [724, 440] width 137 height 26
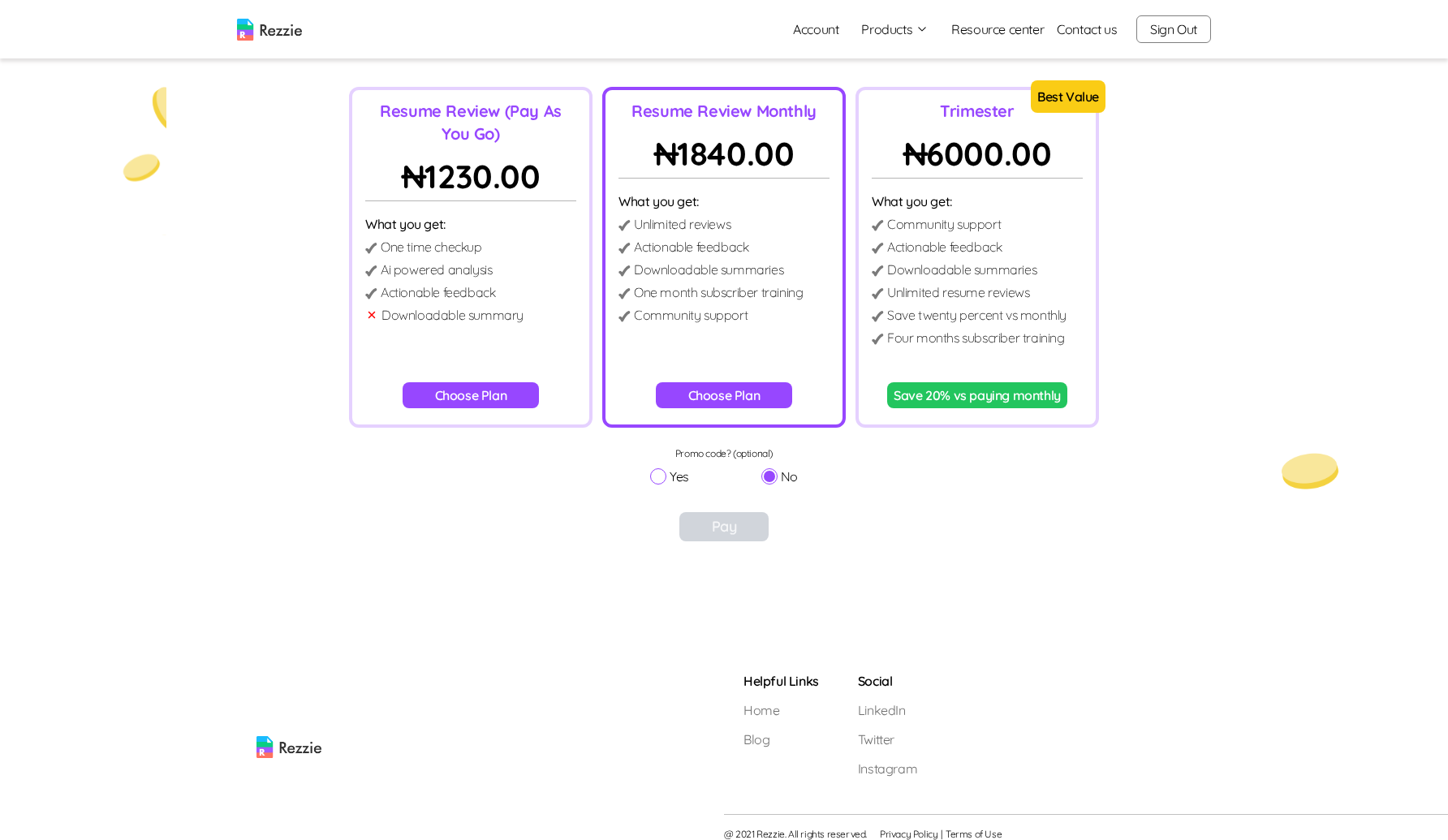
click at [708, 432] on div "Resume Review (Pay As You Go) ₦ 1230.00 What you get: One time checkup Ai power…" at bounding box center [724, 286] width 1422 height 399
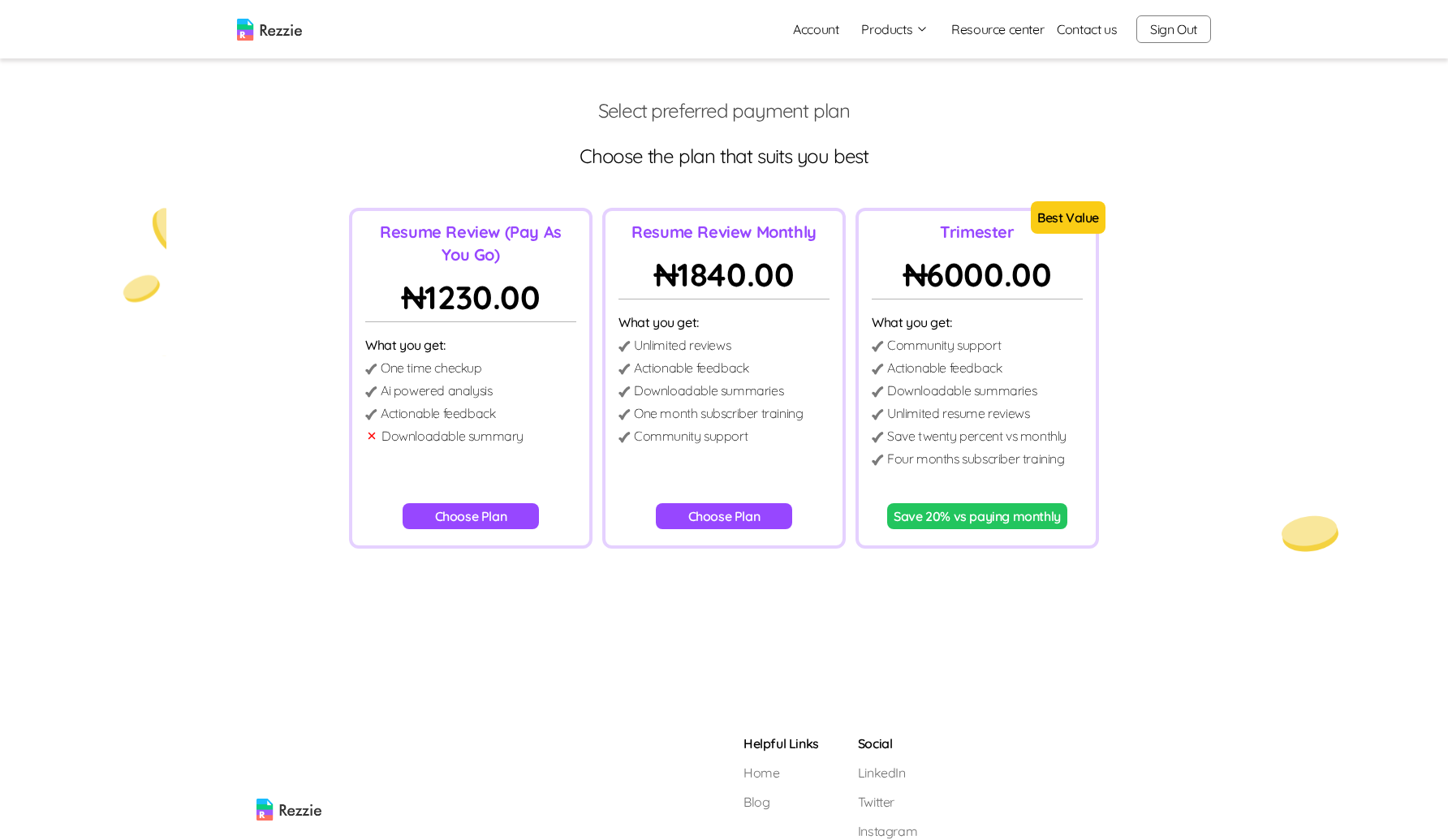
click at [703, 497] on div "Resume Review Monthly ₦ 1840.00 What you get: Unlimited reviews Actionable feed…" at bounding box center [724, 378] width 243 height 341
click at [703, 502] on div "Resume Review Monthly ₦ 1840.00 What you get: Unlimited reviews Actionable feed…" at bounding box center [724, 378] width 243 height 341
click at [700, 513] on button "Choose Plan" at bounding box center [724, 515] width 137 height 26
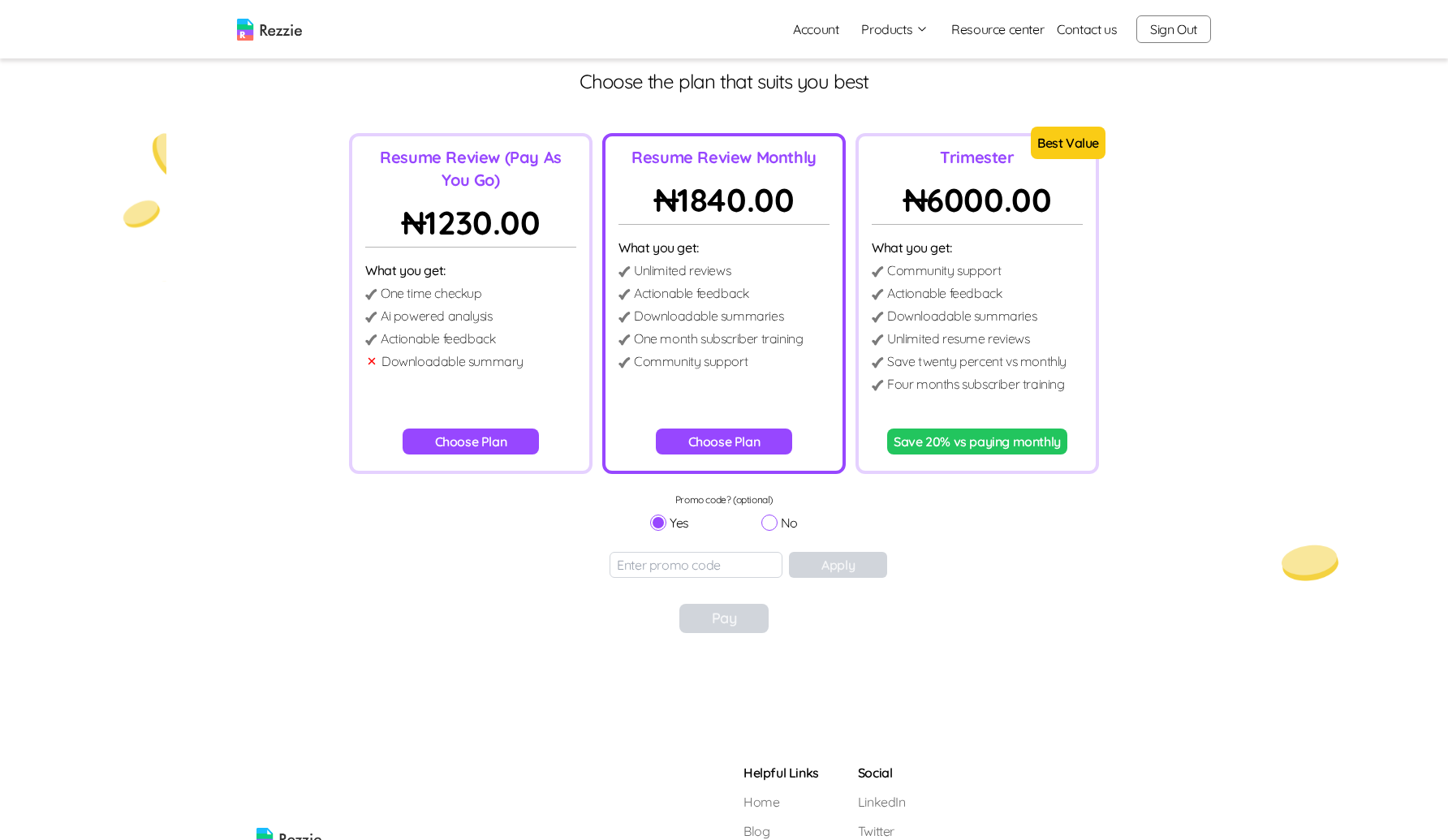
scroll to position [75, 0]
click at [770, 515] on input "No" at bounding box center [770, 522] width 16 height 16
radio input "true"
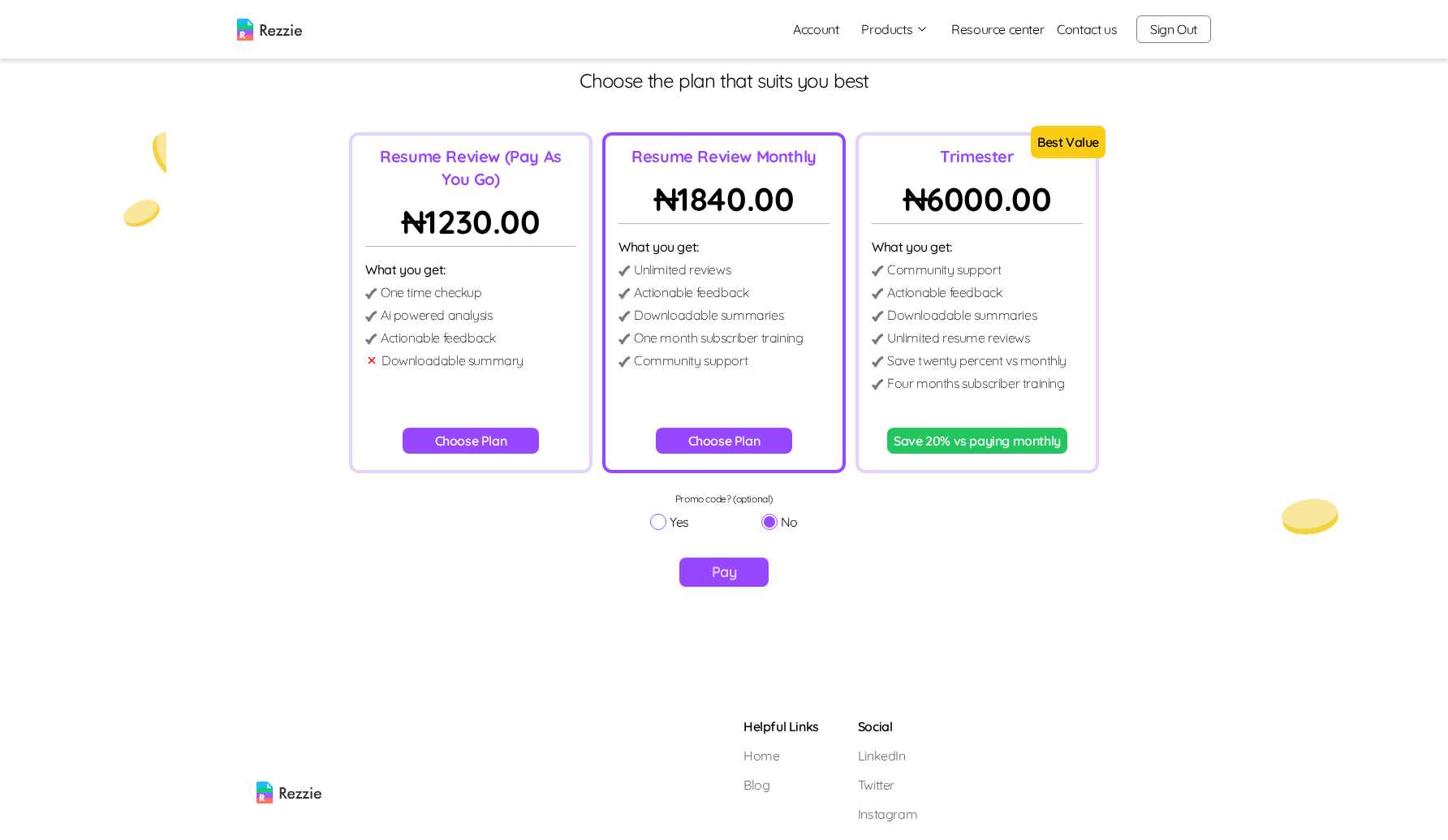
scroll to position [134, 0]
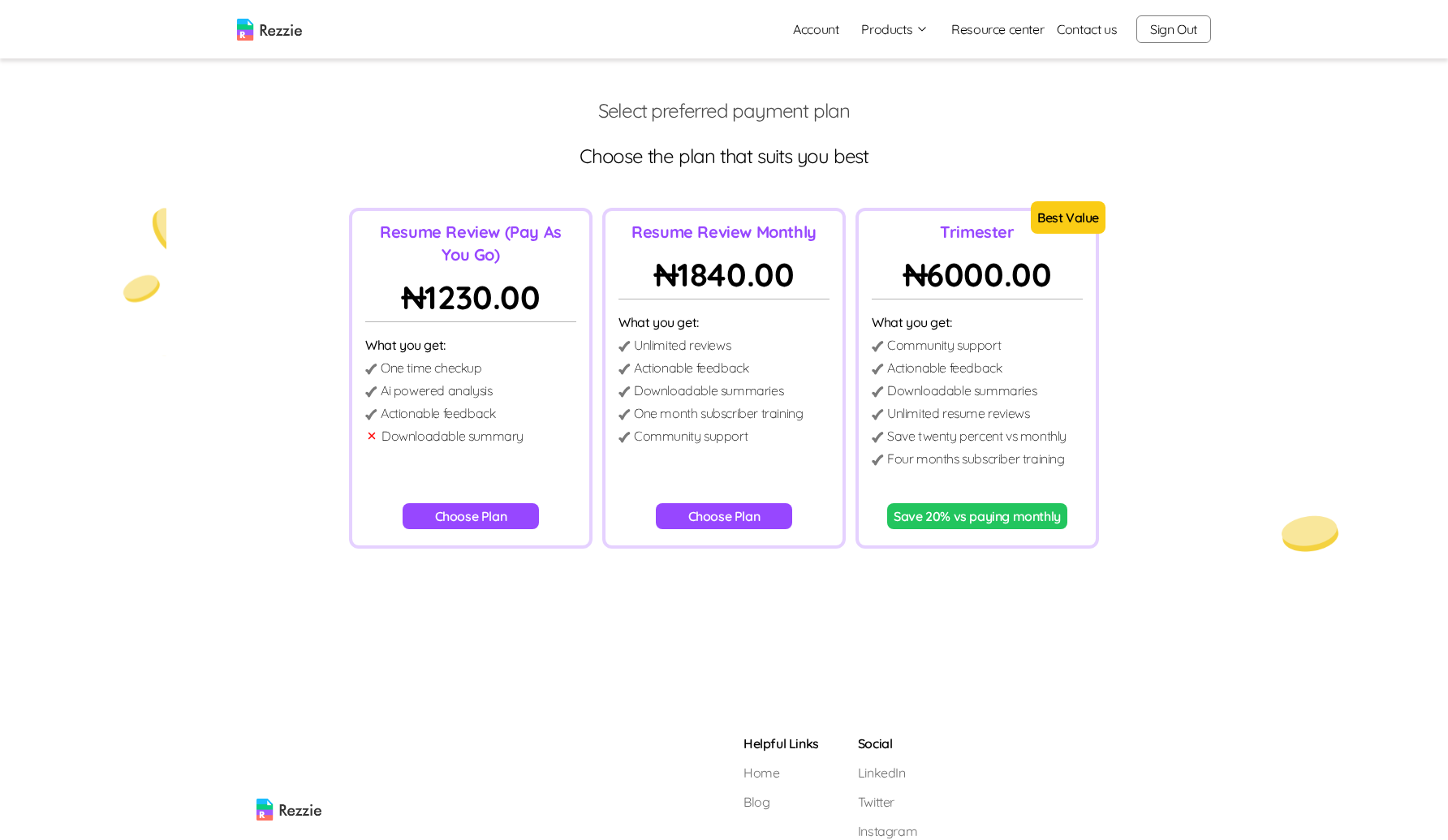
click at [515, 519] on button "Choose Plan" at bounding box center [471, 515] width 137 height 26
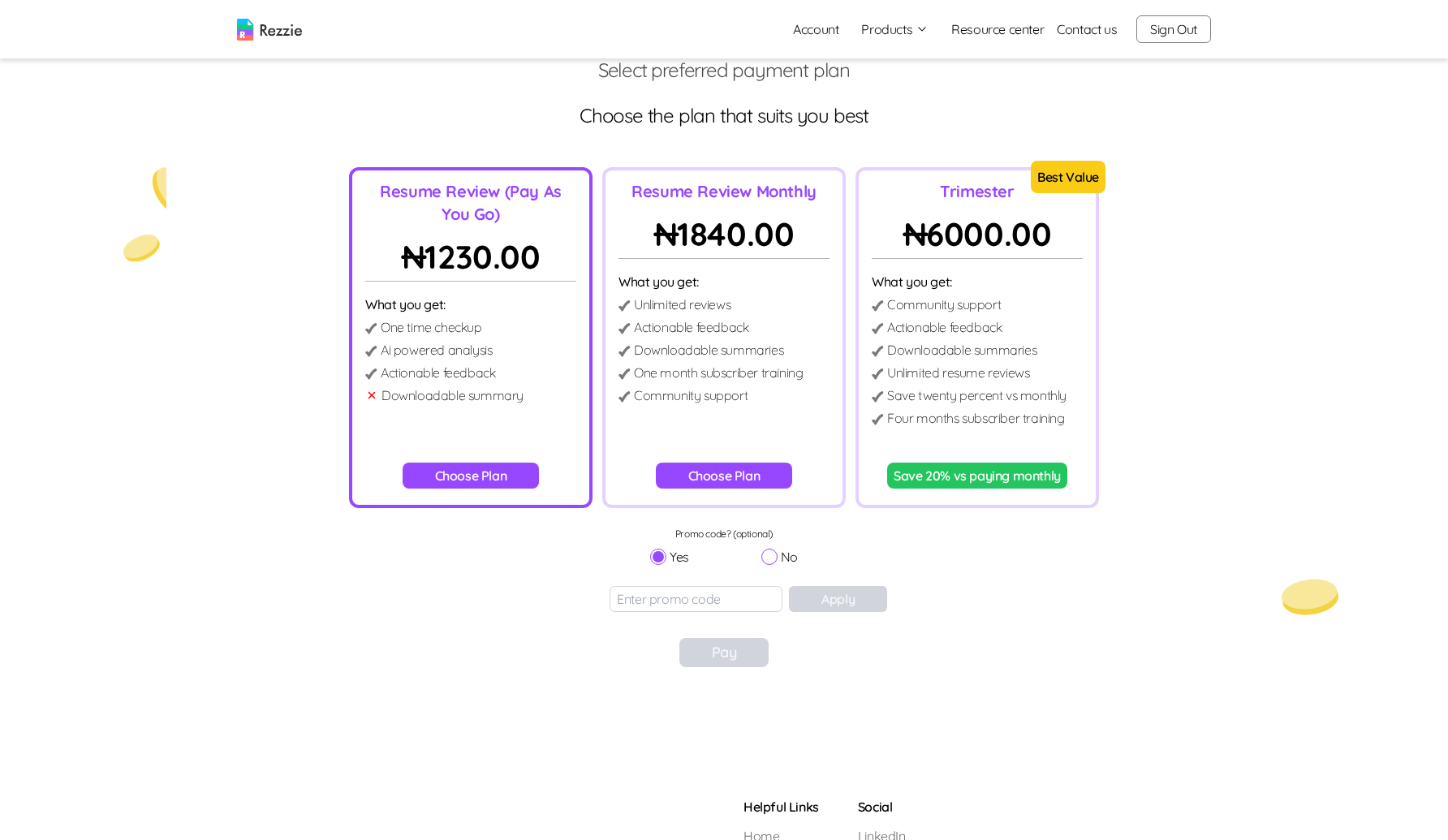
scroll to position [75, 0]
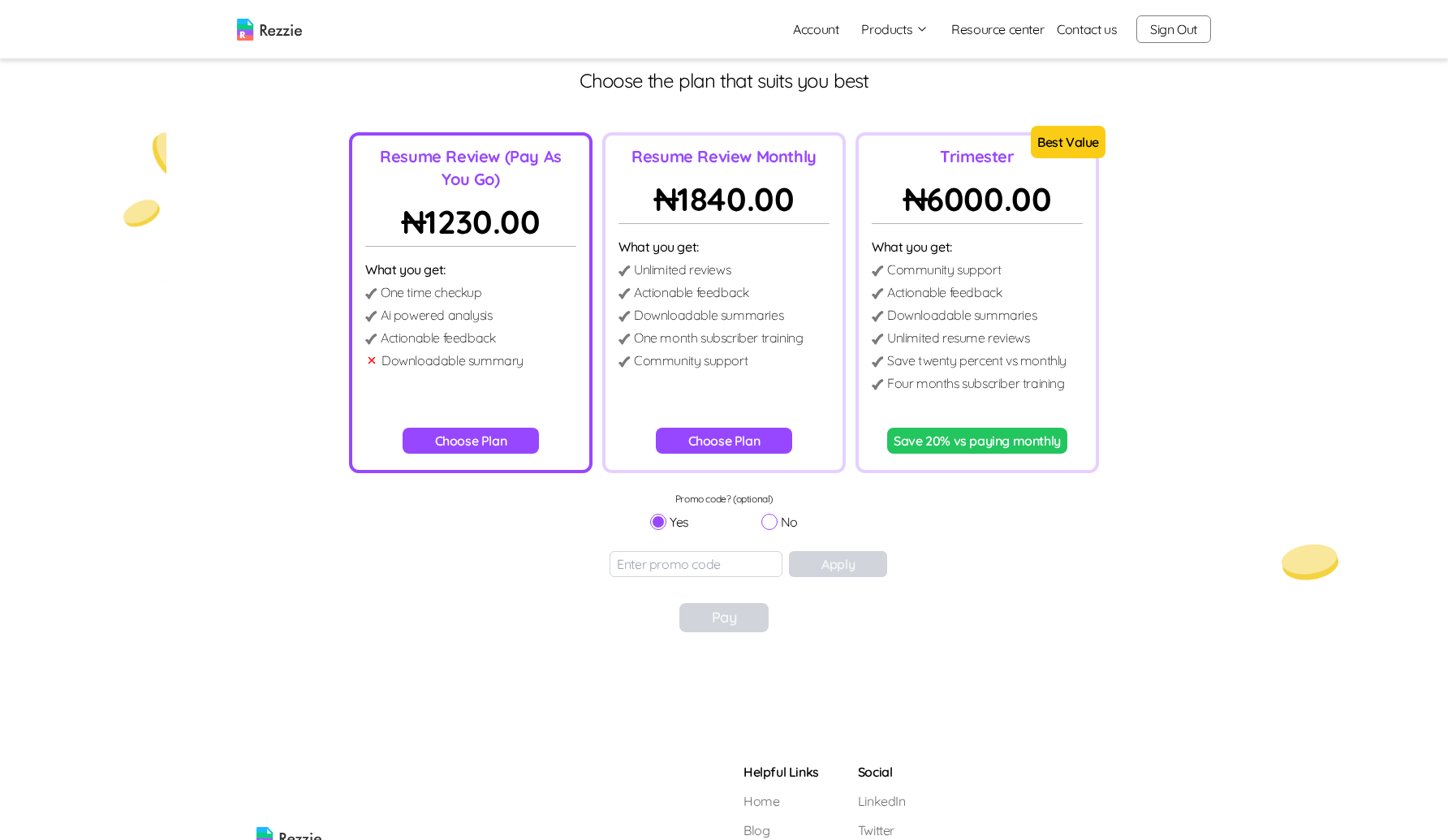
click at [775, 522] on input "No" at bounding box center [770, 522] width 16 height 16
radio input "true"
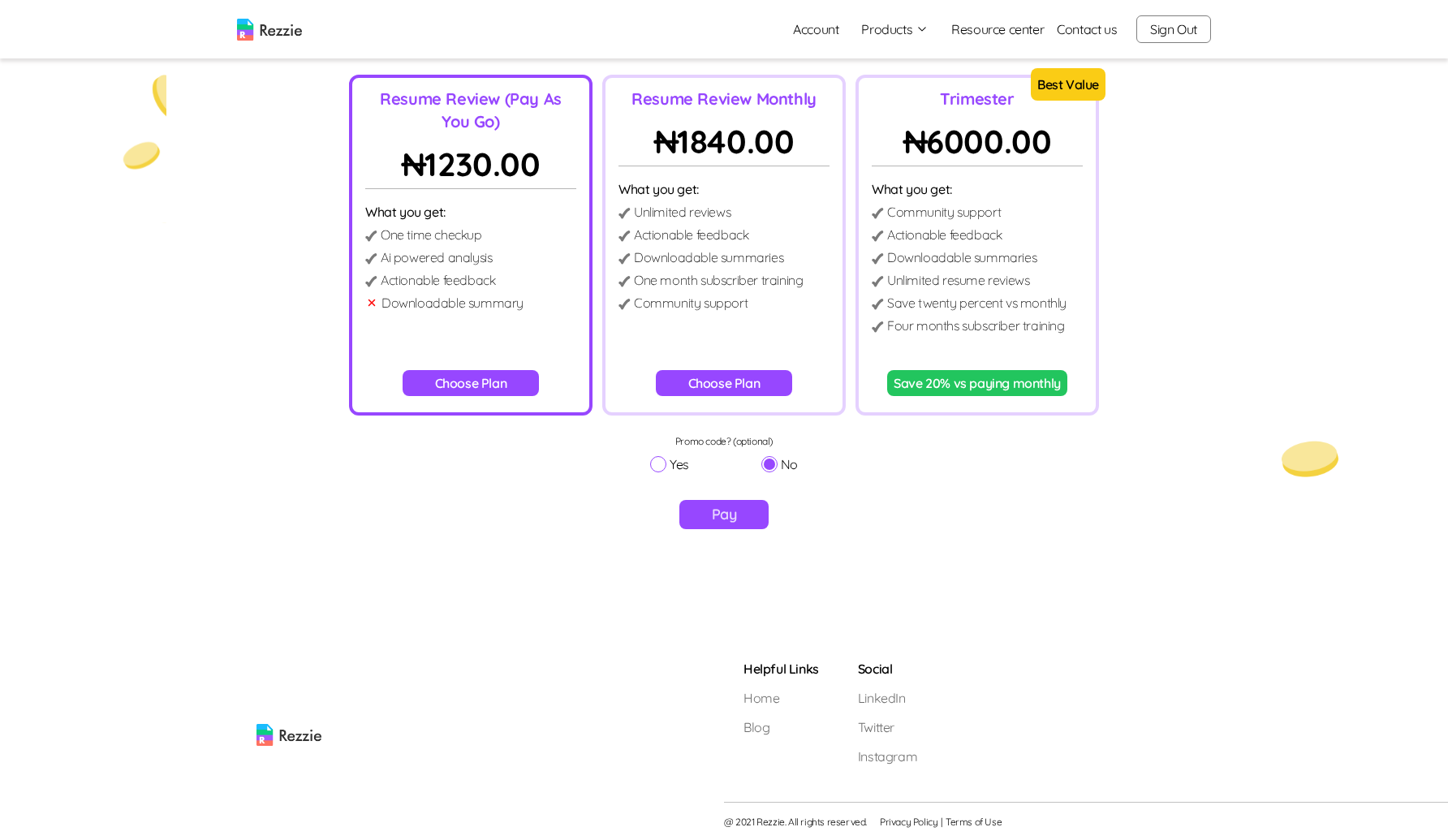
scroll to position [134, 0]
click at [736, 513] on button "Pay" at bounding box center [724, 513] width 90 height 30
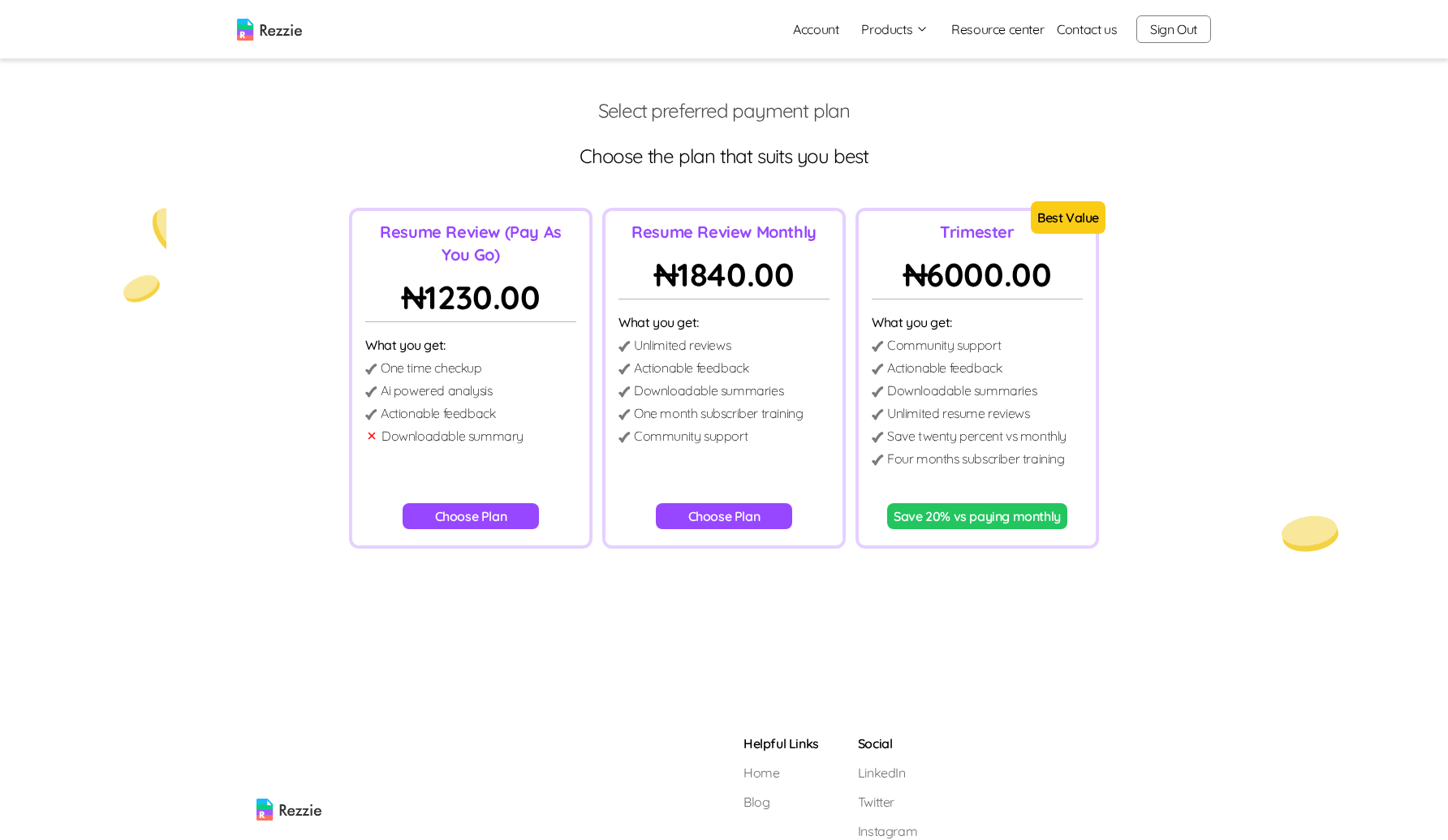
click at [694, 509] on button "Choose Plan" at bounding box center [724, 515] width 137 height 26
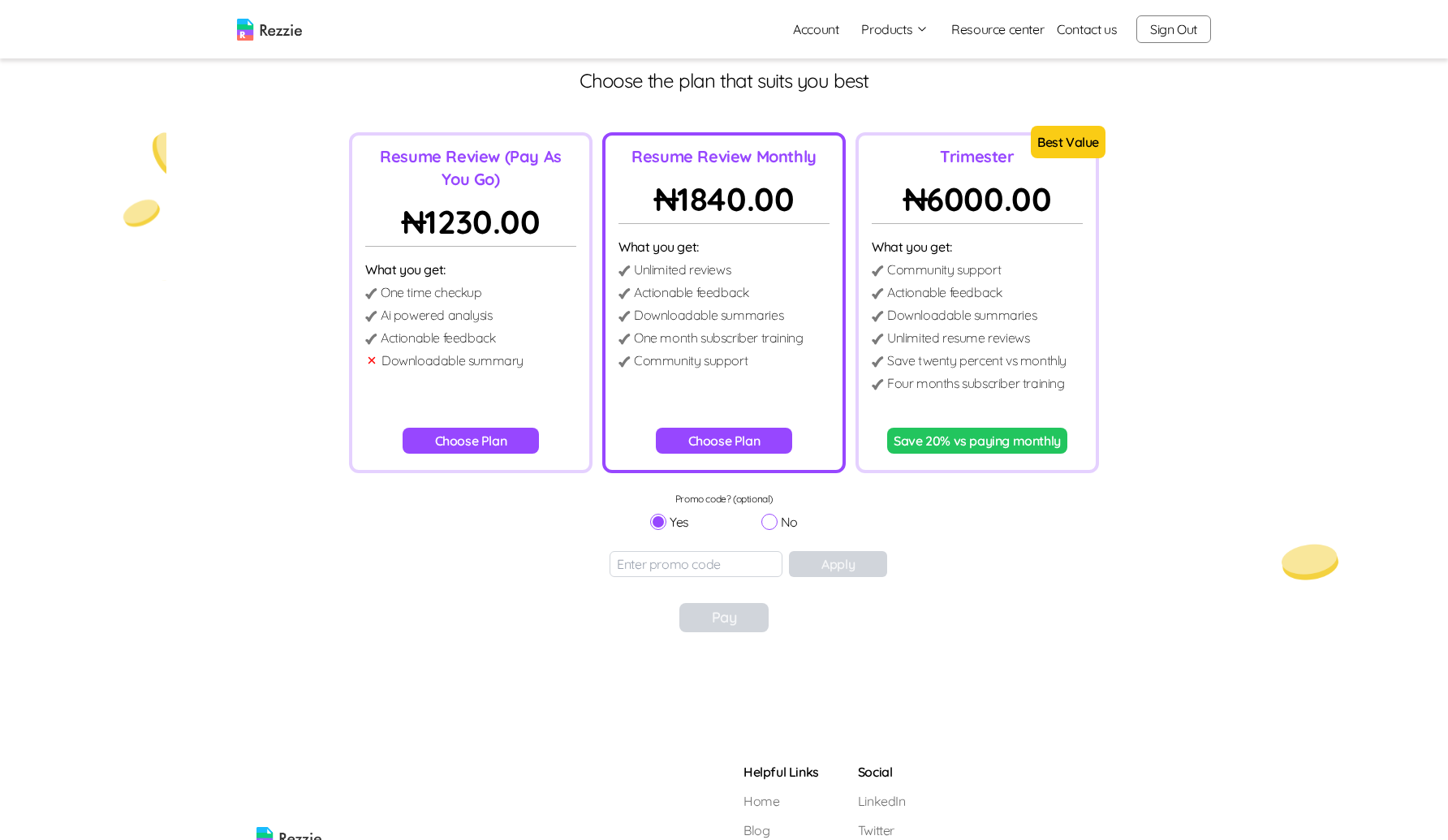
click at [773, 522] on input "No" at bounding box center [770, 522] width 16 height 16
radio input "true"
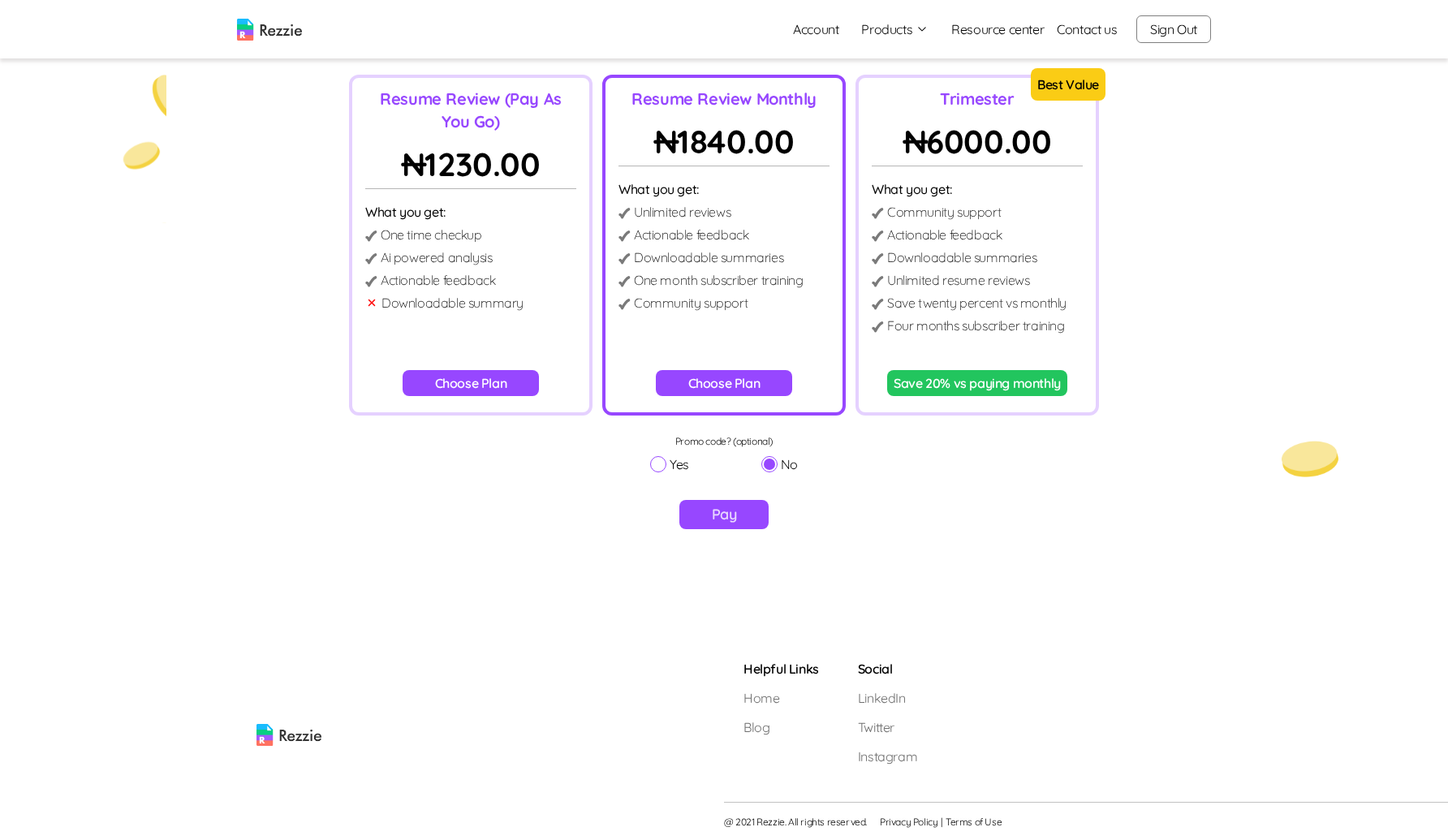
scroll to position [134, 0]
click at [739, 518] on button "Pay" at bounding box center [724, 513] width 90 height 30
click at [1010, 382] on button "Save 20% vs paying monthly" at bounding box center [976, 382] width 180 height 26
